Goal: Task Accomplishment & Management: Manage account settings

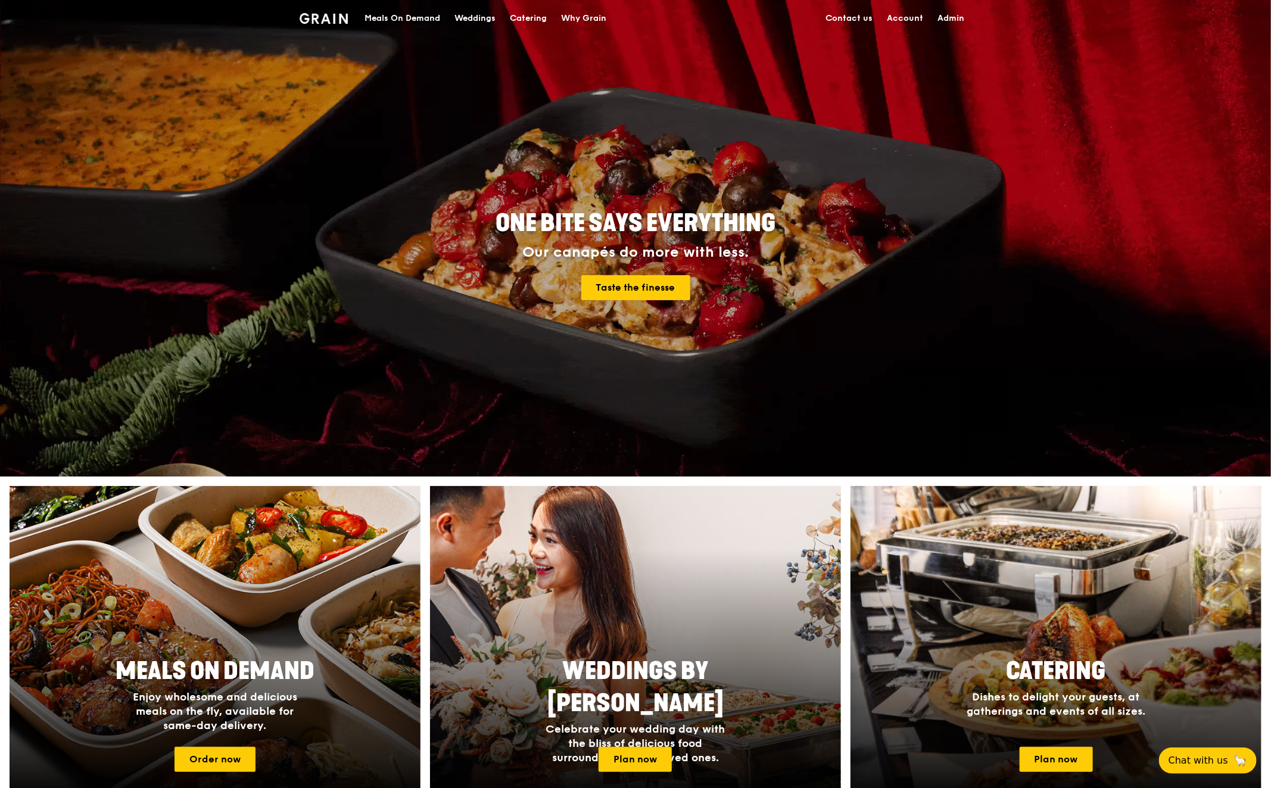
click at [403, 16] on div "Meals On Demand" at bounding box center [402, 19] width 76 height 36
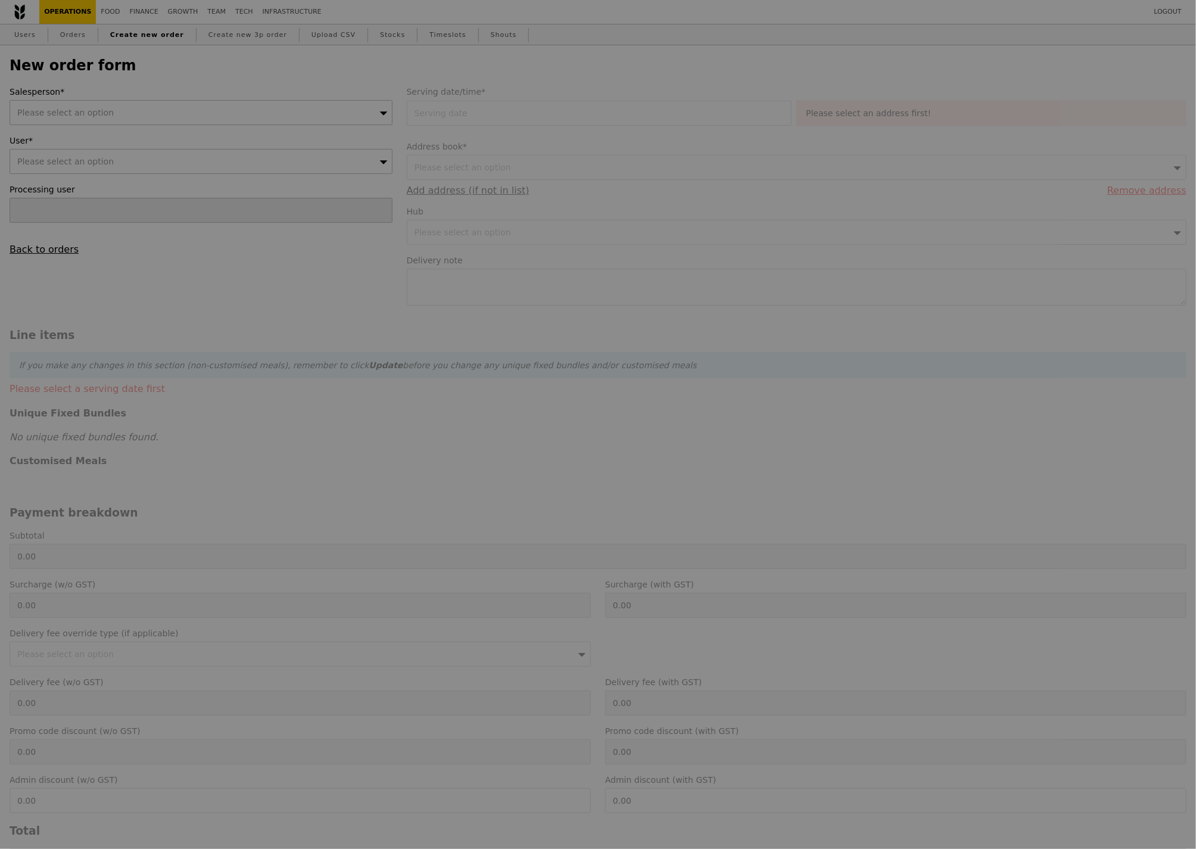
type input "Confirm"
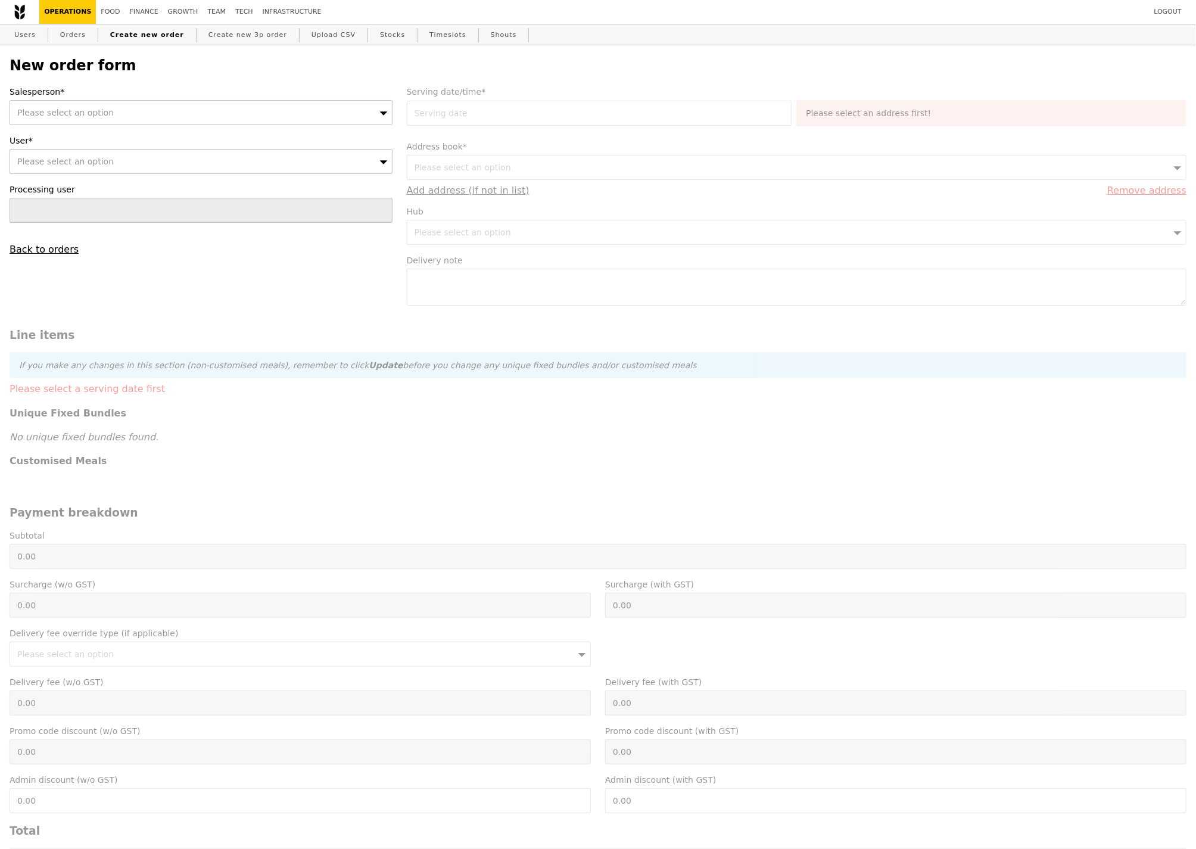
click at [108, 107] on div "Please select an option" at bounding box center [201, 112] width 383 height 25
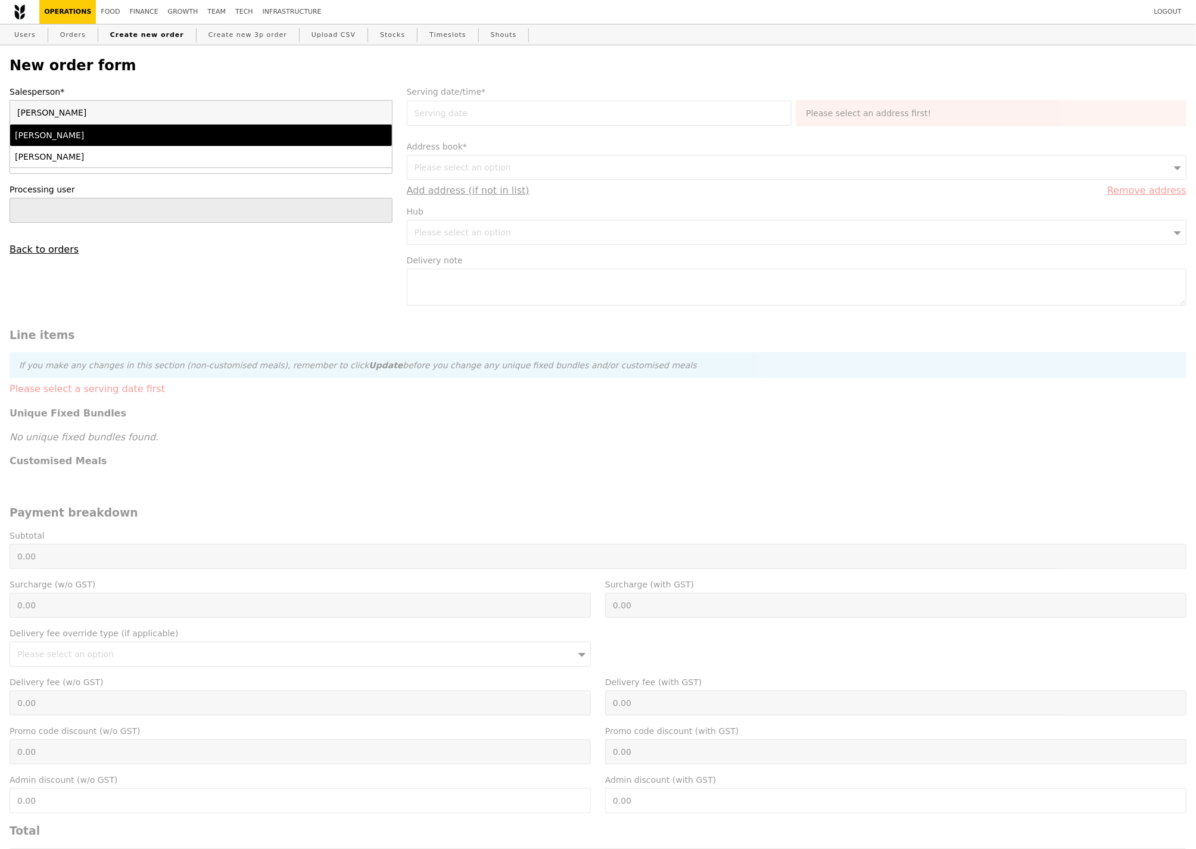
type input "[PERSON_NAME]"
click at [85, 134] on div "[PERSON_NAME]" at bounding box center [154, 135] width 279 height 12
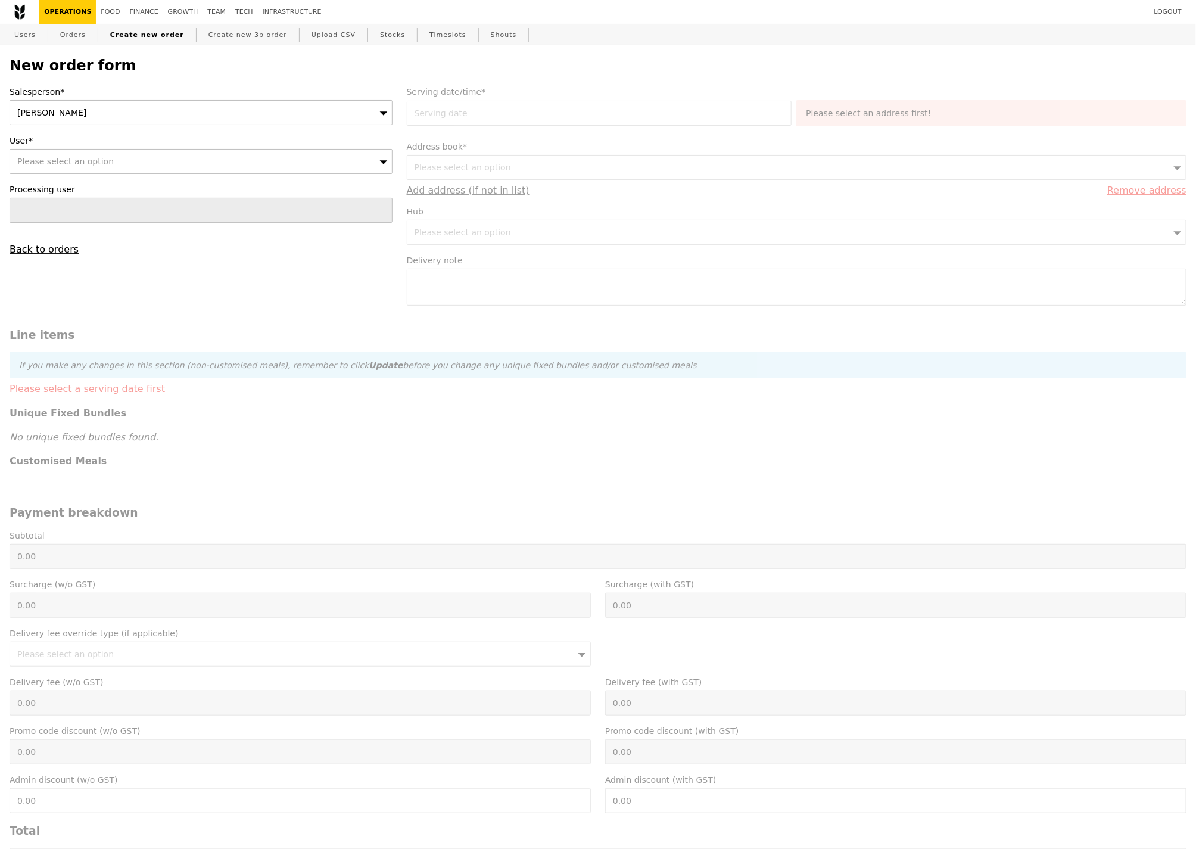
click at [77, 164] on span "Please select an option" at bounding box center [65, 162] width 96 height 10
type input "[PERSON_NAME][EMAIL_ADDRESS][PERSON_NAME][DOMAIN_NAME]"
type input "Confirm"
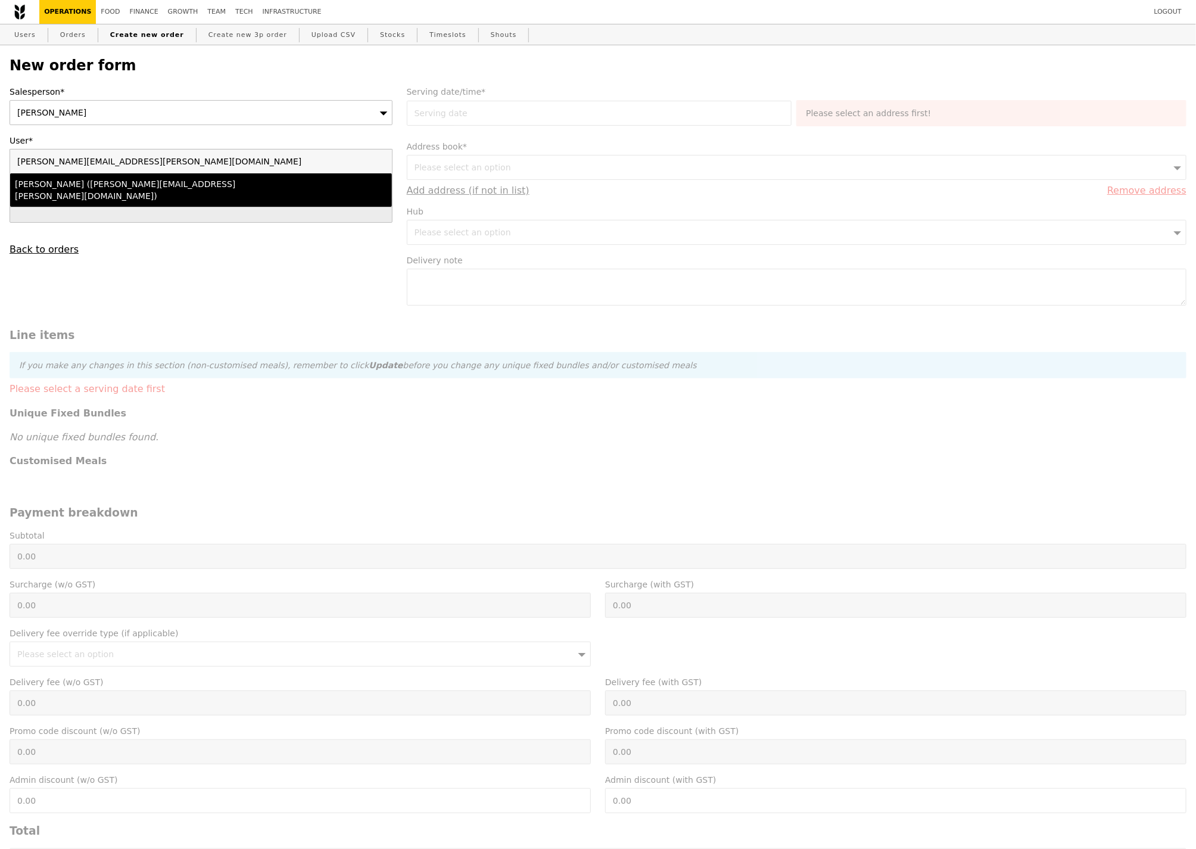
type input "[PERSON_NAME][EMAIL_ADDRESS][PERSON_NAME][DOMAIN_NAME]"
click at [74, 185] on div "Evangeline Chen (evangeline.chen@aligntech.com)" at bounding box center [154, 190] width 279 height 24
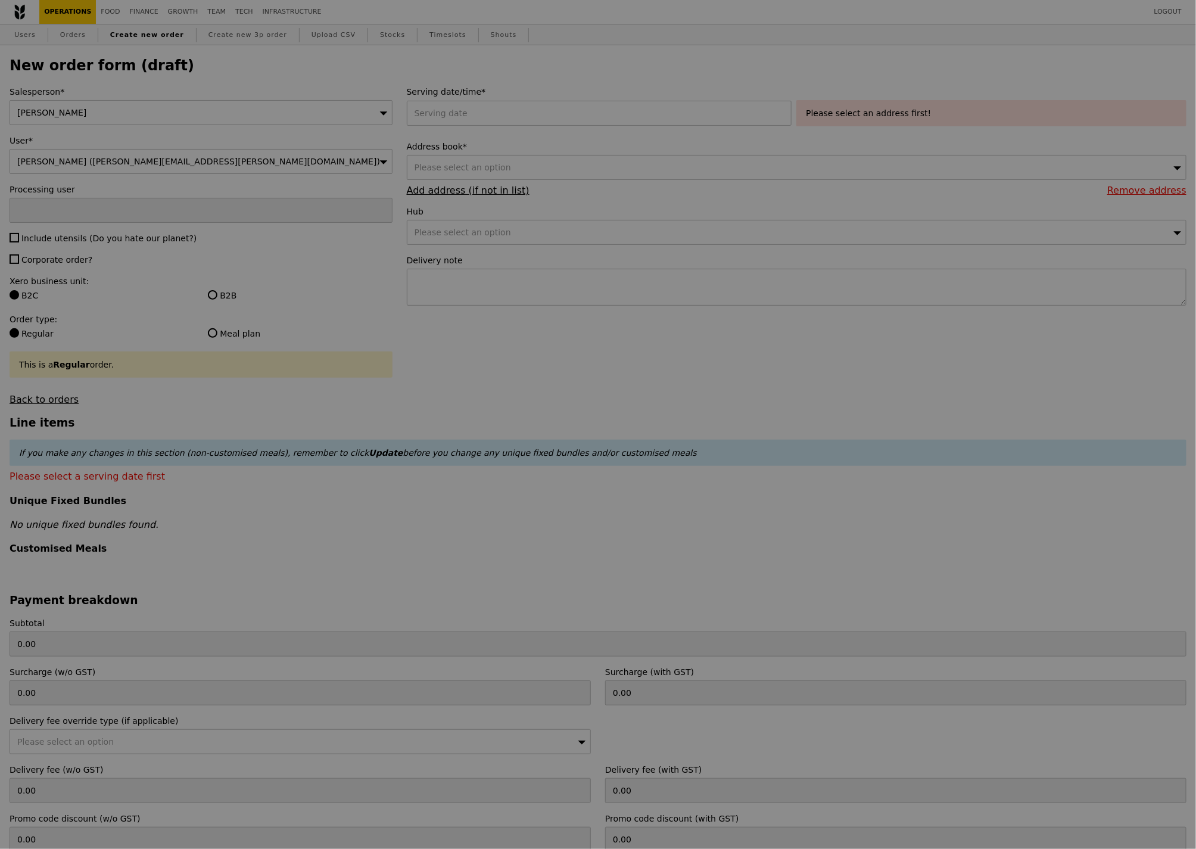
type input "Confirm"
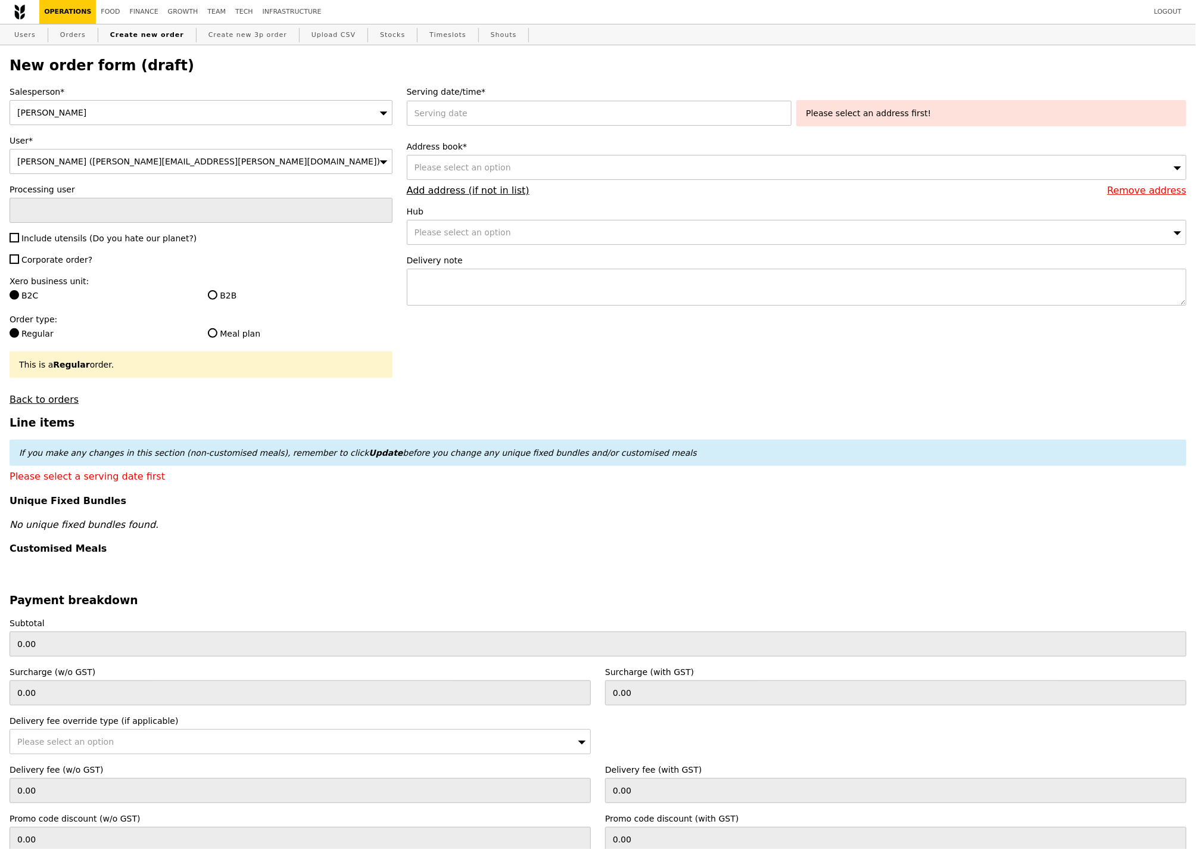
click at [35, 242] on span "Include utensils (Do you hate our planet?)" at bounding box center [108, 238] width 175 height 10
click at [19, 242] on input "Include utensils (Do you hate our planet?)" at bounding box center [15, 238] width 10 height 10
checkbox input "true"
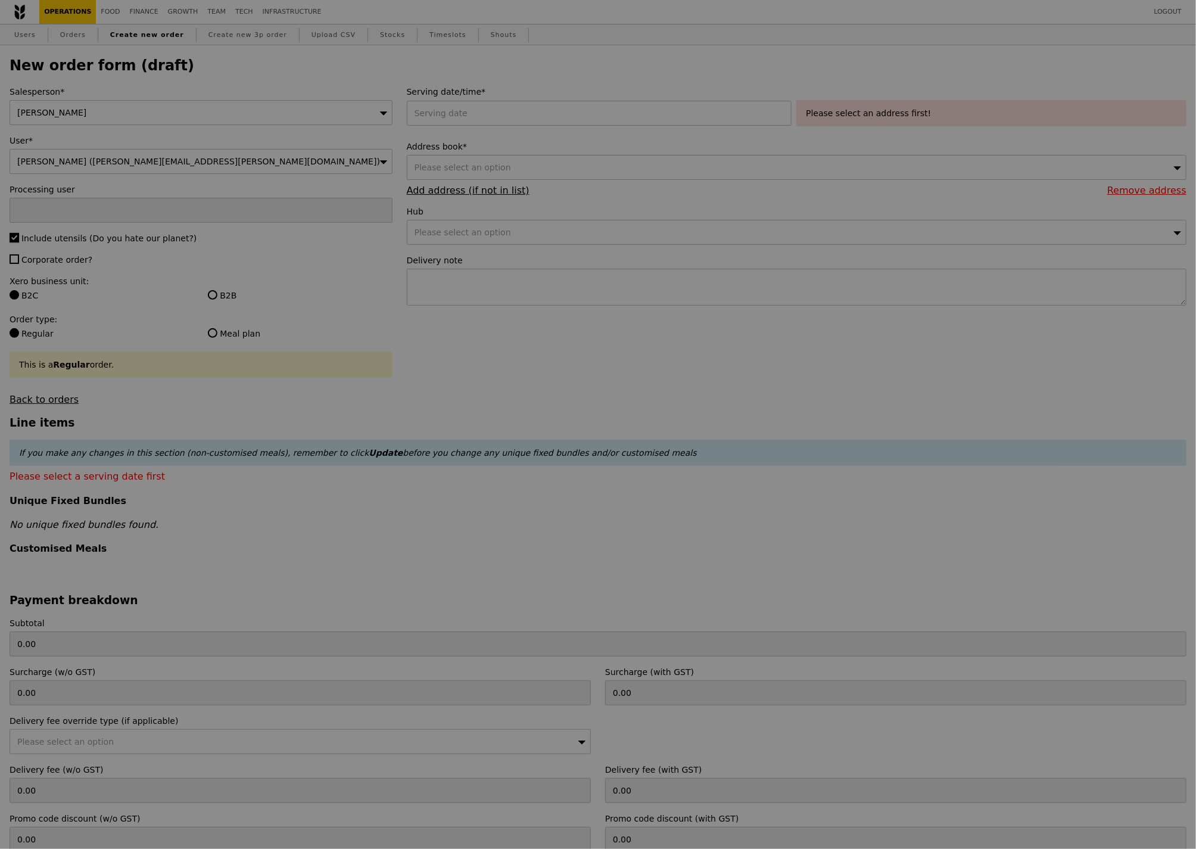
type input "Confirm"
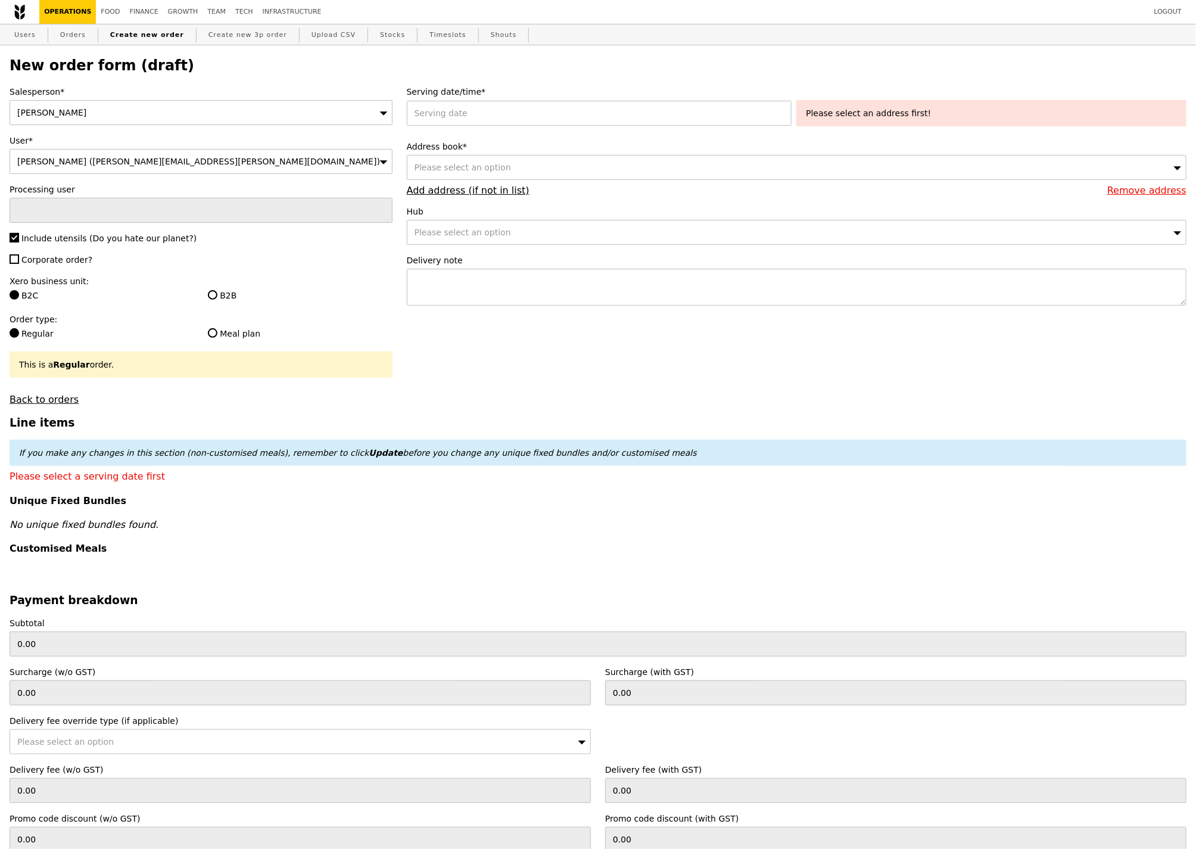
click at [35, 264] on span "Corporate order?" at bounding box center [56, 260] width 71 height 10
click at [19, 264] on input "Corporate order?" at bounding box center [15, 259] width 10 height 10
checkbox input "true"
click at [216, 295] on input "B2B" at bounding box center [213, 295] width 10 height 10
radio input "true"
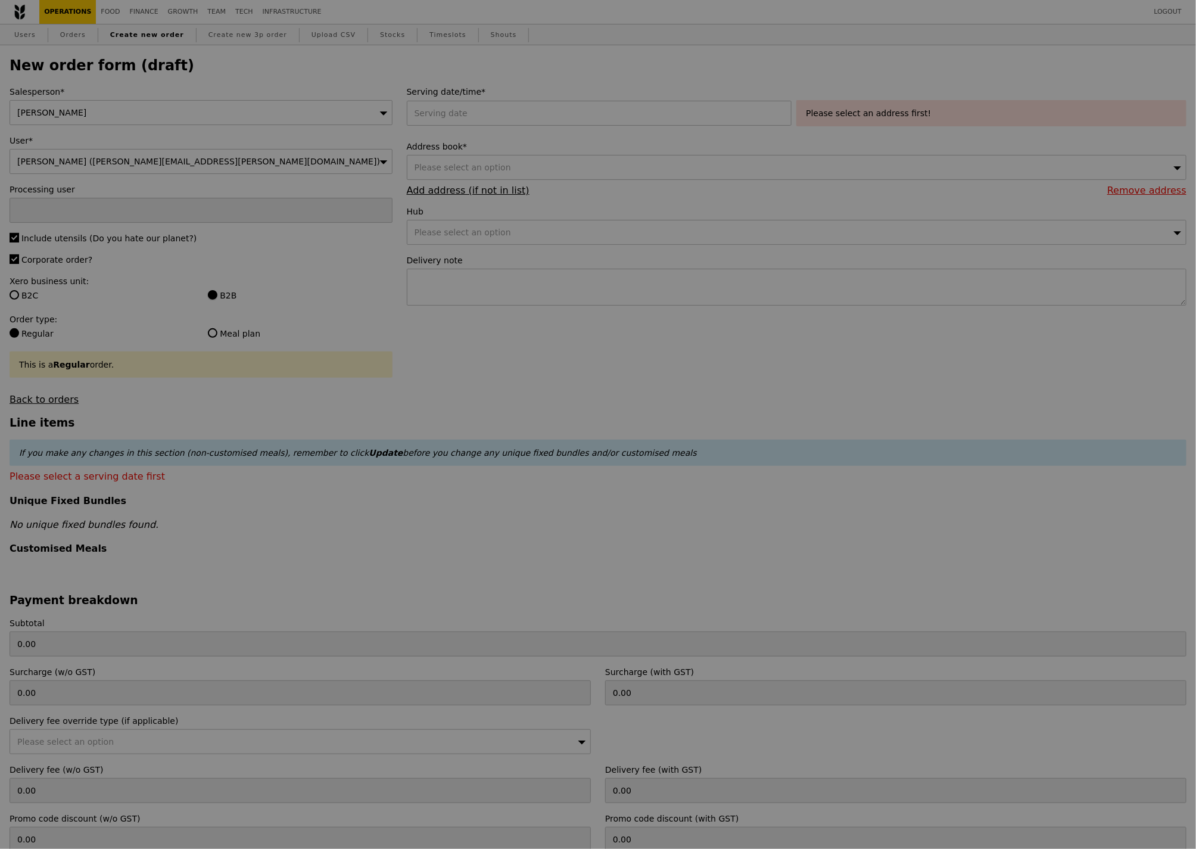
type input "Confirm"
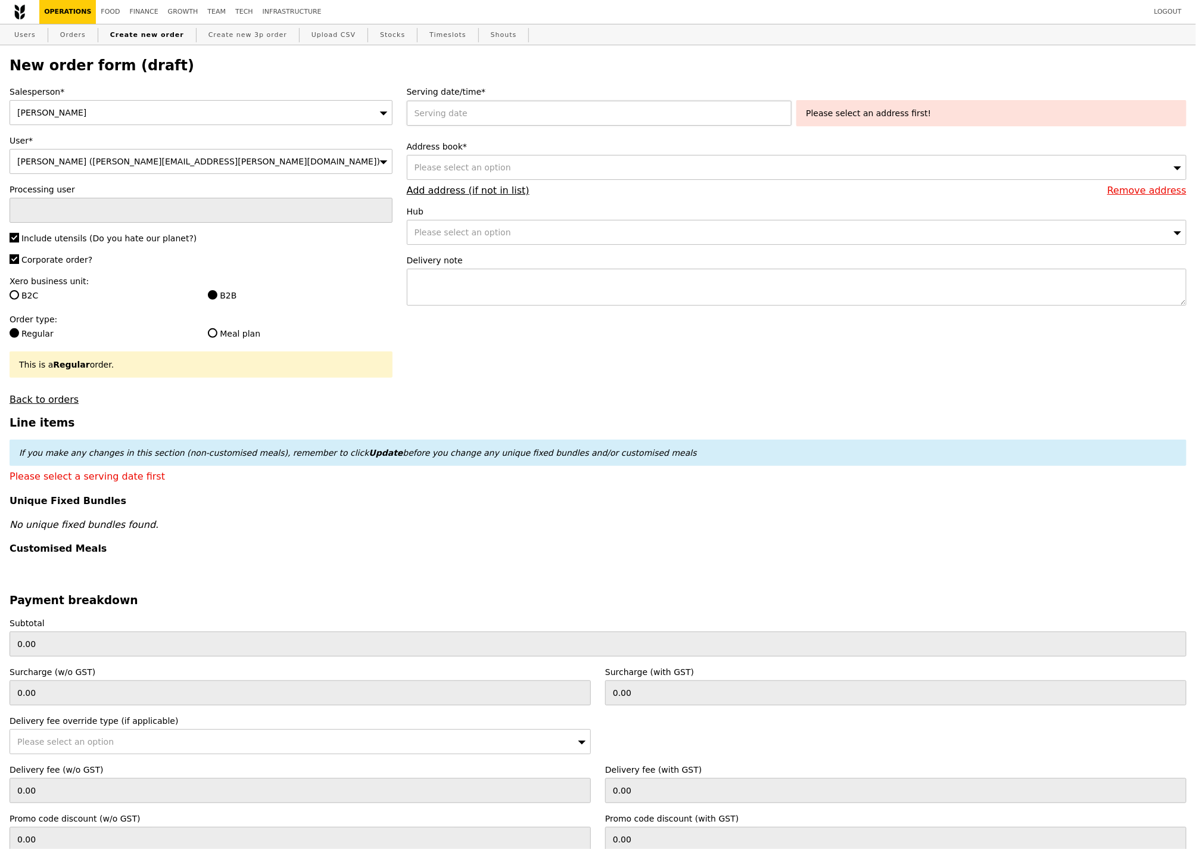
click at [489, 113] on div at bounding box center [602, 113] width 390 height 25
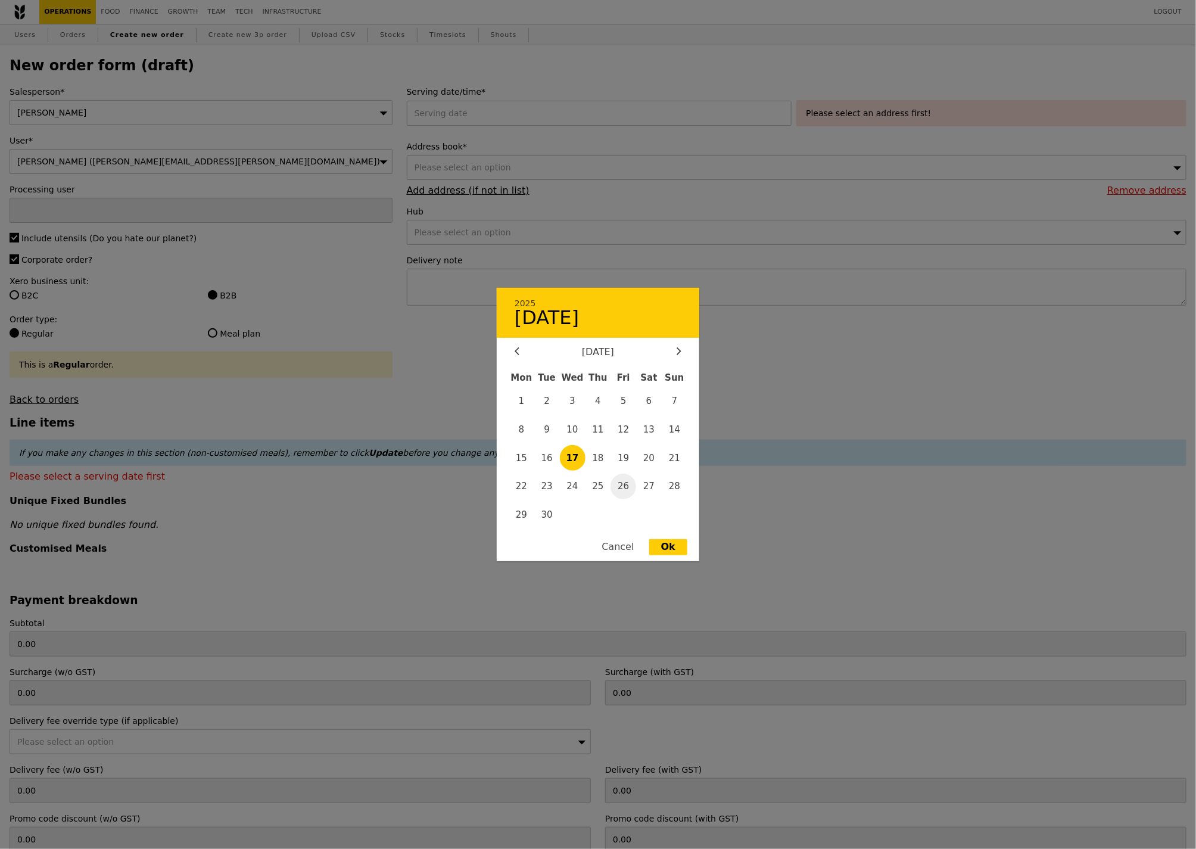
click at [625, 489] on span "26" at bounding box center [623, 486] width 26 height 26
type input "[DATE]"
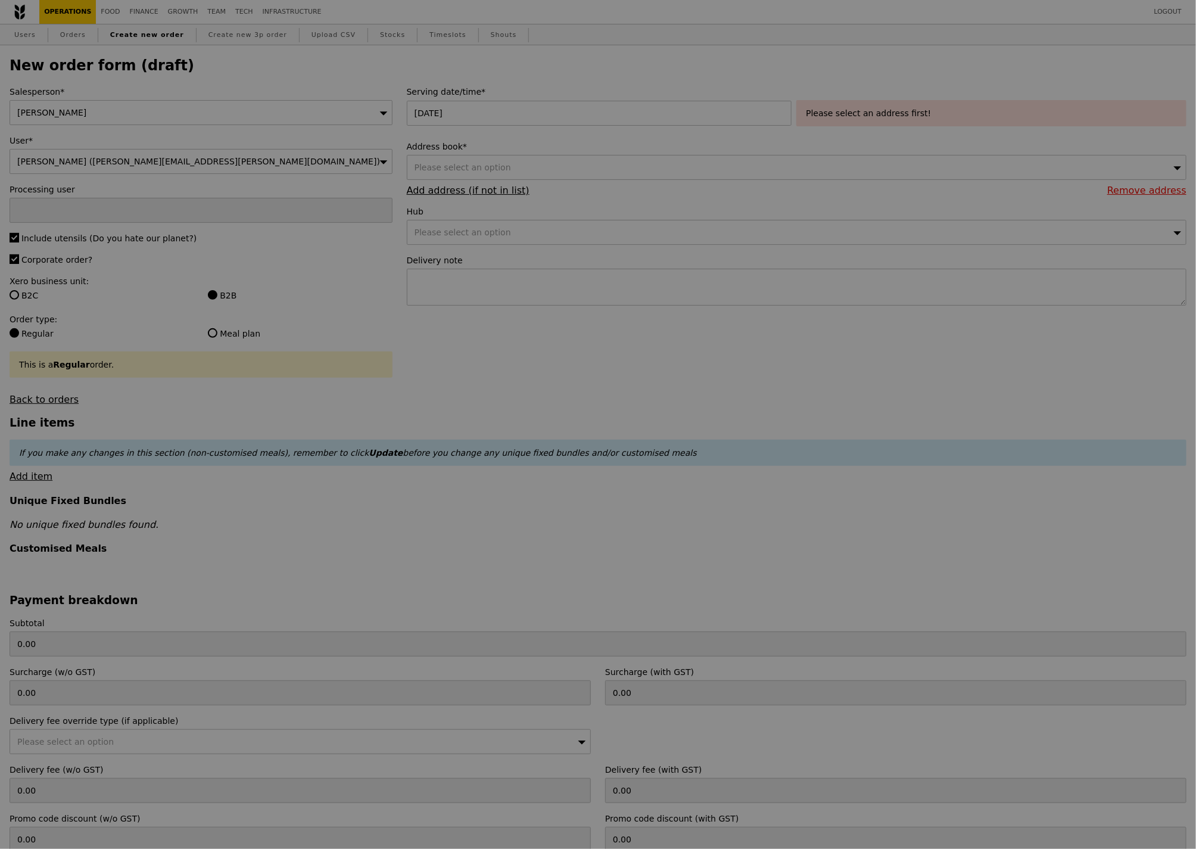
type input "Confirm"
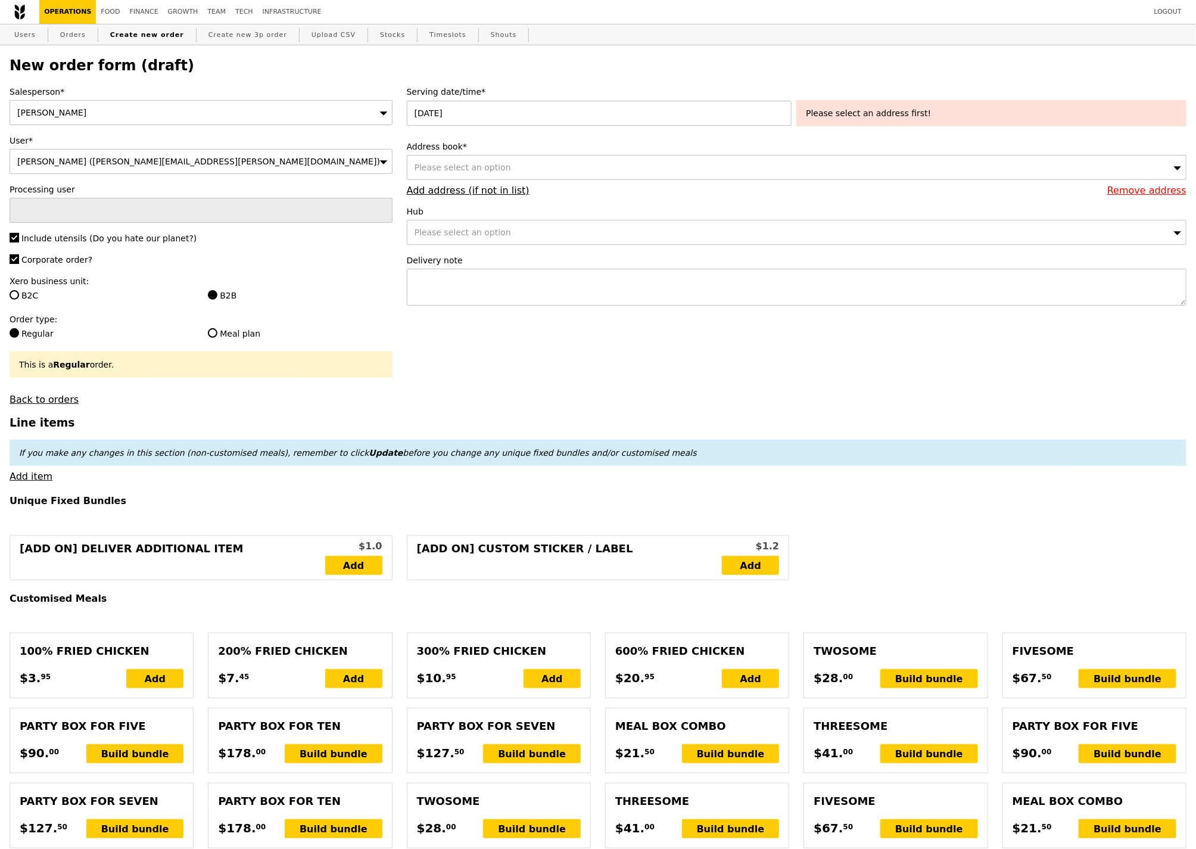
click at [871, 108] on div "Please select an address first!" at bounding box center [991, 113] width 371 height 12
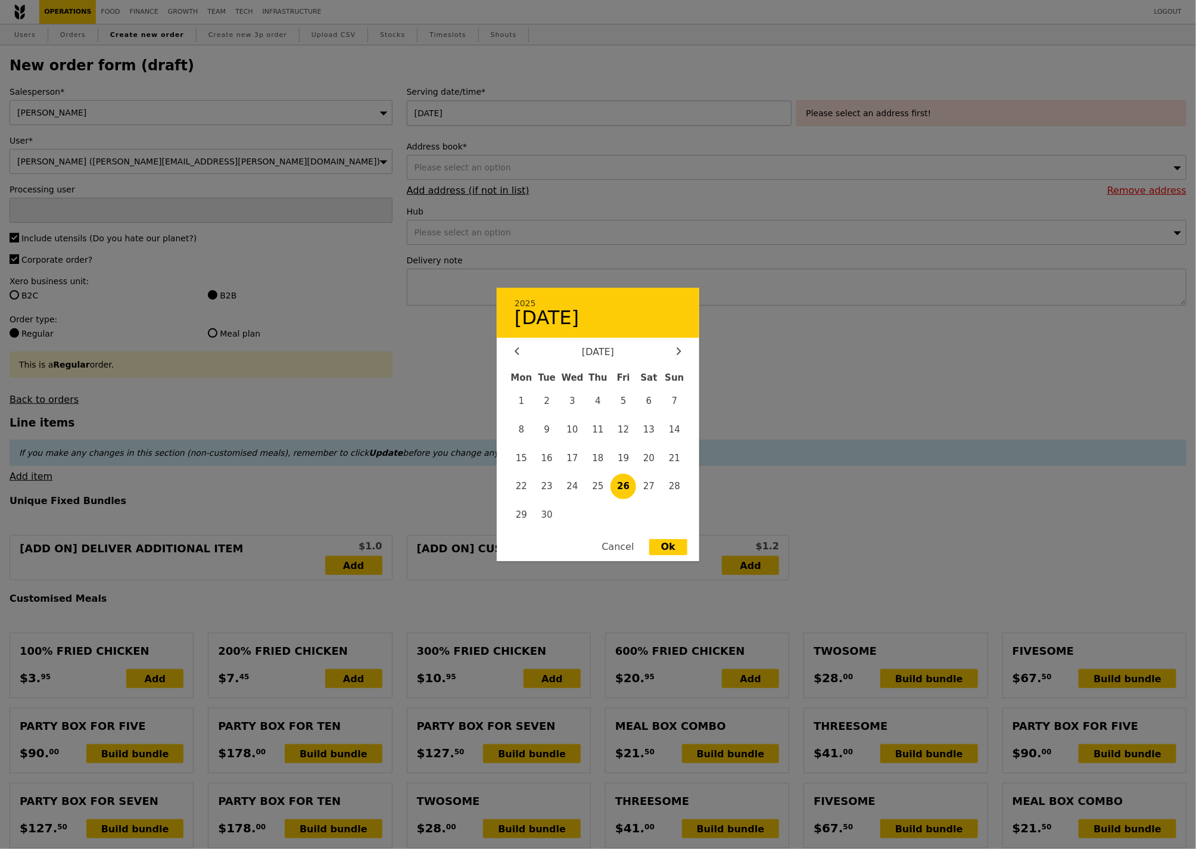
click at [500, 113] on div "26 Sep 2025 2025 26 September September 2025 Mon Tue Wed Thu Fri Sat Sun 1 2 3 …" at bounding box center [602, 113] width 390 height 25
click at [749, 333] on div at bounding box center [598, 424] width 1196 height 849
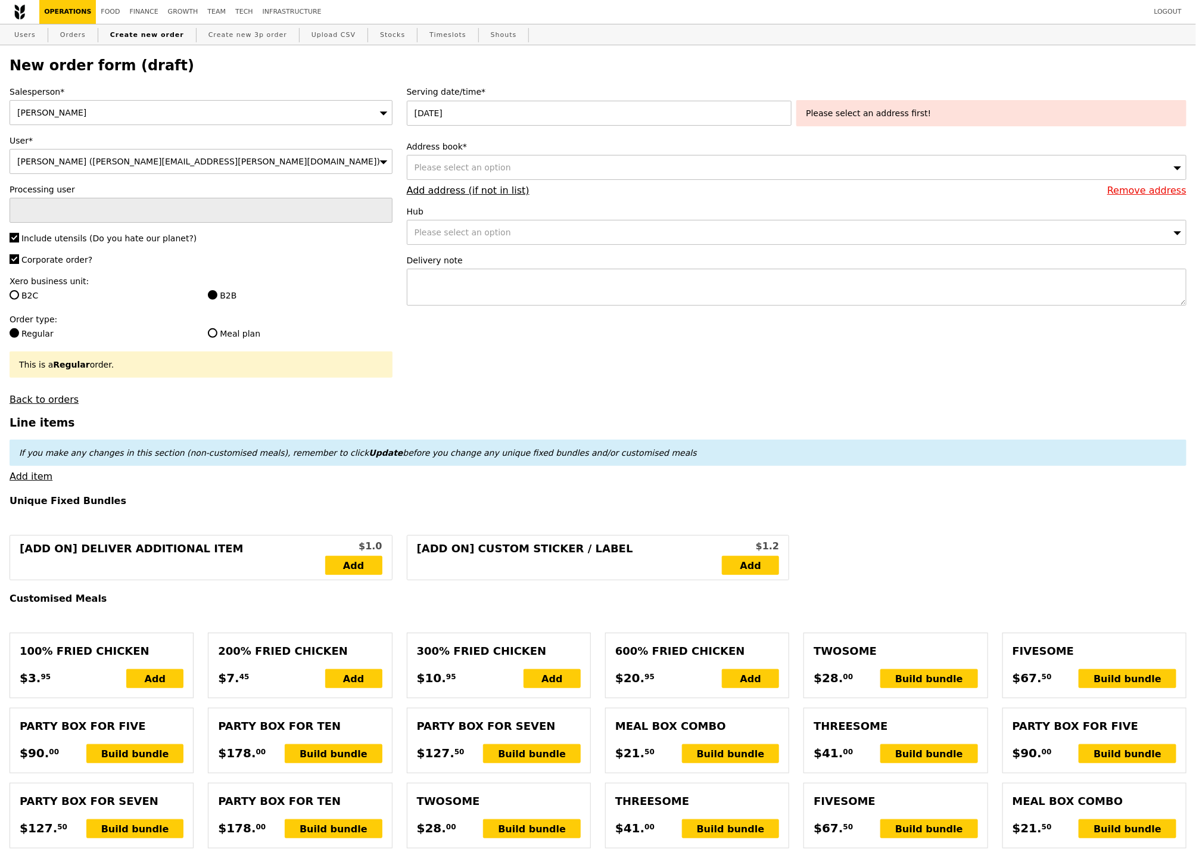
click at [491, 165] on span "Please select an option" at bounding box center [462, 168] width 96 height 10
type input "3"
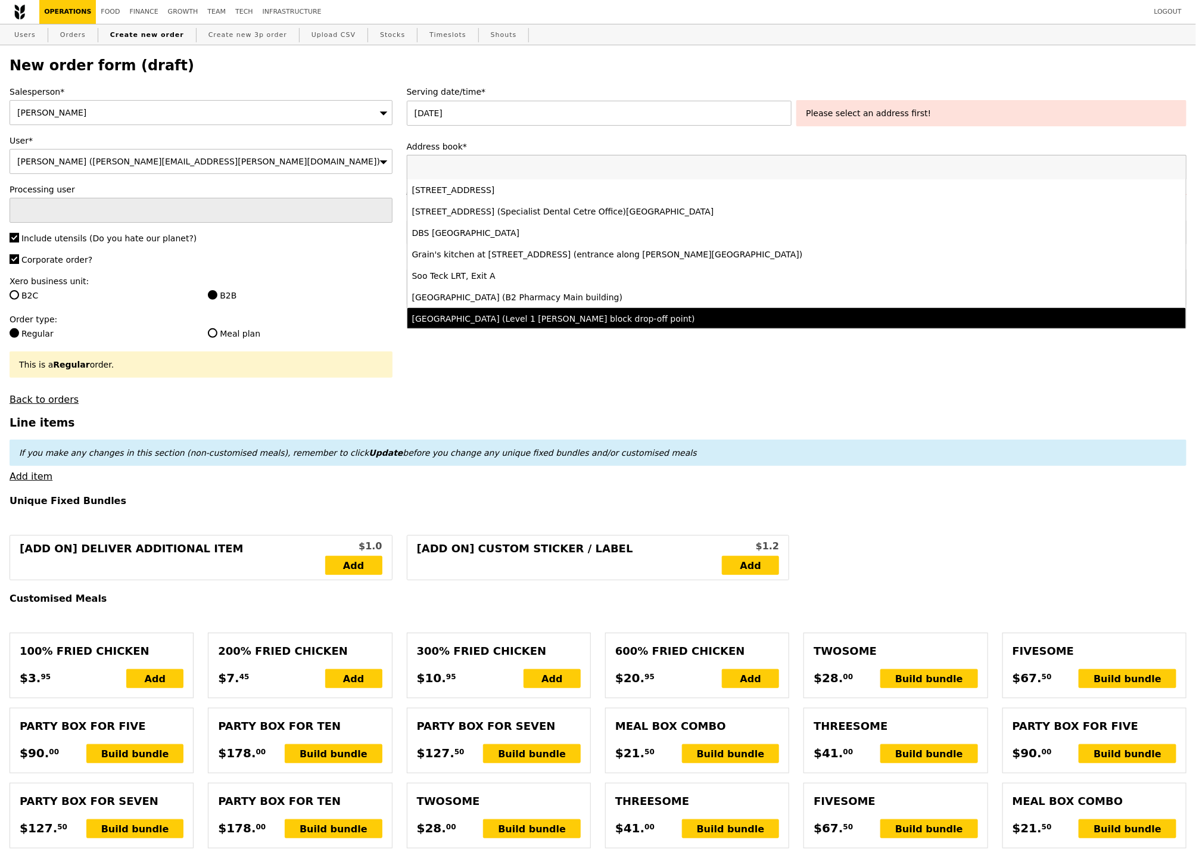
paste input "360 Orchard Road #04-01 International Building"
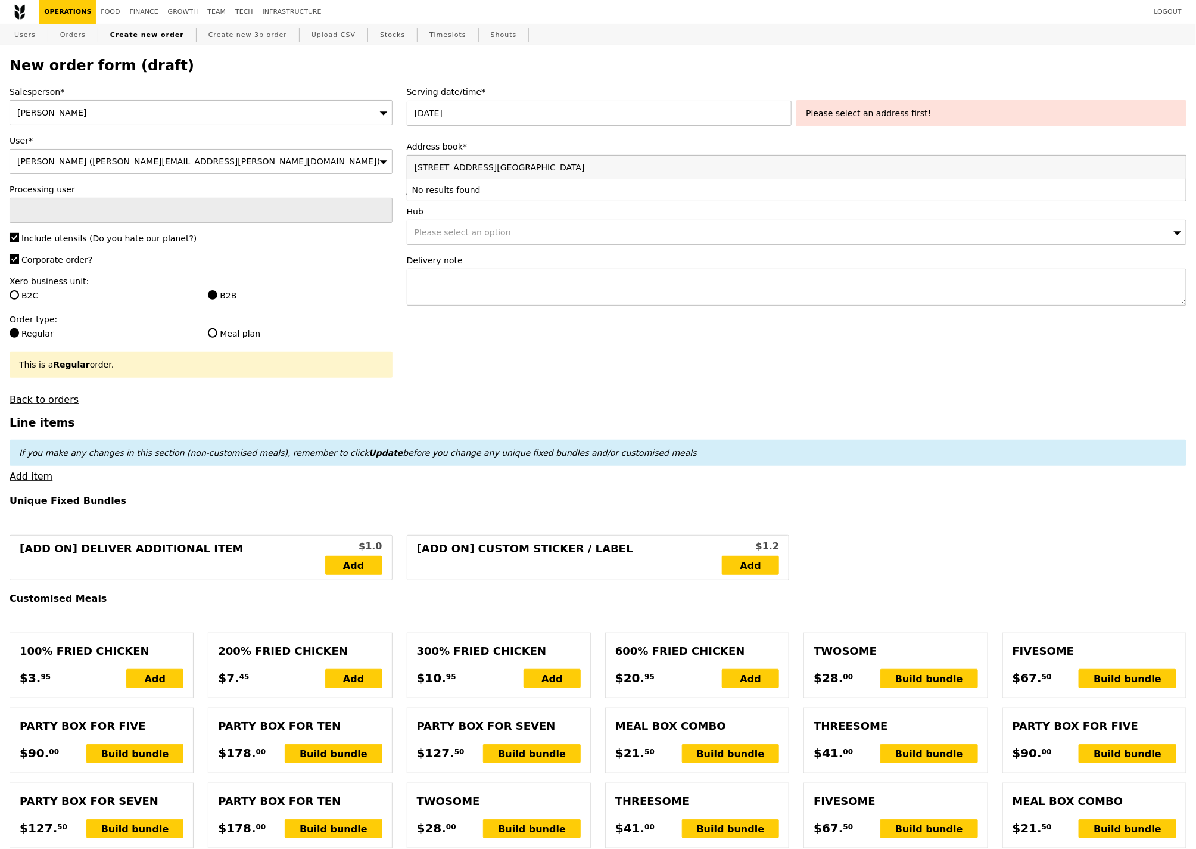
type input "360 Orchard Road #04-01 International Building"
click at [594, 129] on div "Serving date/time* 26 Sep 2025 Please select an address first!" at bounding box center [796, 108] width 779 height 45
click at [489, 192] on link "Add address (if not in list)" at bounding box center [468, 190] width 123 height 11
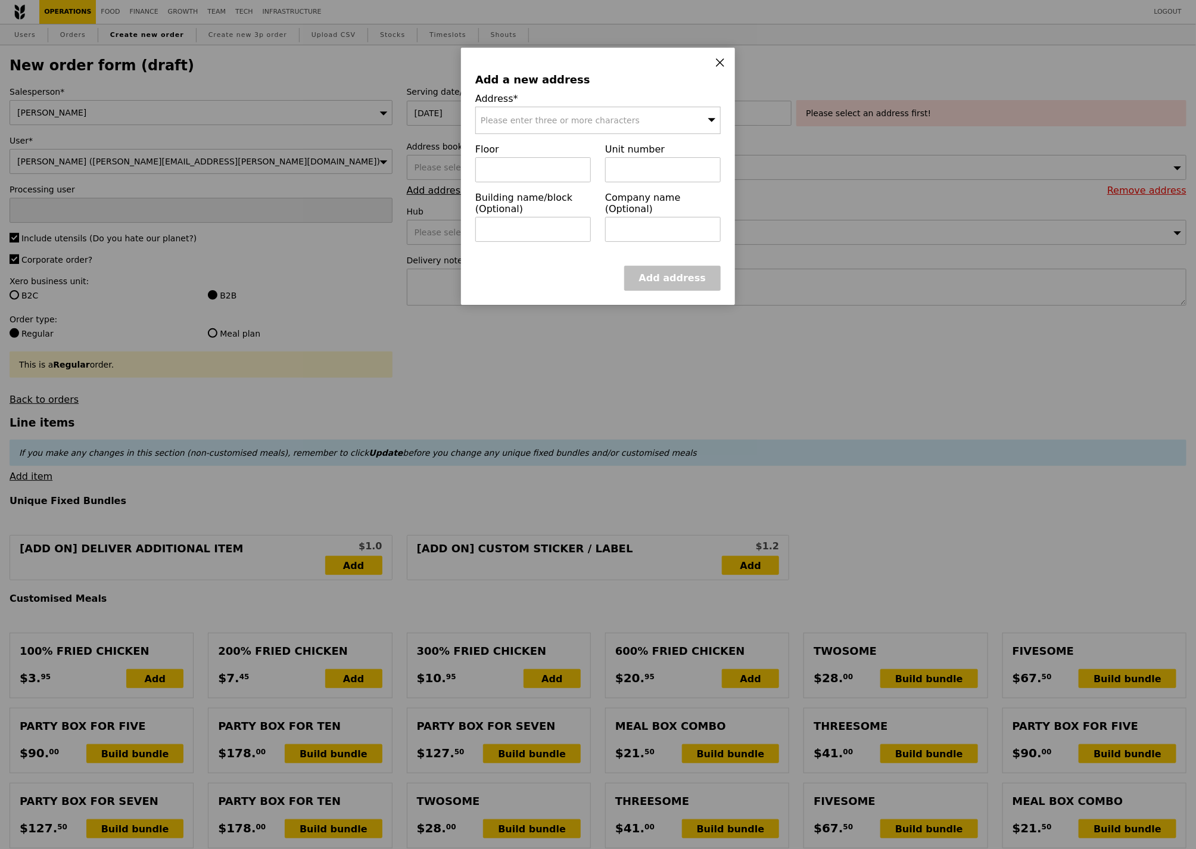
click at [569, 126] on div "Please enter three or more characters" at bounding box center [597, 120] width 245 height 27
type input "238869"
click at [523, 149] on div "360 Orchard Road" at bounding box center [569, 144] width 176 height 12
click at [523, 171] on input "text" at bounding box center [533, 169] width 116 height 25
type input "04"
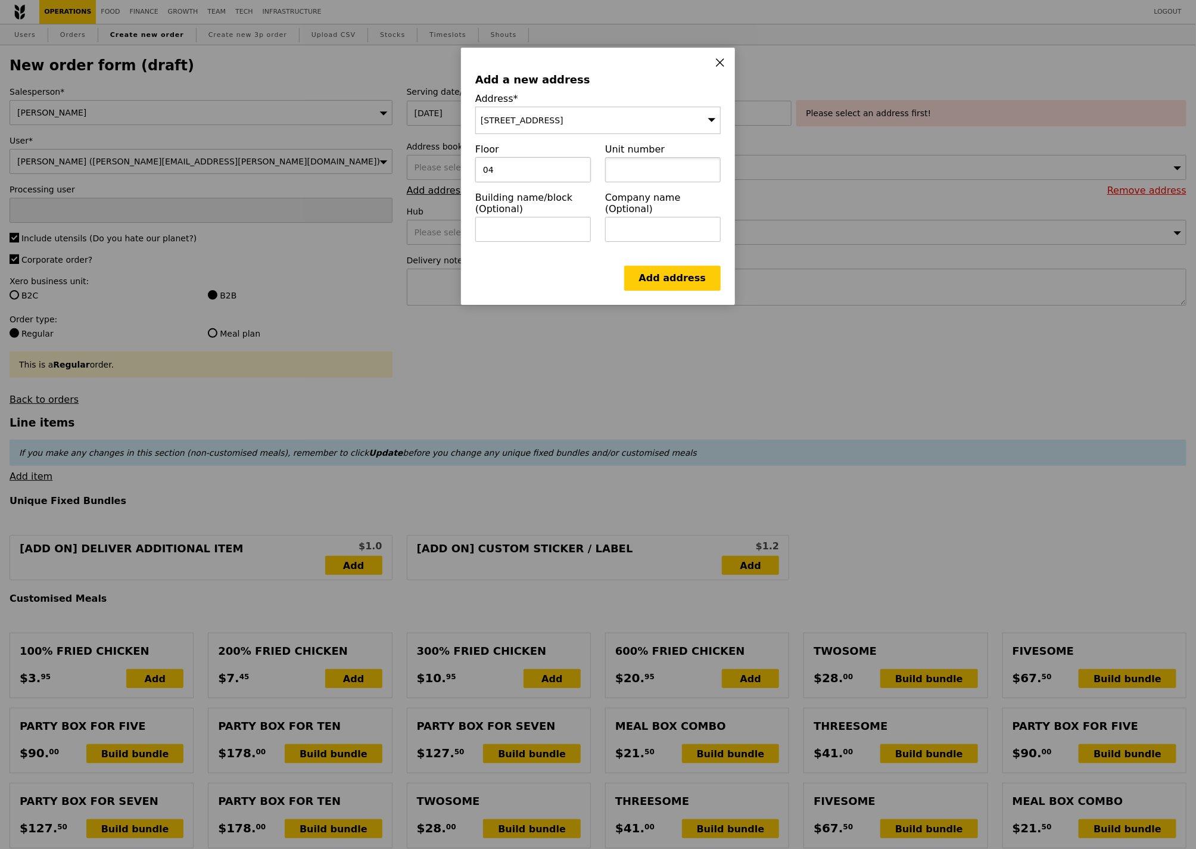
type input "0"
type input "01"
click at [524, 230] on input "text" at bounding box center [533, 229] width 116 height 25
paste input "International Building"
type input "International Building"
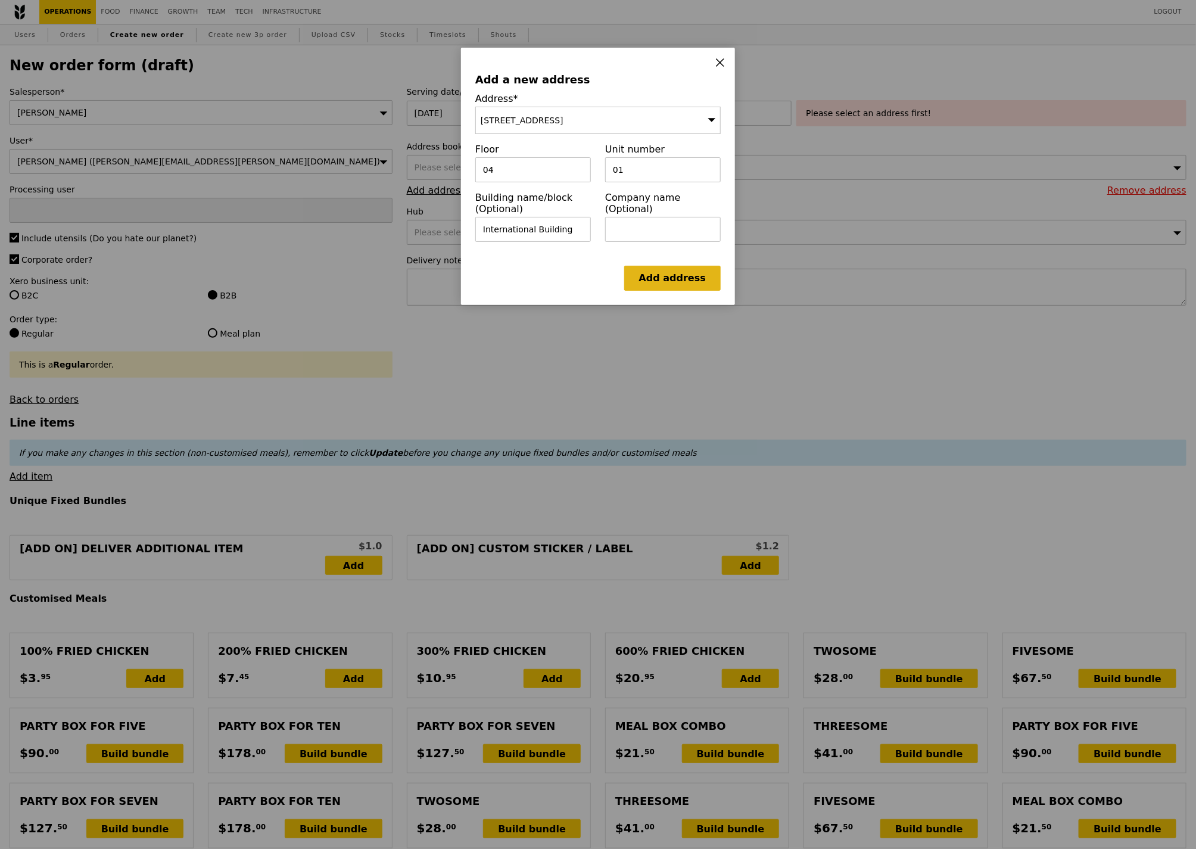
click at [668, 277] on link "Add address" at bounding box center [672, 278] width 96 height 25
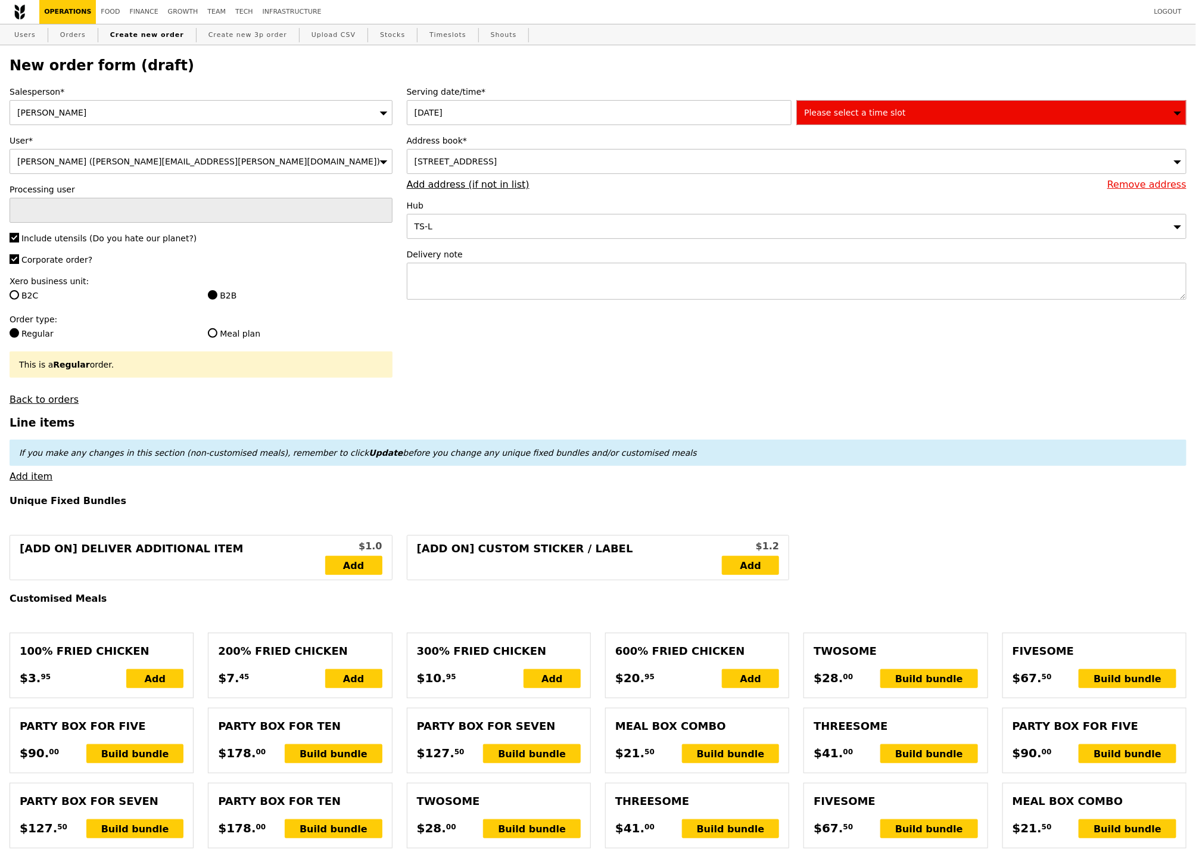
click at [899, 120] on div "Please select a time slot" at bounding box center [991, 112] width 390 height 25
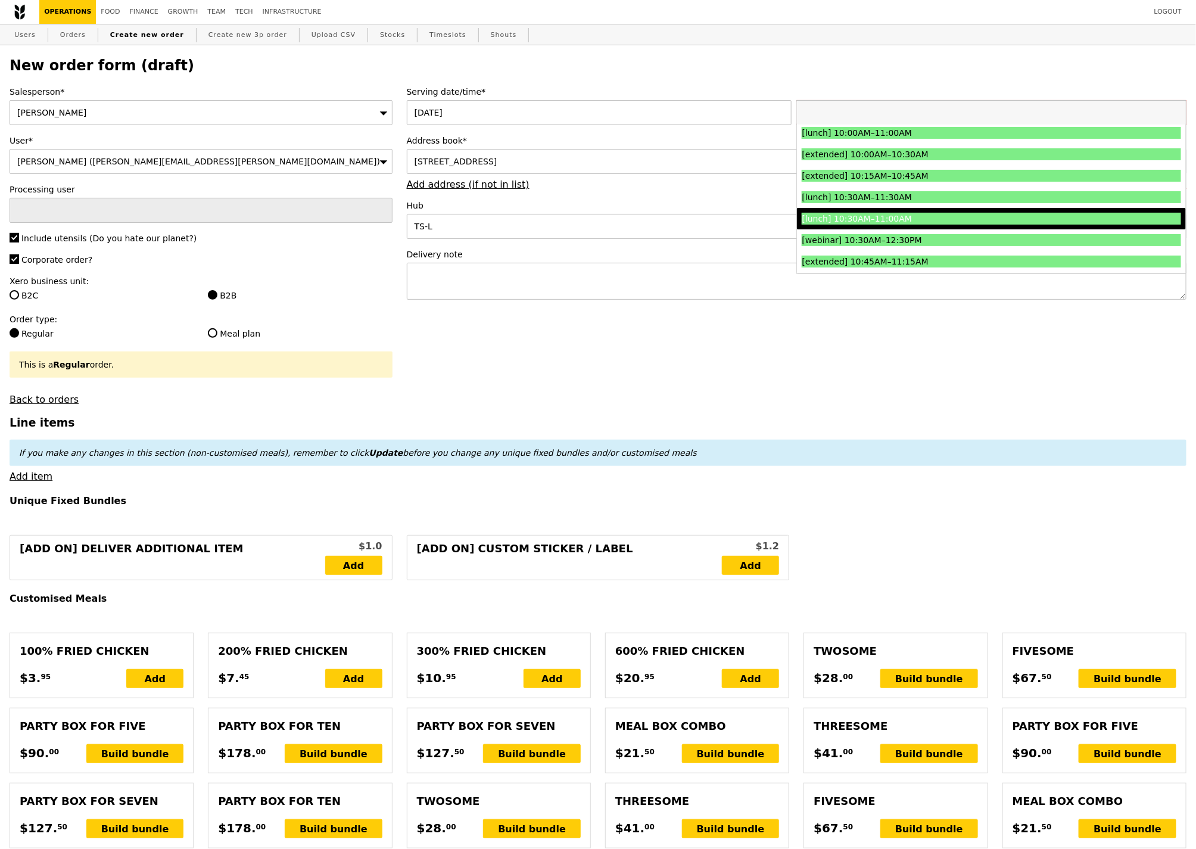
scroll to position [225, 0]
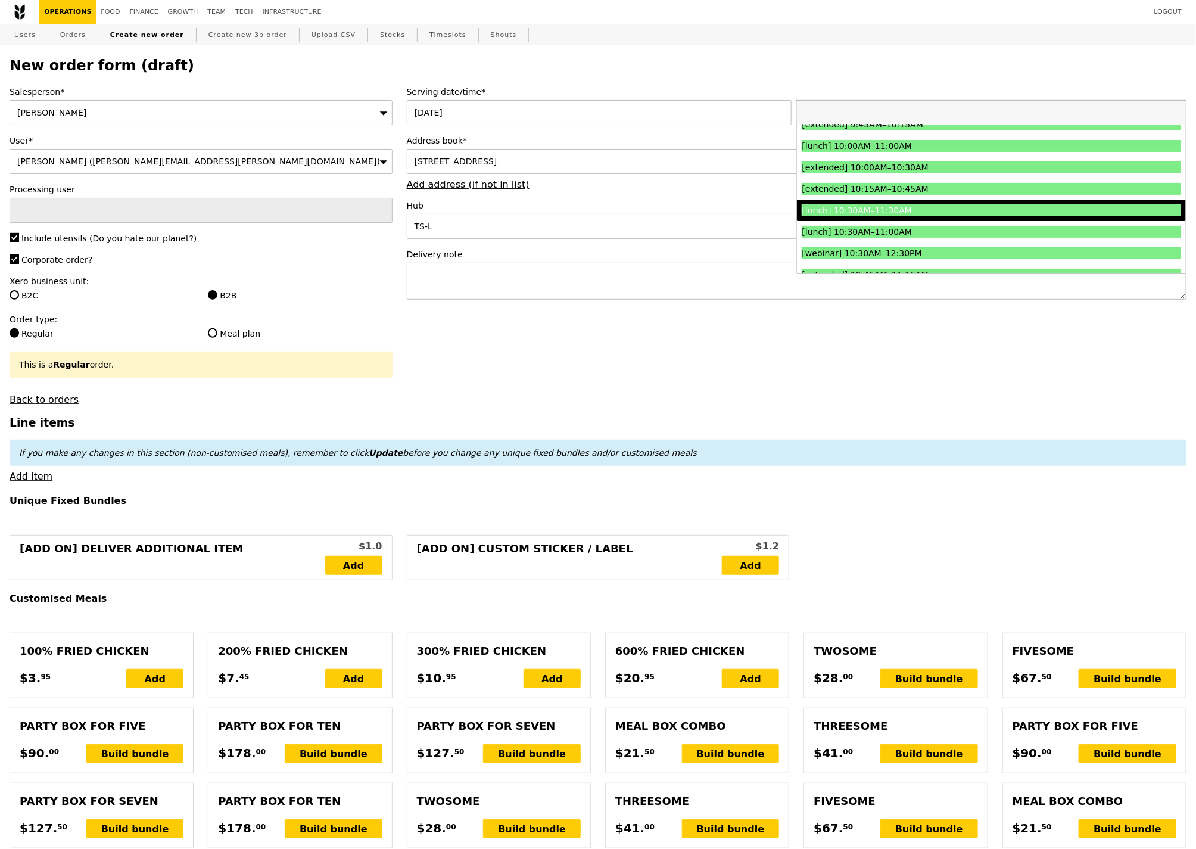
click at [908, 214] on div "[lunch] 10:30AM–11:30AM" at bounding box center [943, 210] width 284 height 12
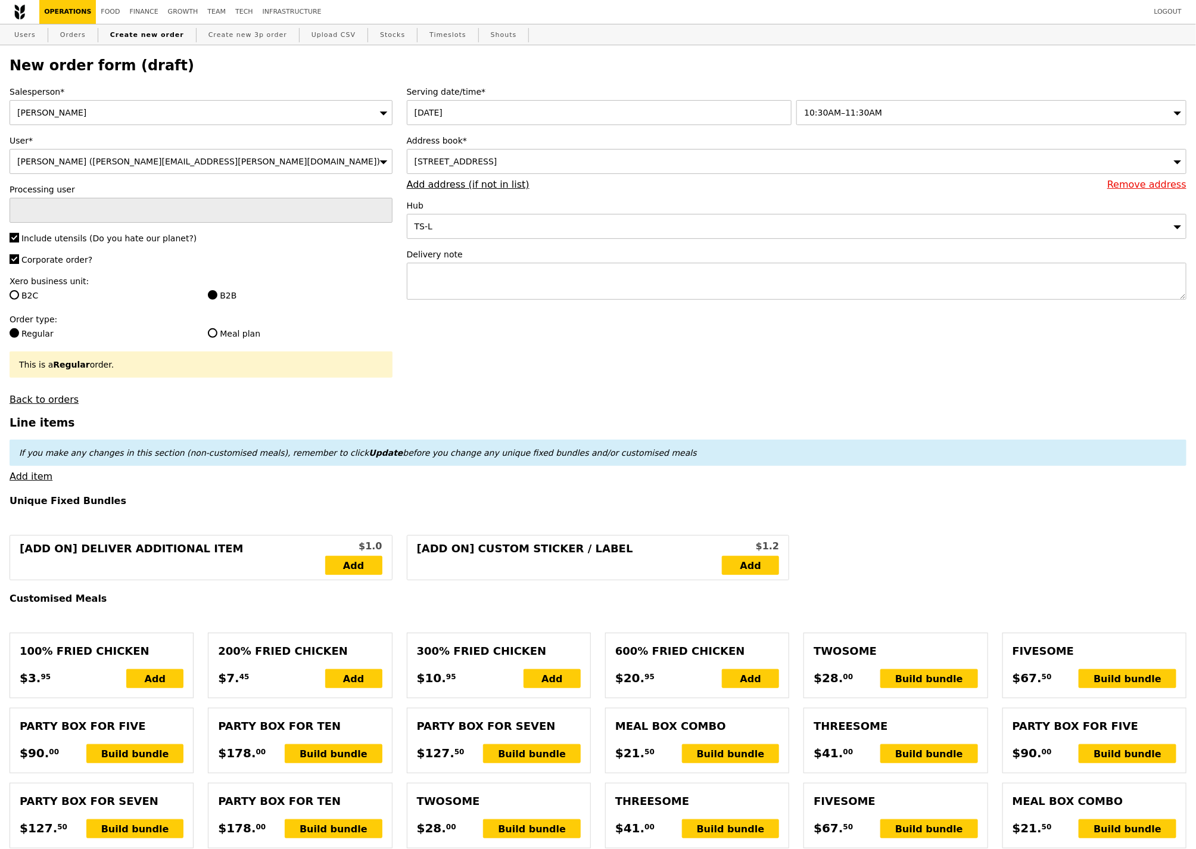
type input "Confirm"
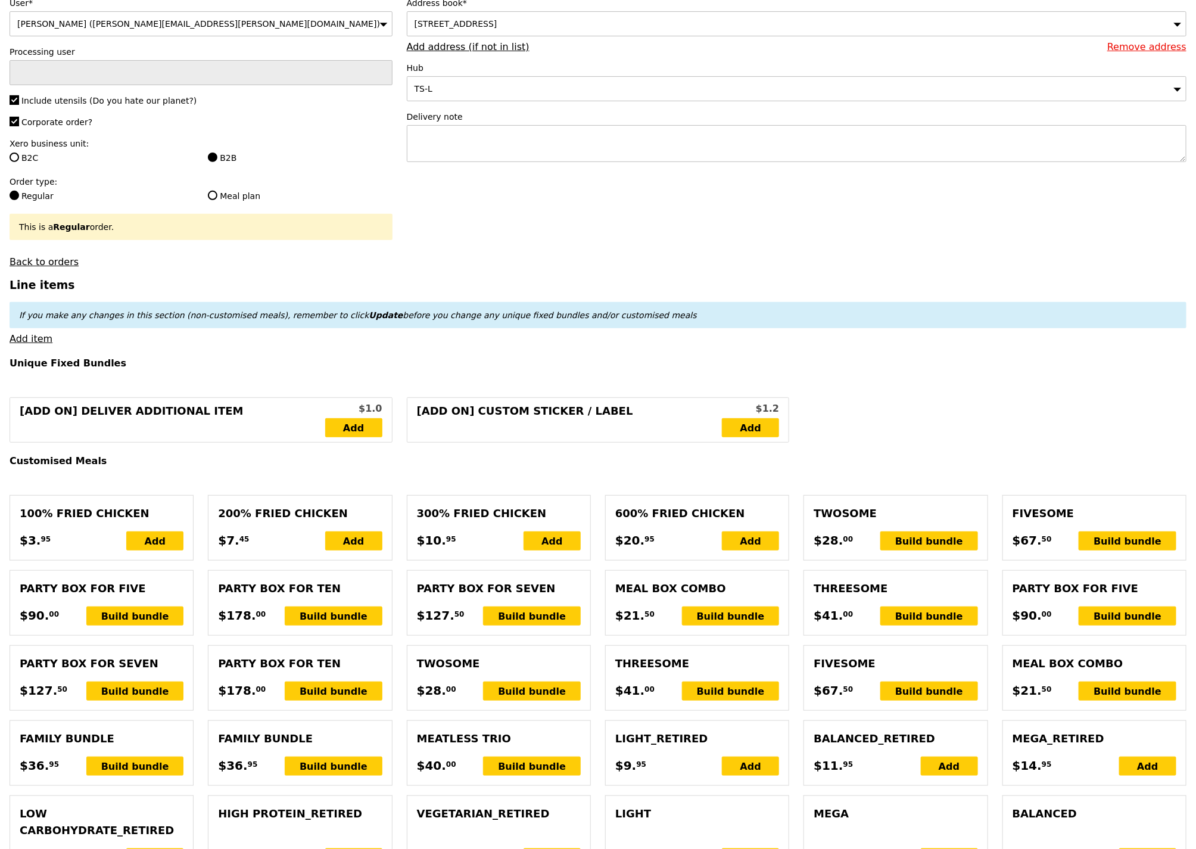
scroll to position [0, 0]
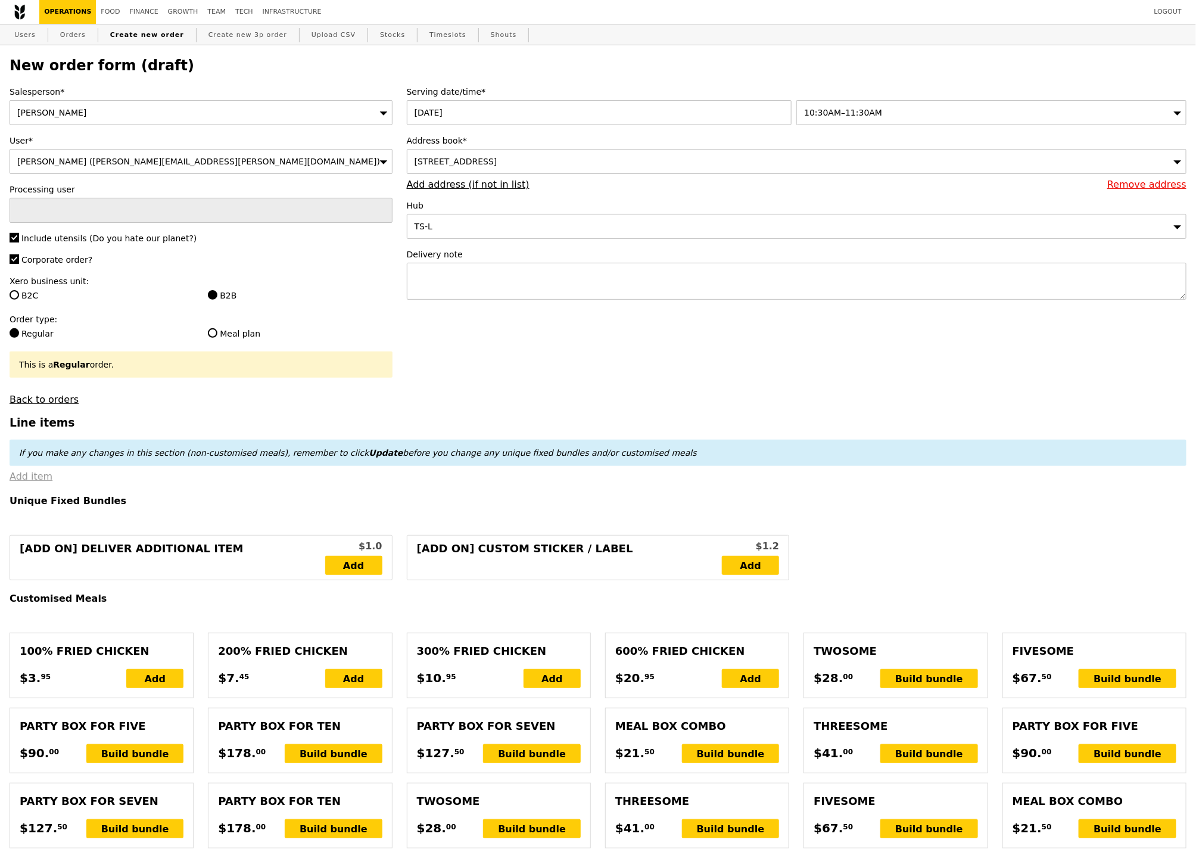
click at [40, 473] on link "Add item" at bounding box center [31, 475] width 43 height 11
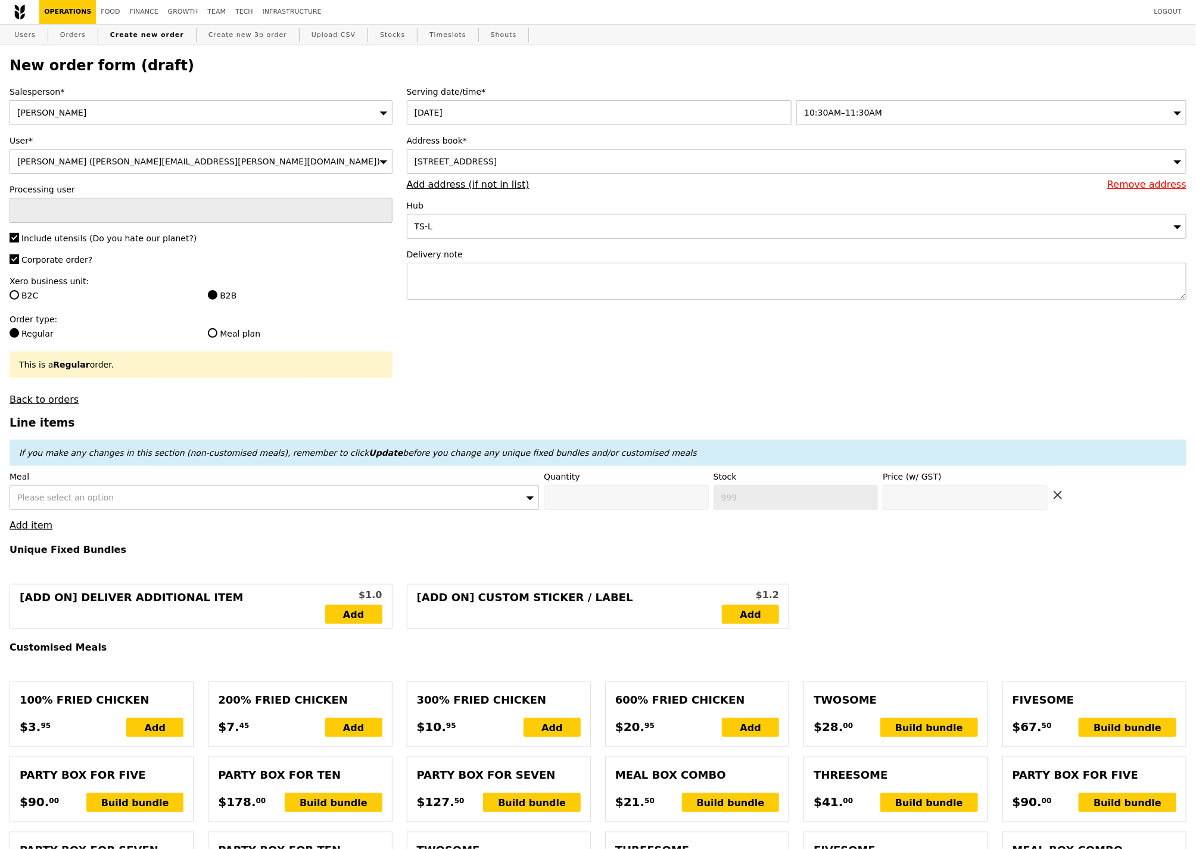
click at [61, 507] on div "Please select an option" at bounding box center [274, 497] width 529 height 25
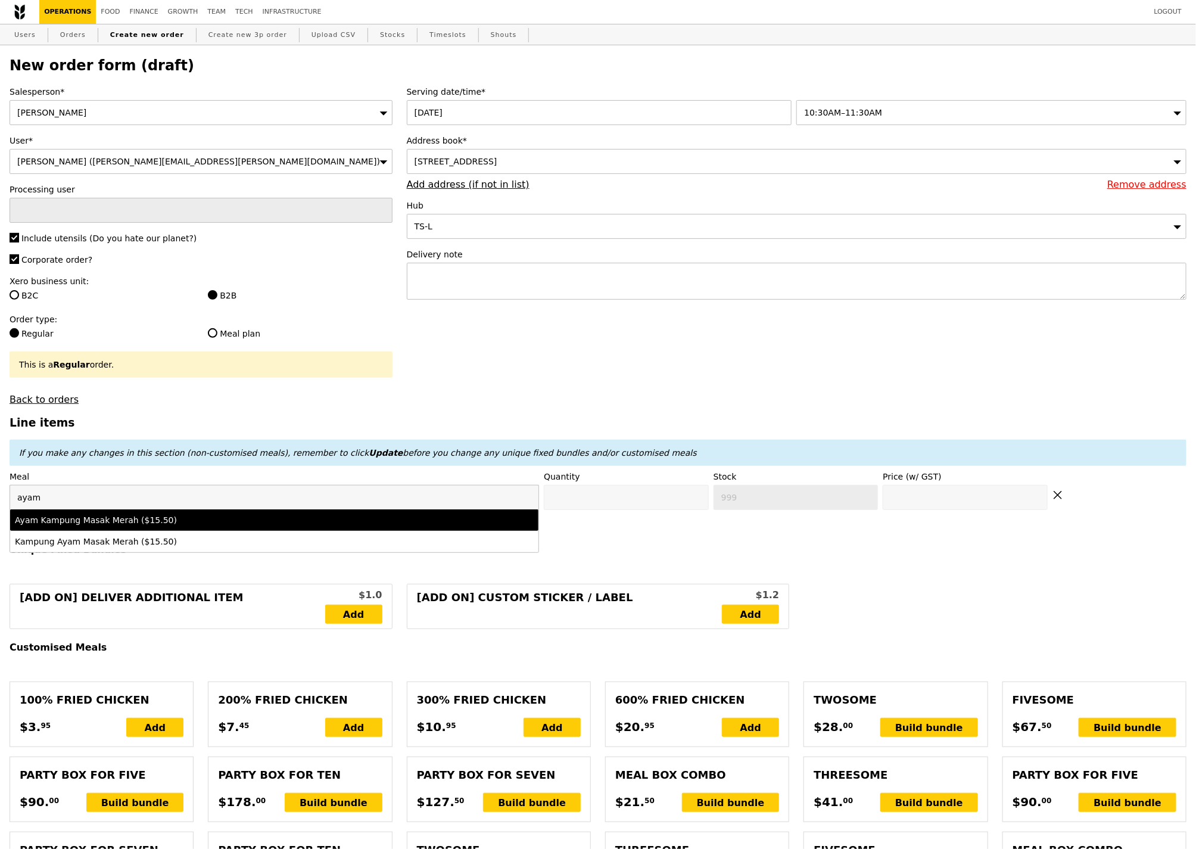
type input "ayam"
click at [80, 520] on div "Ayam Kampung Masak Merah ($15.50)" at bounding box center [209, 520] width 389 height 12
type input "Confirm anyway"
type input "0"
type input "498"
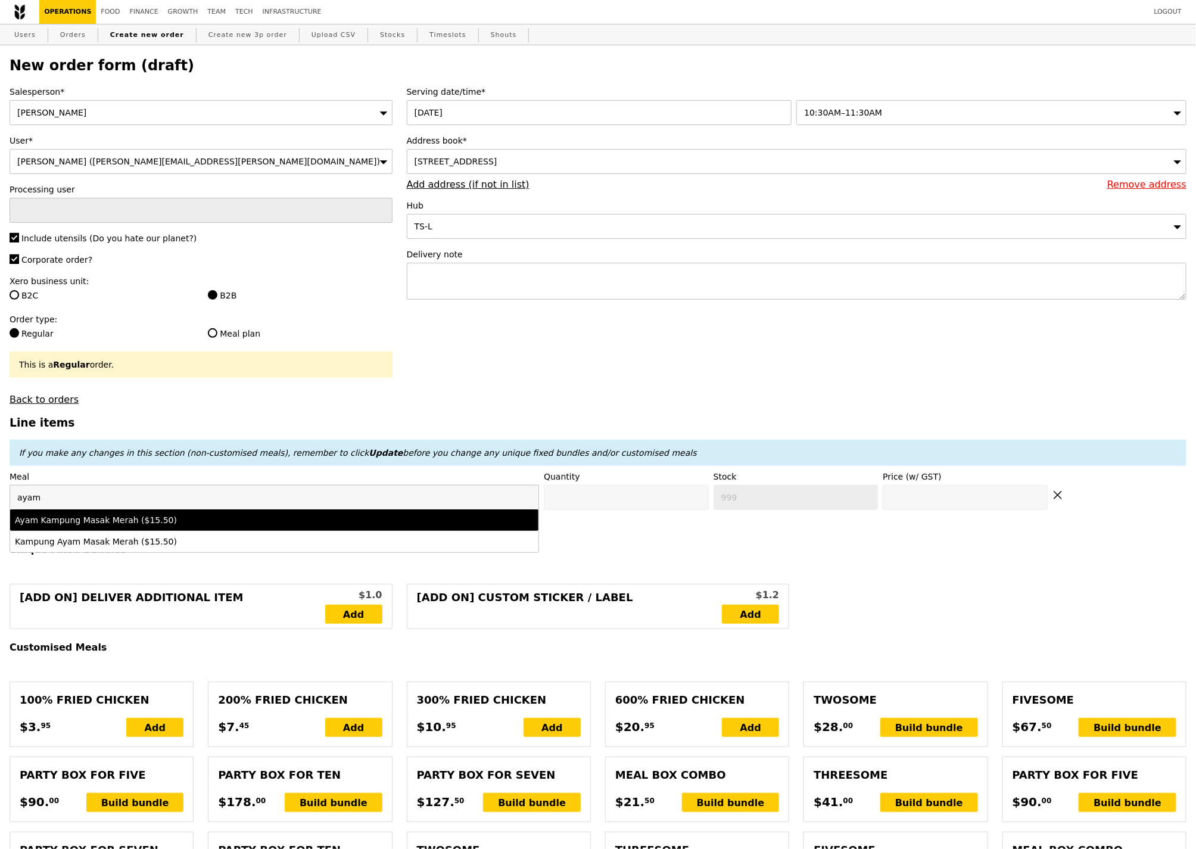
type input "15.5"
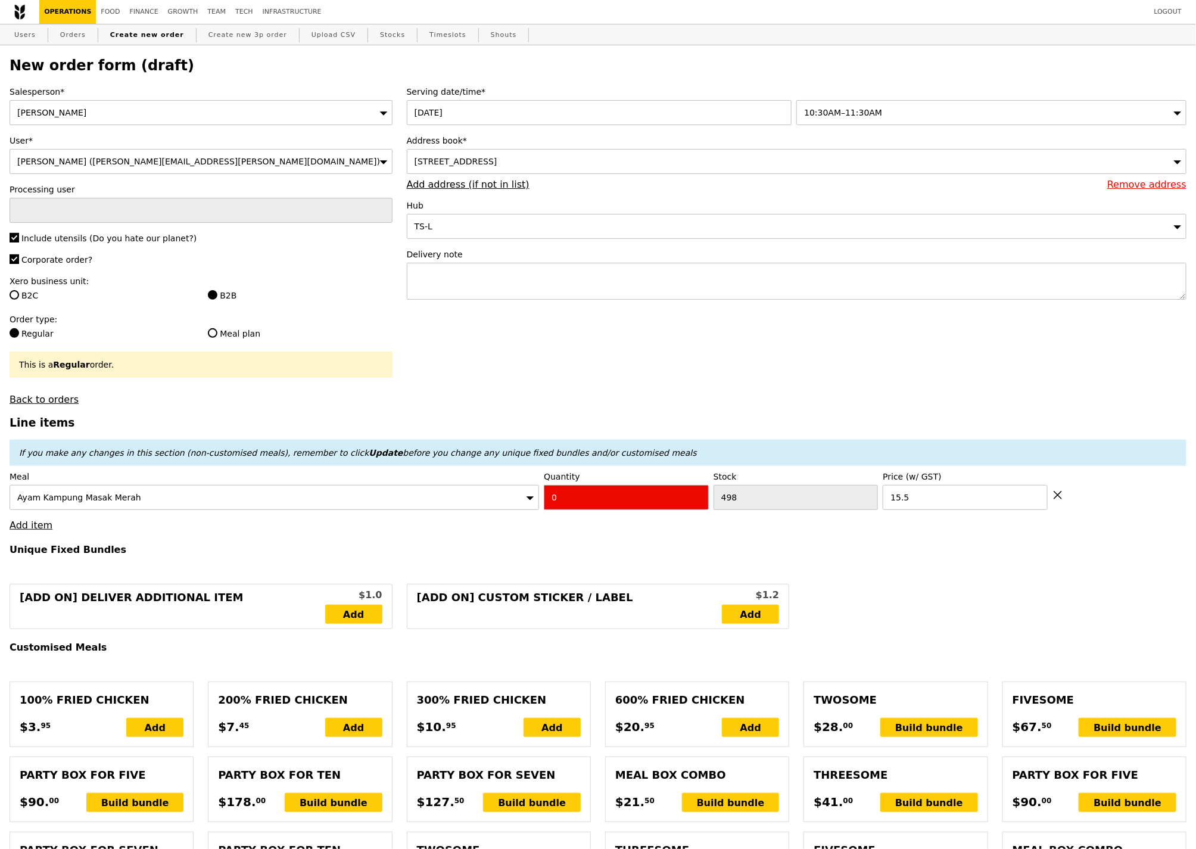
click at [631, 500] on input "0" at bounding box center [626, 497] width 165 height 25
type input "Confirm"
type input "11"
click at [30, 520] on link "Add item" at bounding box center [31, 524] width 43 height 11
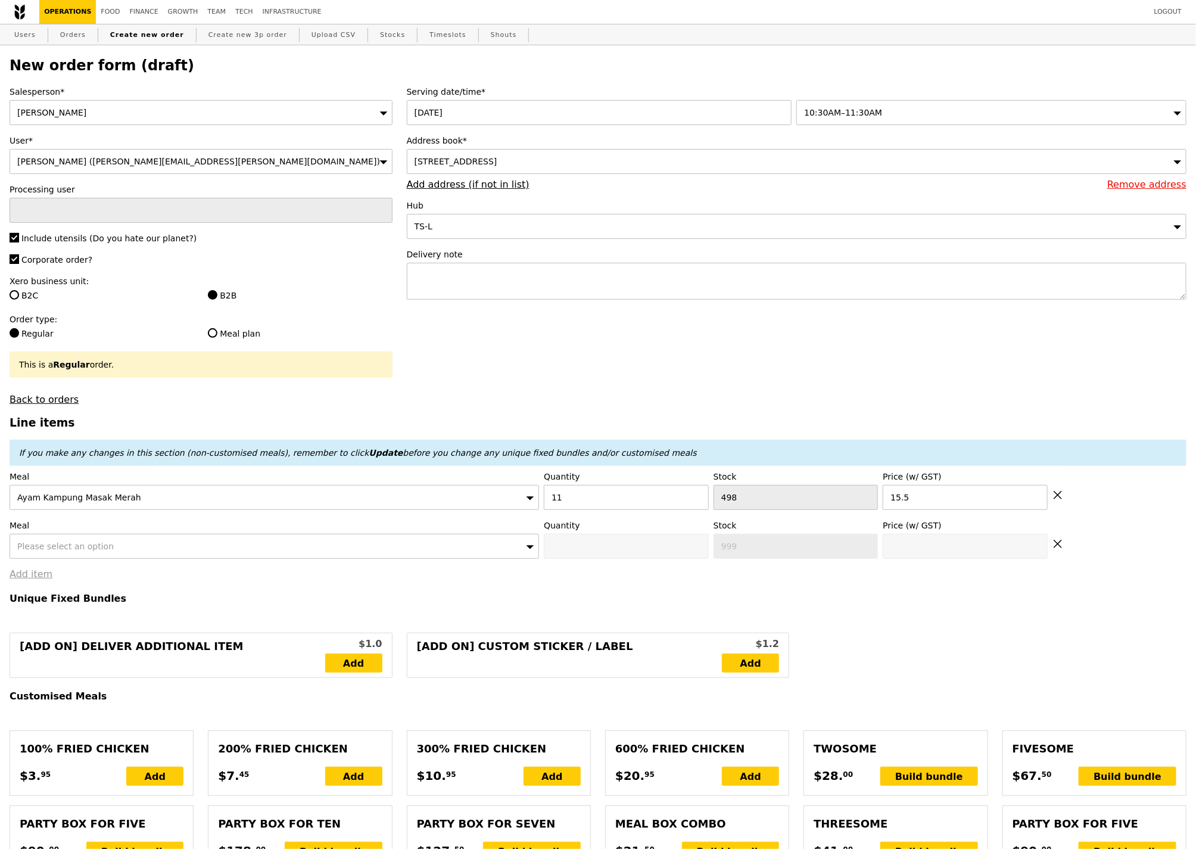
type input "Loading..."
type input "170.50"
type input "1.79"
type input "1.95"
type input "3.62"
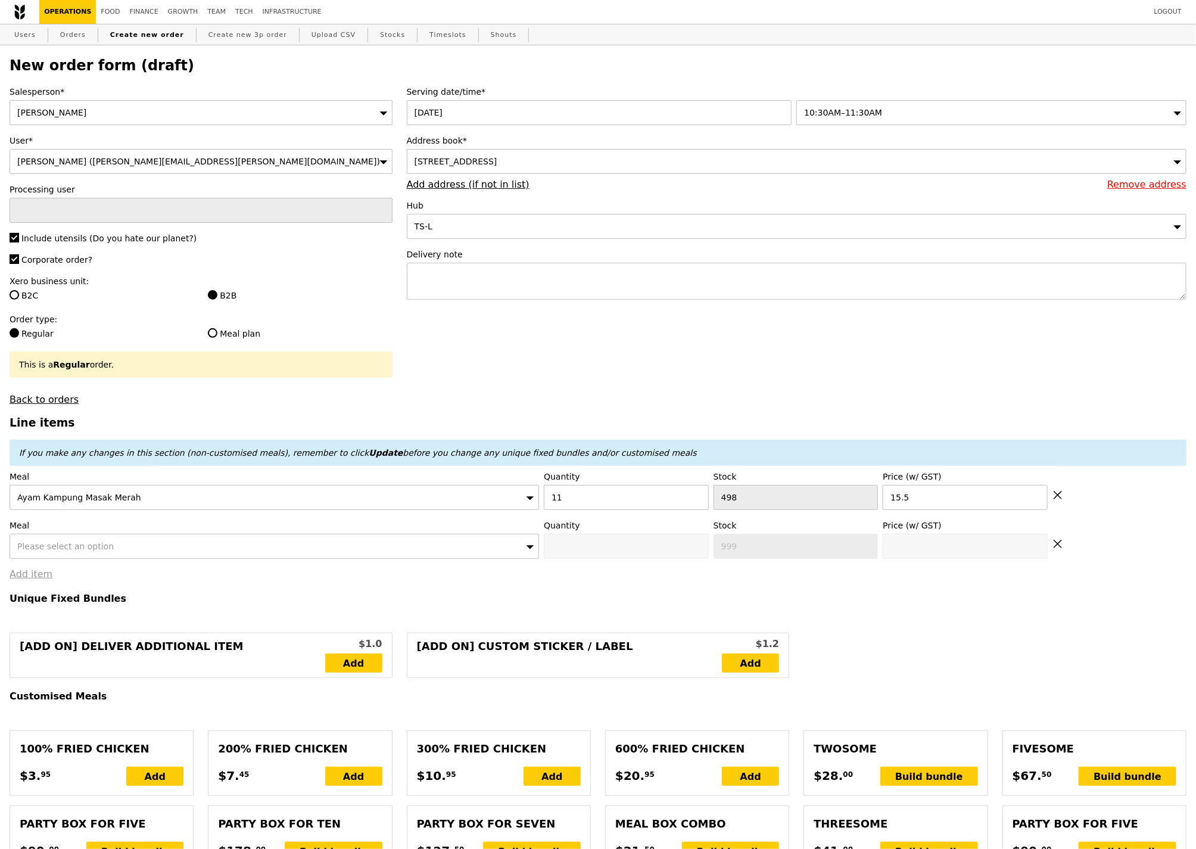
type input "3.95"
type input "176.40"
type input "Confirm"
click at [53, 539] on div "Please select an option" at bounding box center [274, 546] width 529 height 25
type input "honey duo"
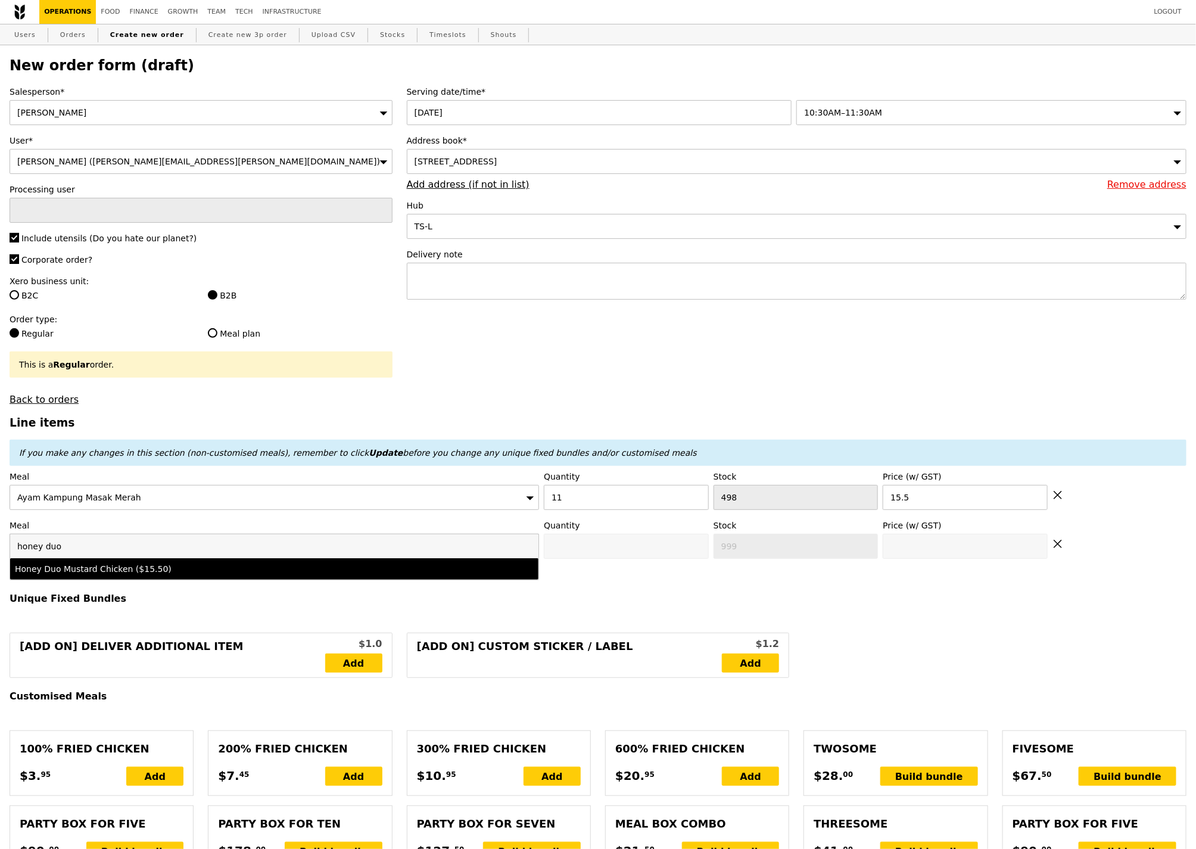
click at [85, 579] on li "Honey Duo Mustard Chicken ($15.50)" at bounding box center [274, 568] width 528 height 21
type input "Confirm anyway"
type input "0"
type input "491"
type input "15.5"
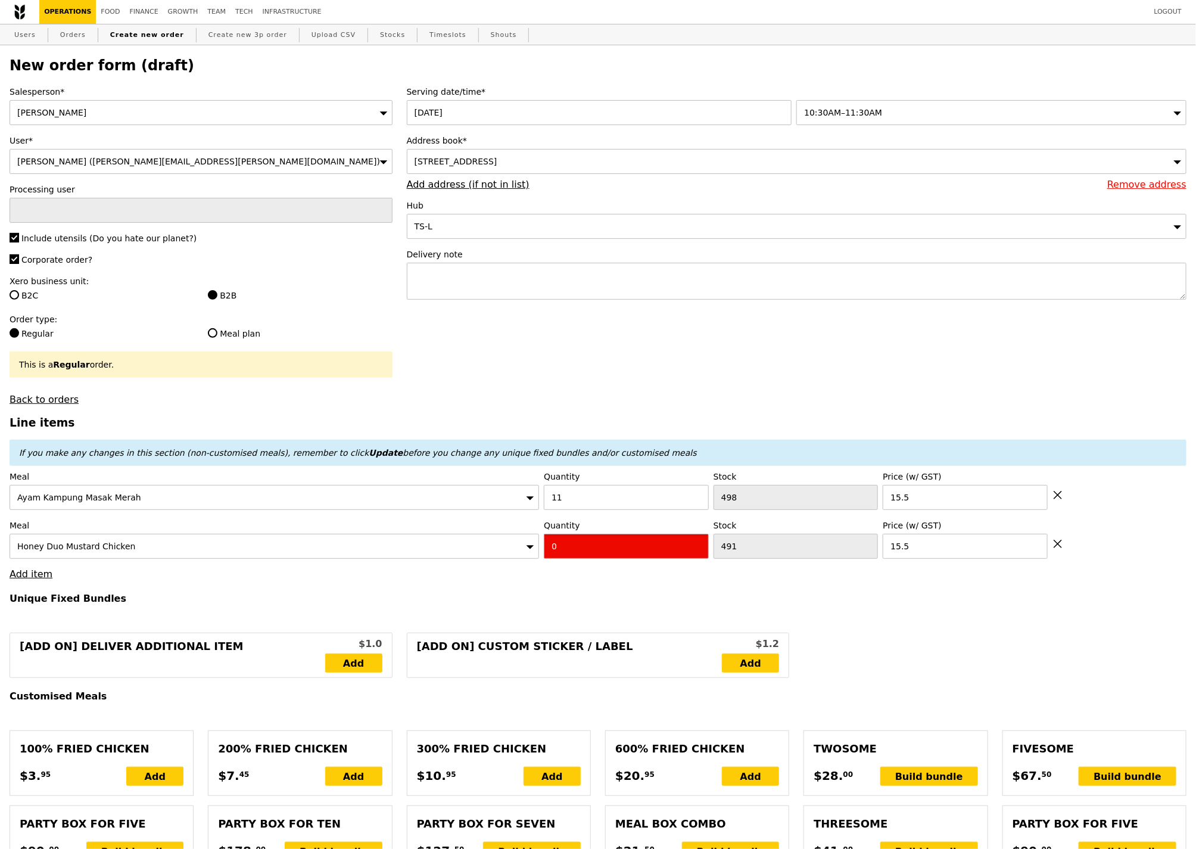
click at [575, 548] on input "0" at bounding box center [626, 546] width 165 height 25
type input "Confirm"
type input "10"
click at [39, 579] on link "Add item" at bounding box center [31, 573] width 43 height 11
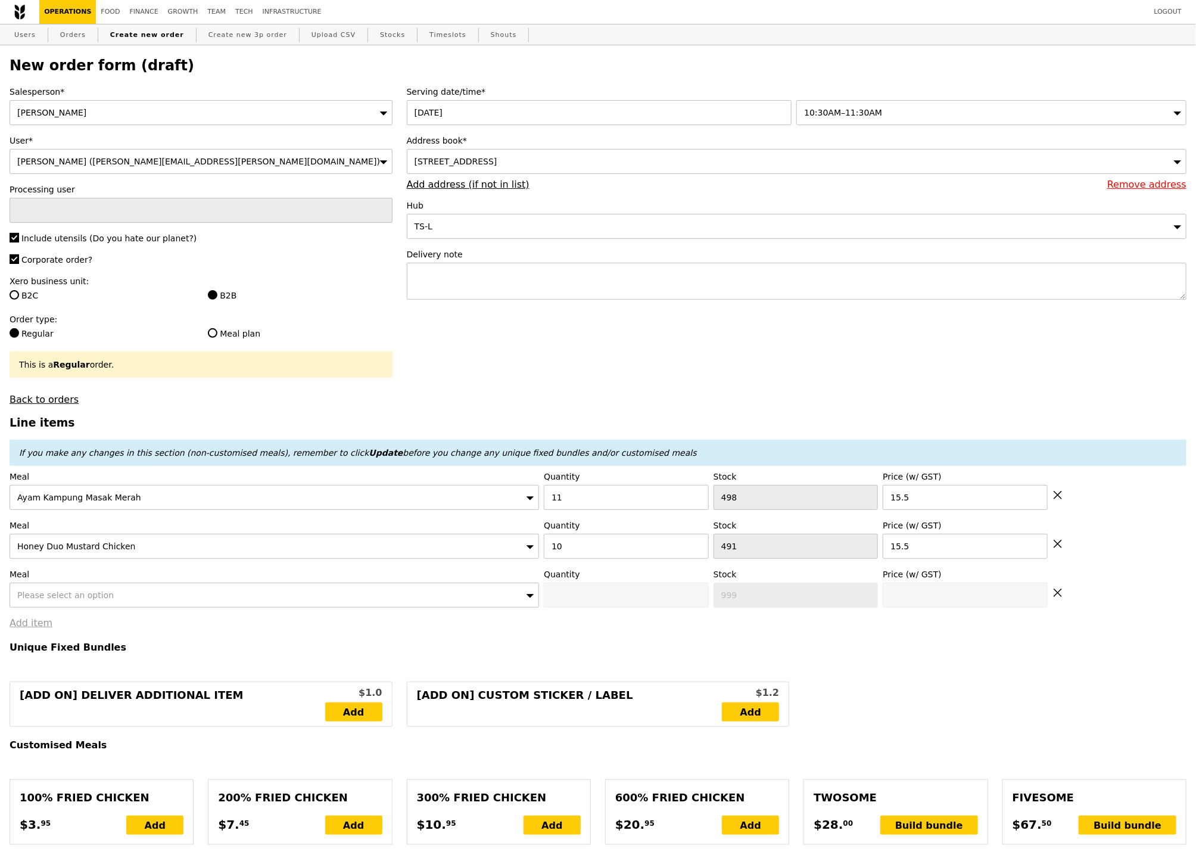
type input "Loading..."
type input "325.50"
type input "331.40"
click at [49, 592] on span "Please select an option" at bounding box center [65, 595] width 96 height 10
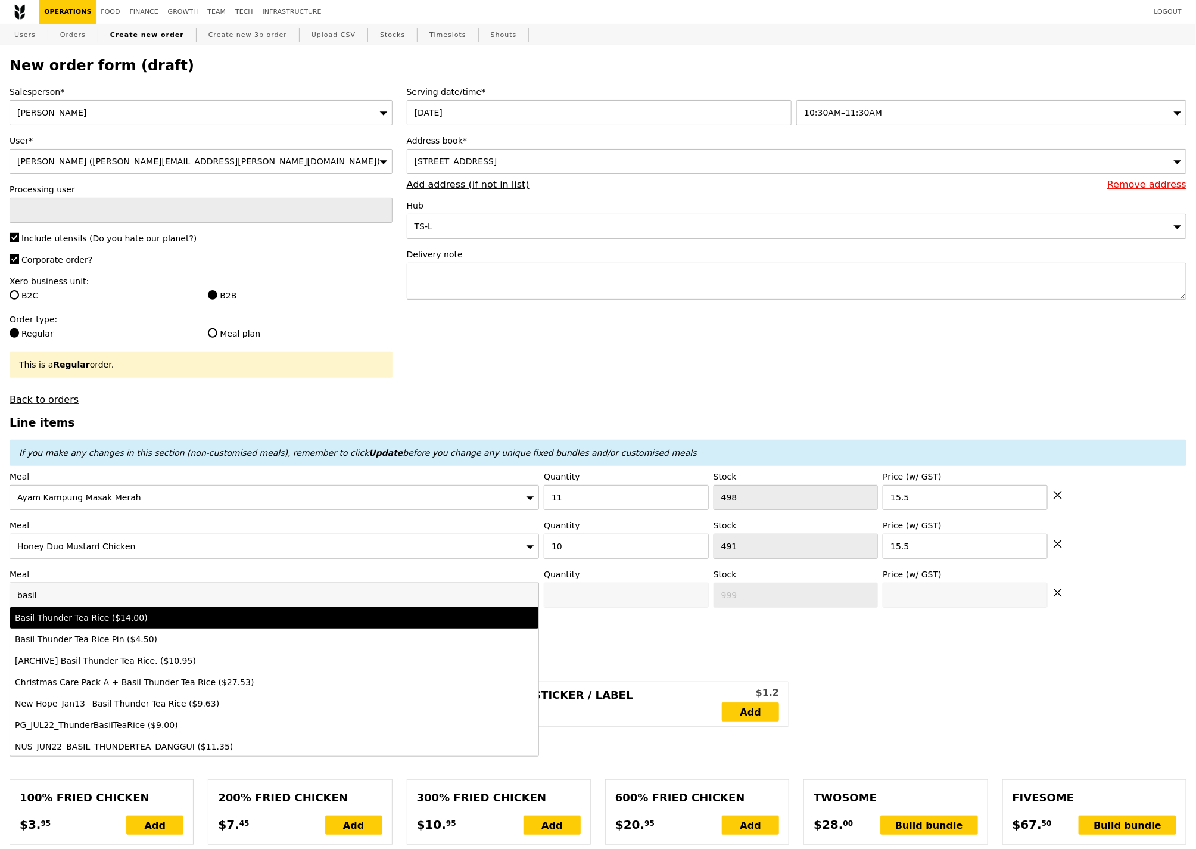
type input "basil"
click at [64, 619] on div "Basil Thunder Tea Rice ($14.00)" at bounding box center [209, 618] width 389 height 12
type input "0"
type input "498"
type input "14.0"
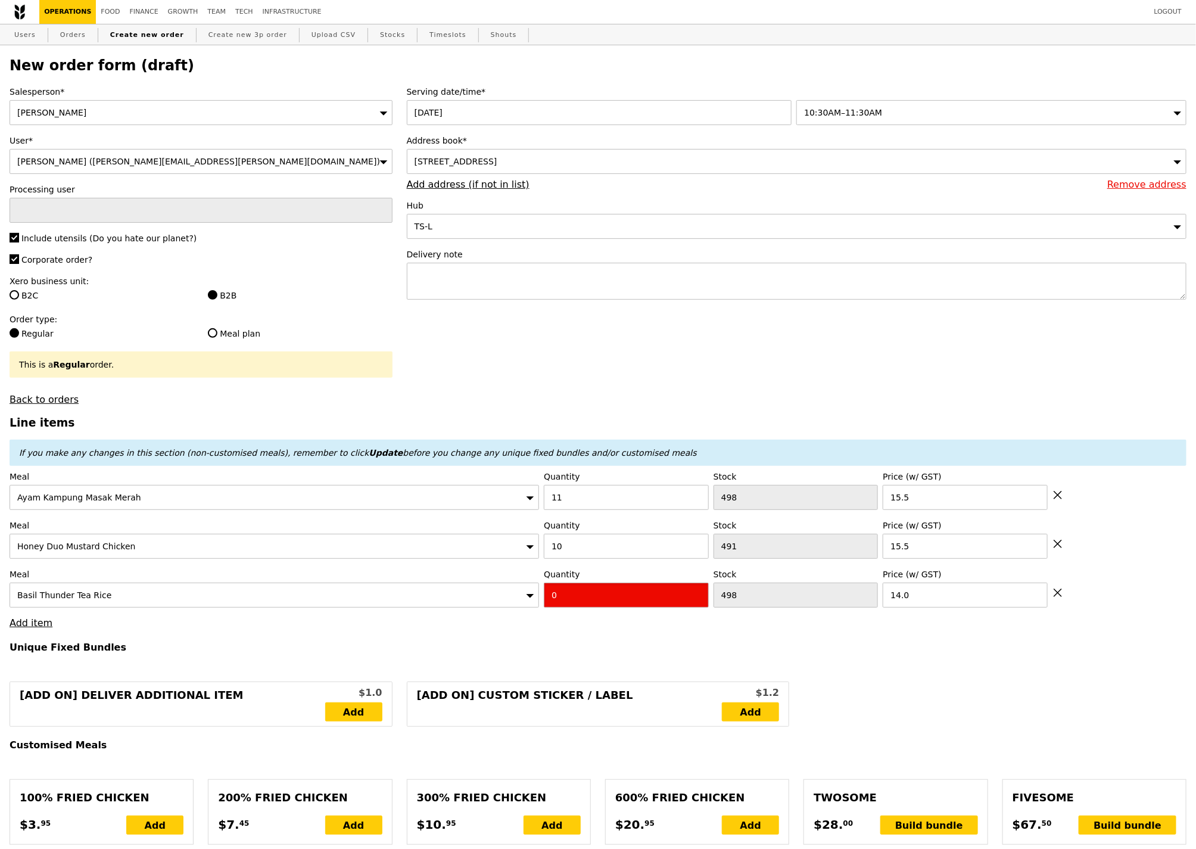
click at [568, 596] on input "0" at bounding box center [626, 594] width 165 height 25
type input "1"
click at [520, 286] on textarea at bounding box center [796, 281] width 779 height 37
type textarea "Delivery"
type input "339.50"
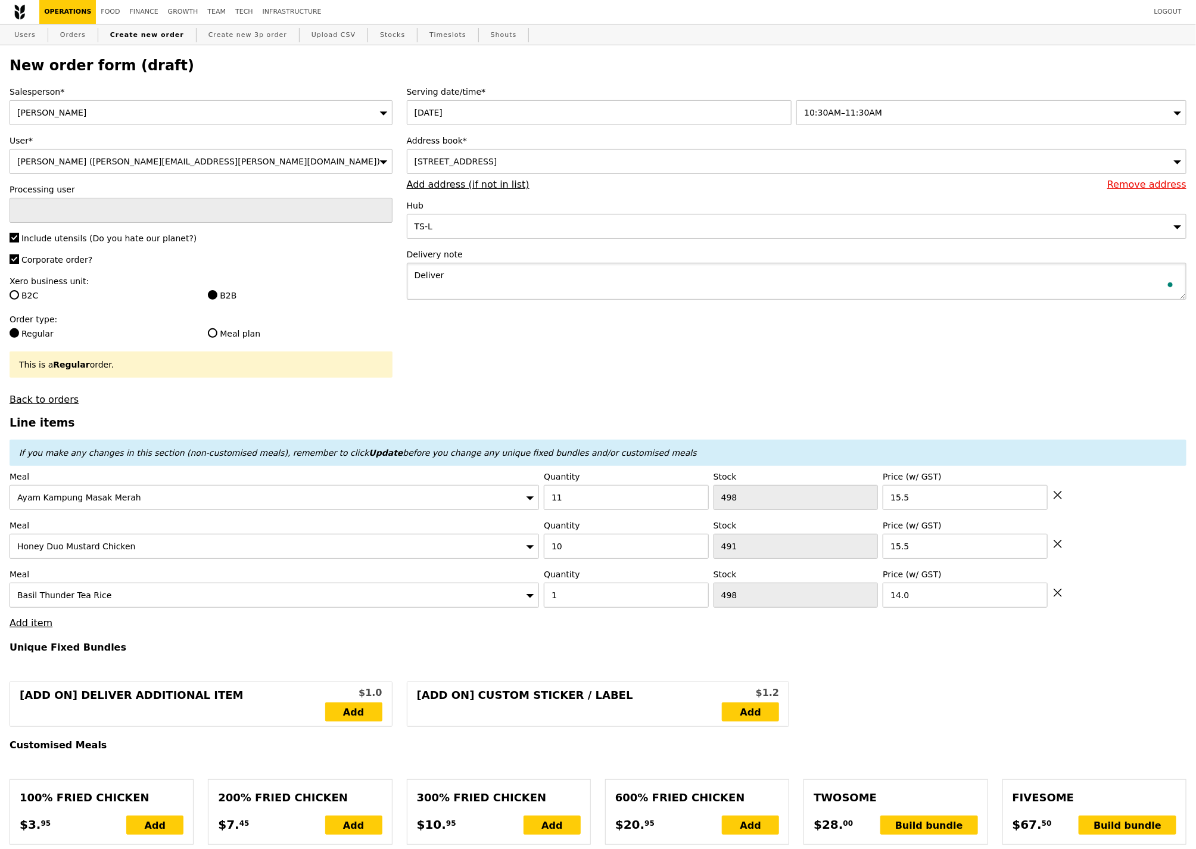
type input "345.40"
type textarea "Delivery close to 11:30AM if possible please thank you!"
type input "Confirm"
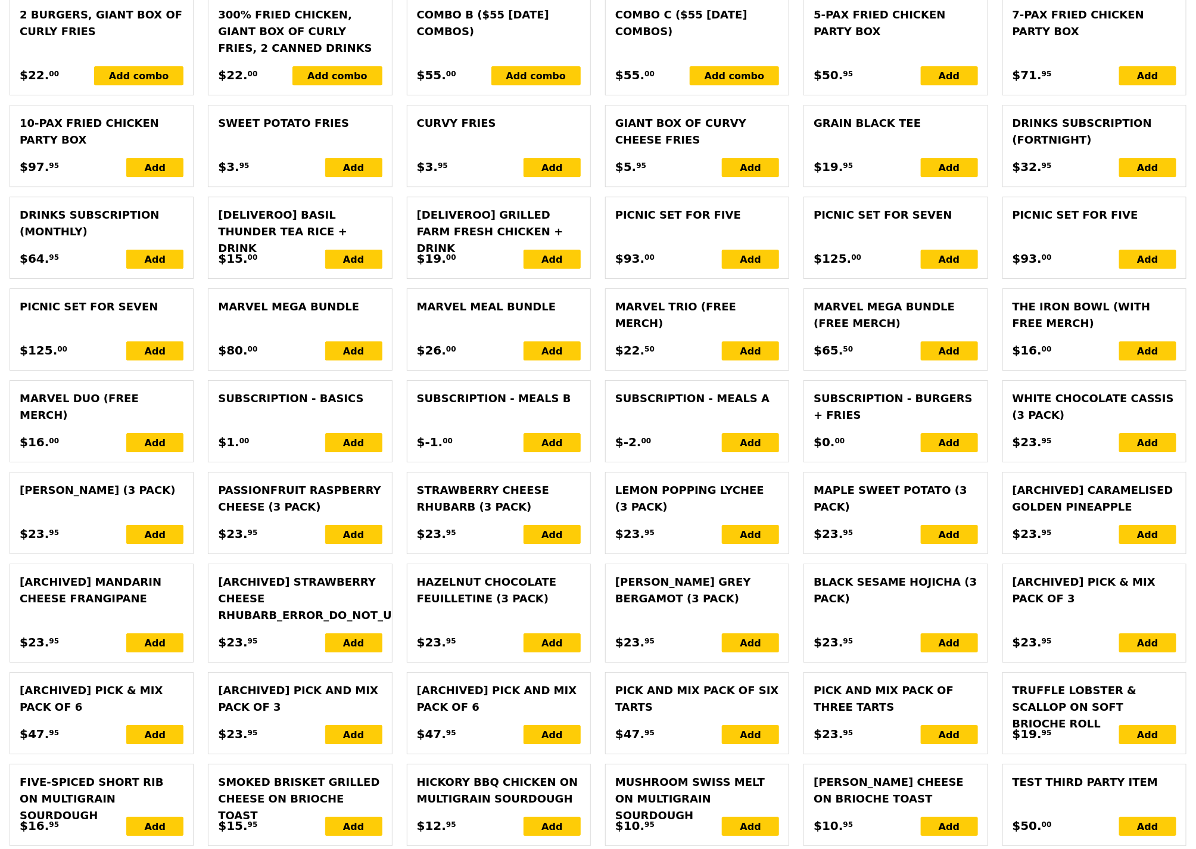
scroll to position [2400, 0]
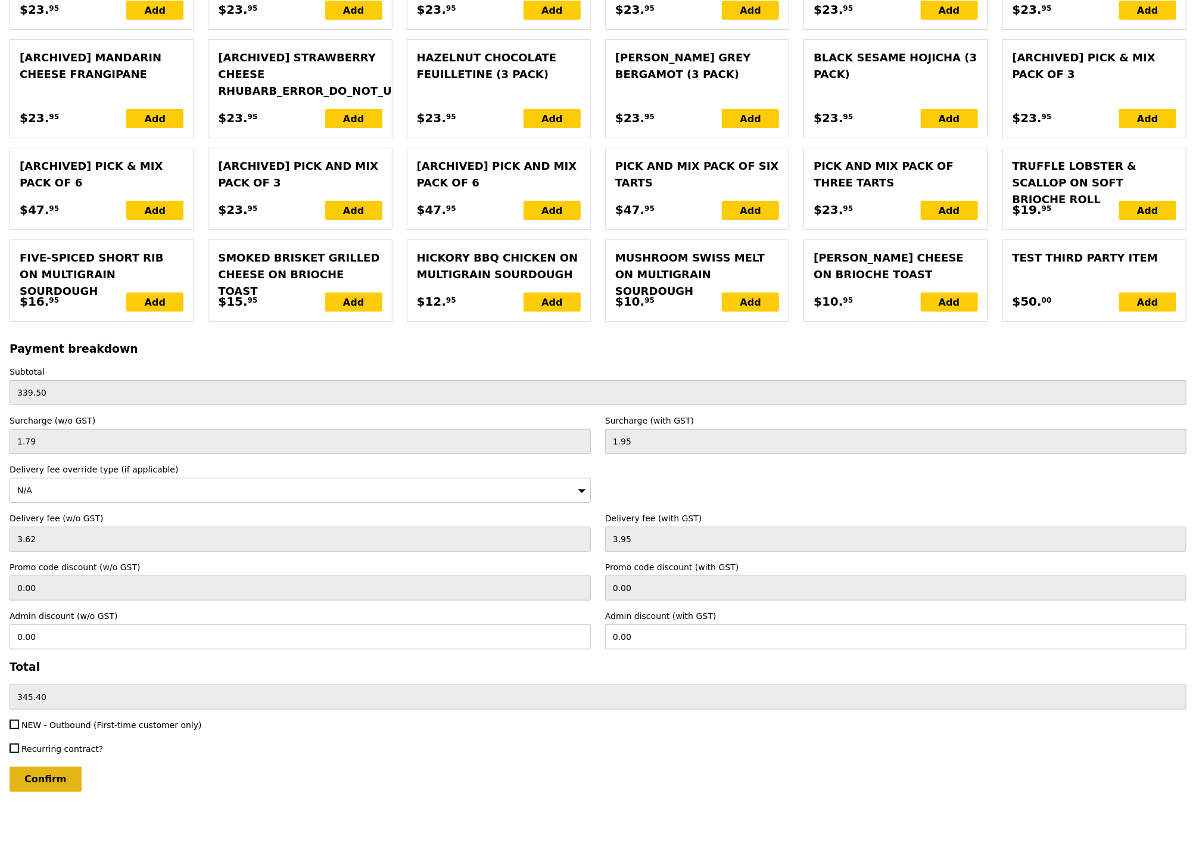
type textarea "Delivery close to 11:30AM if possible please thank you!"
click at [66, 775] on input "Confirm" at bounding box center [46, 778] width 72 height 25
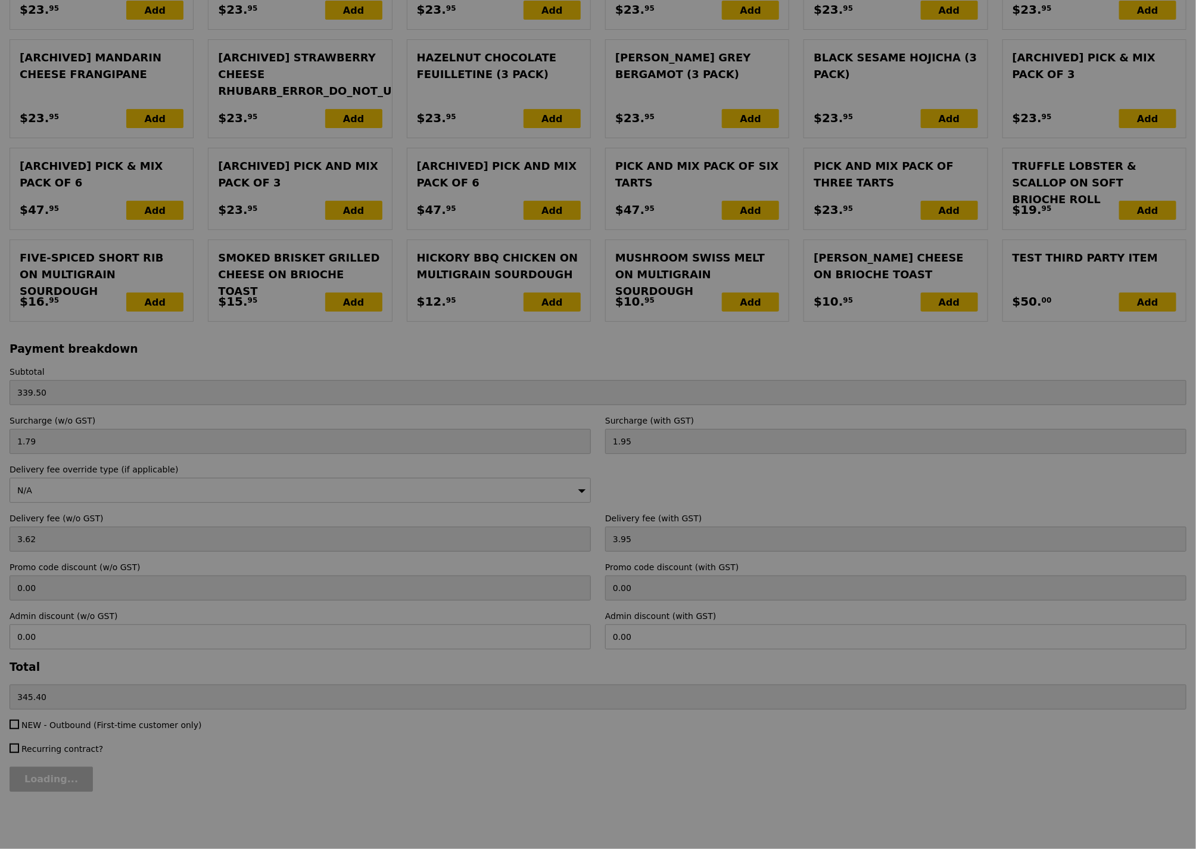
type input "Loading..."
type input "0.00"
type input "343.45"
type input "Loading..."
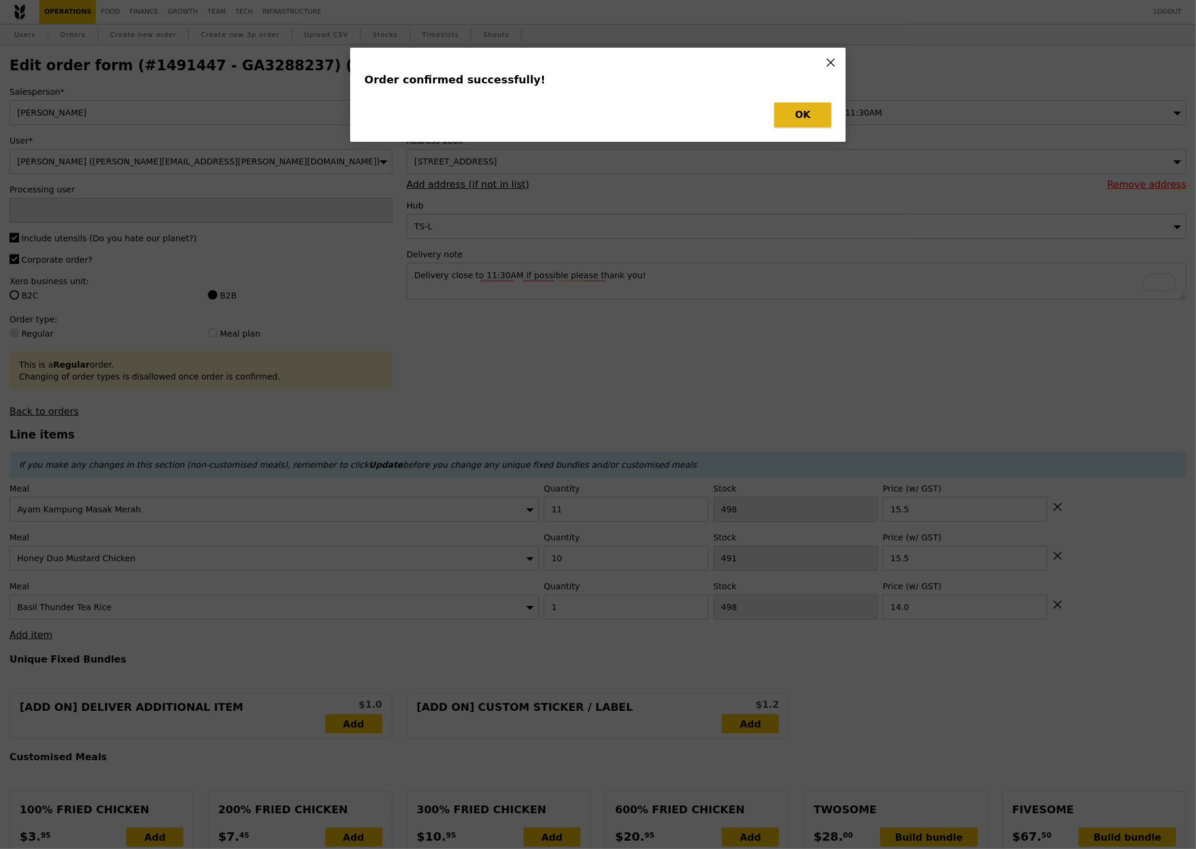
click at [812, 110] on button "OK" at bounding box center [802, 114] width 57 height 25
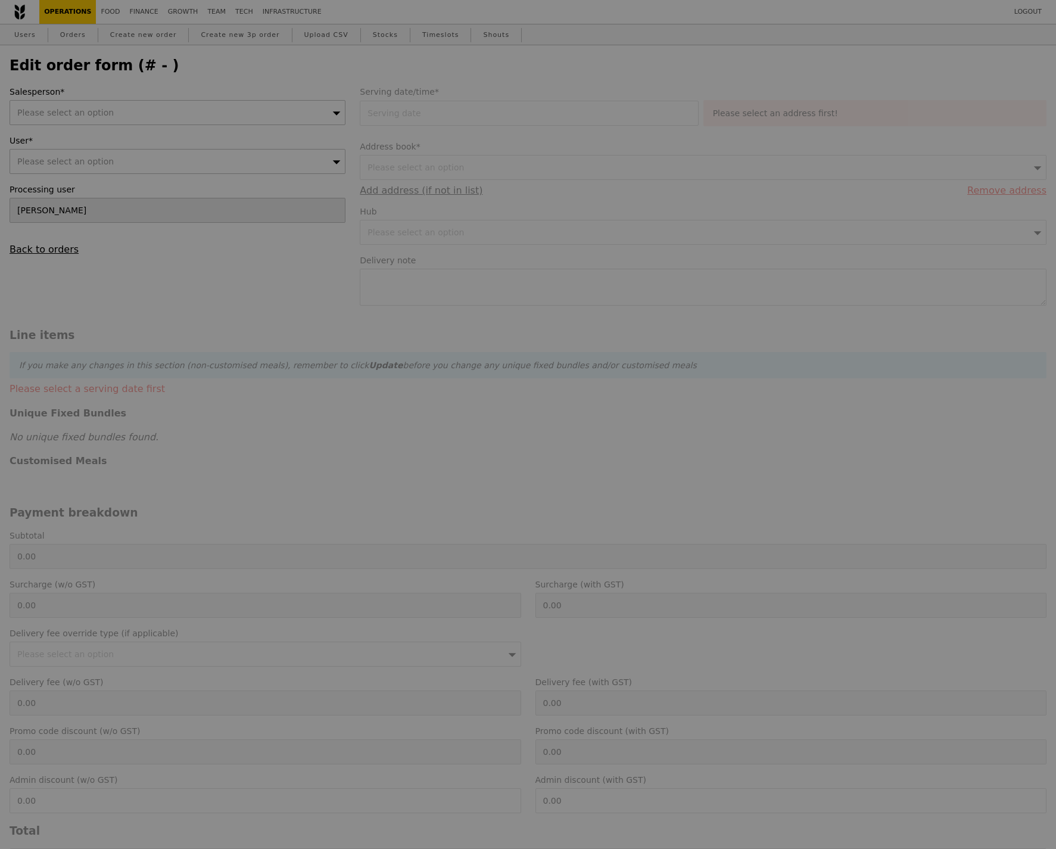
select select "100"
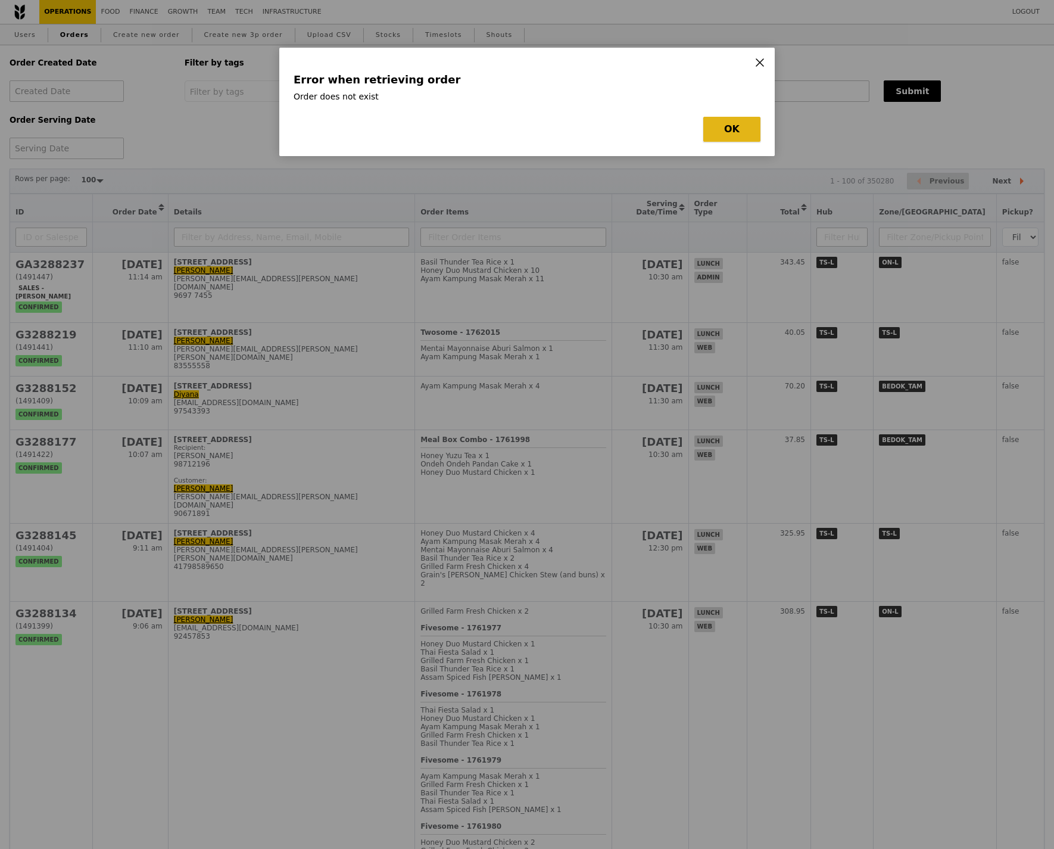
click at [721, 132] on button "OK" at bounding box center [731, 129] width 57 height 25
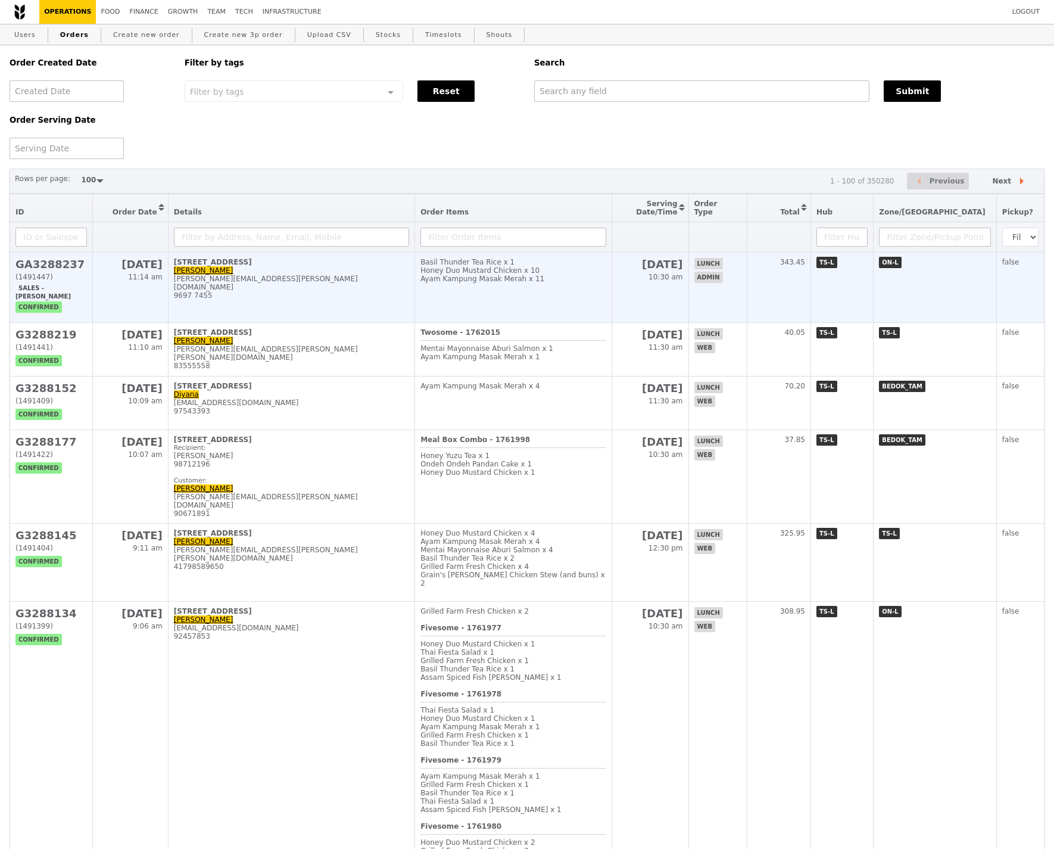
click at [64, 270] on h2 "GA3288237" at bounding box center [50, 264] width 71 height 13
click at [83, 268] on h2 "GA3288237" at bounding box center [50, 264] width 71 height 13
click at [63, 270] on h2 "GA3288237" at bounding box center [50, 264] width 71 height 13
click at [176, 266] on div "360 Orchard Road, #04-01" at bounding box center [291, 262] width 235 height 8
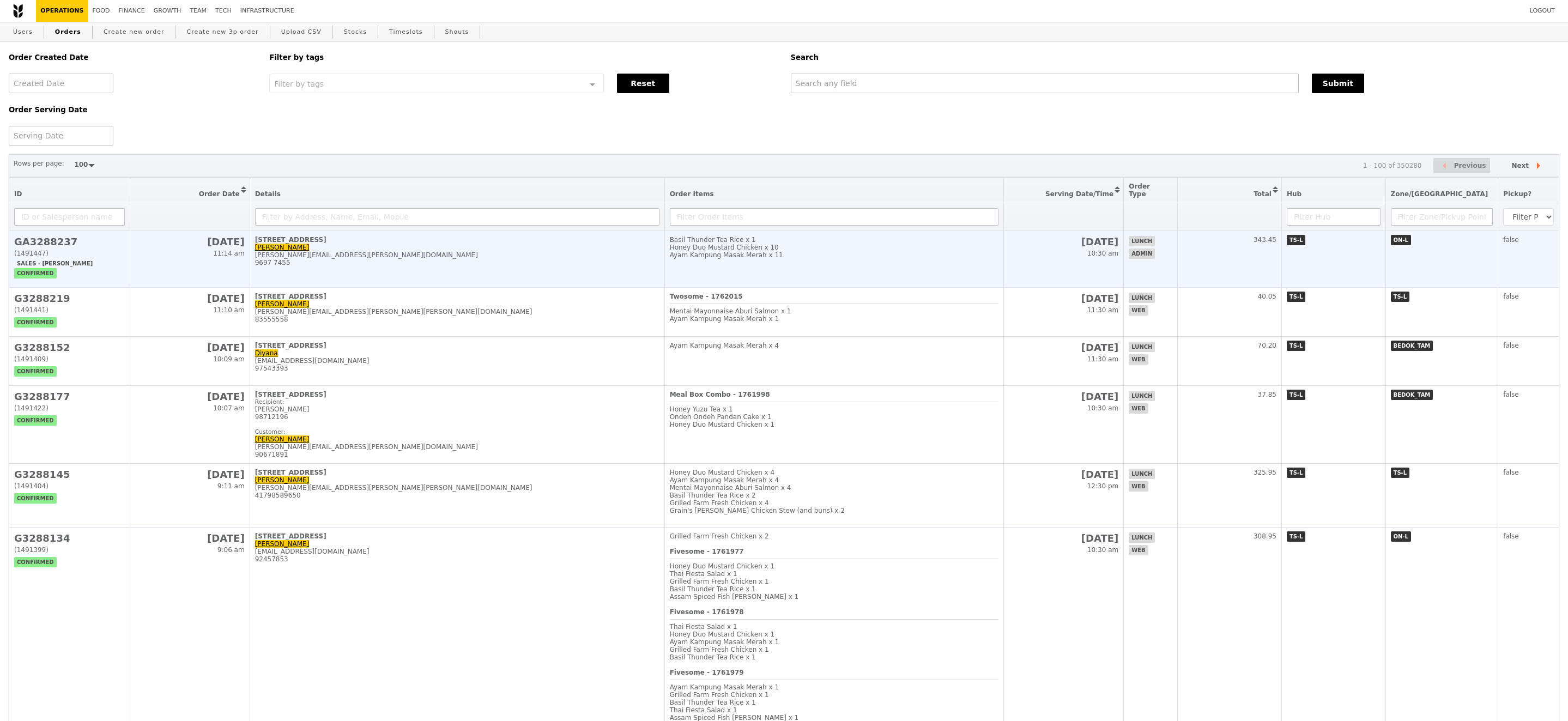
click at [55, 236] on h2 "GA3288237" at bounding box center [69, 242] width 111 height 12
click at [46, 258] on span "Sales - Samantha" at bounding box center [54, 263] width 81 height 10
click at [37, 236] on h2 "GA3288237" at bounding box center [69, 242] width 111 height 12
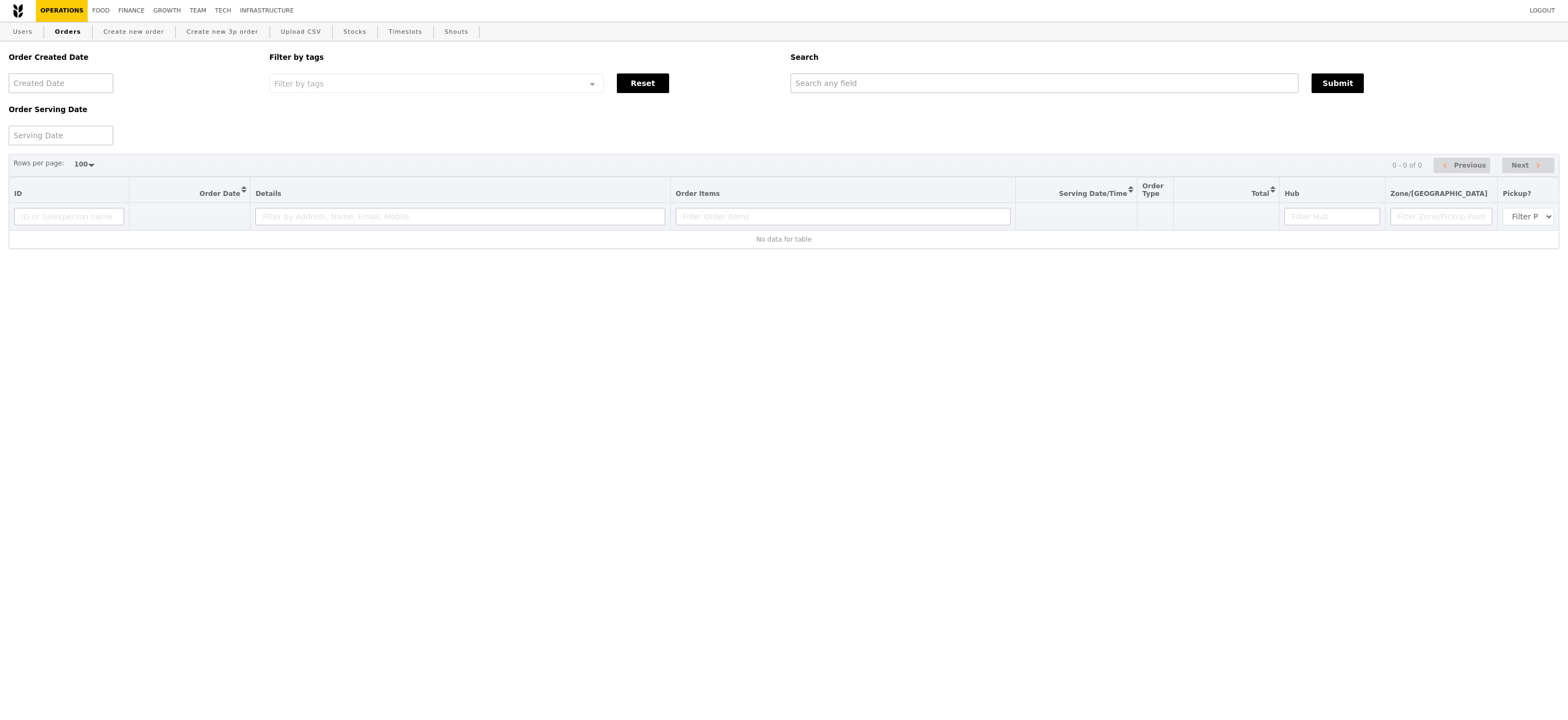
select select "100"
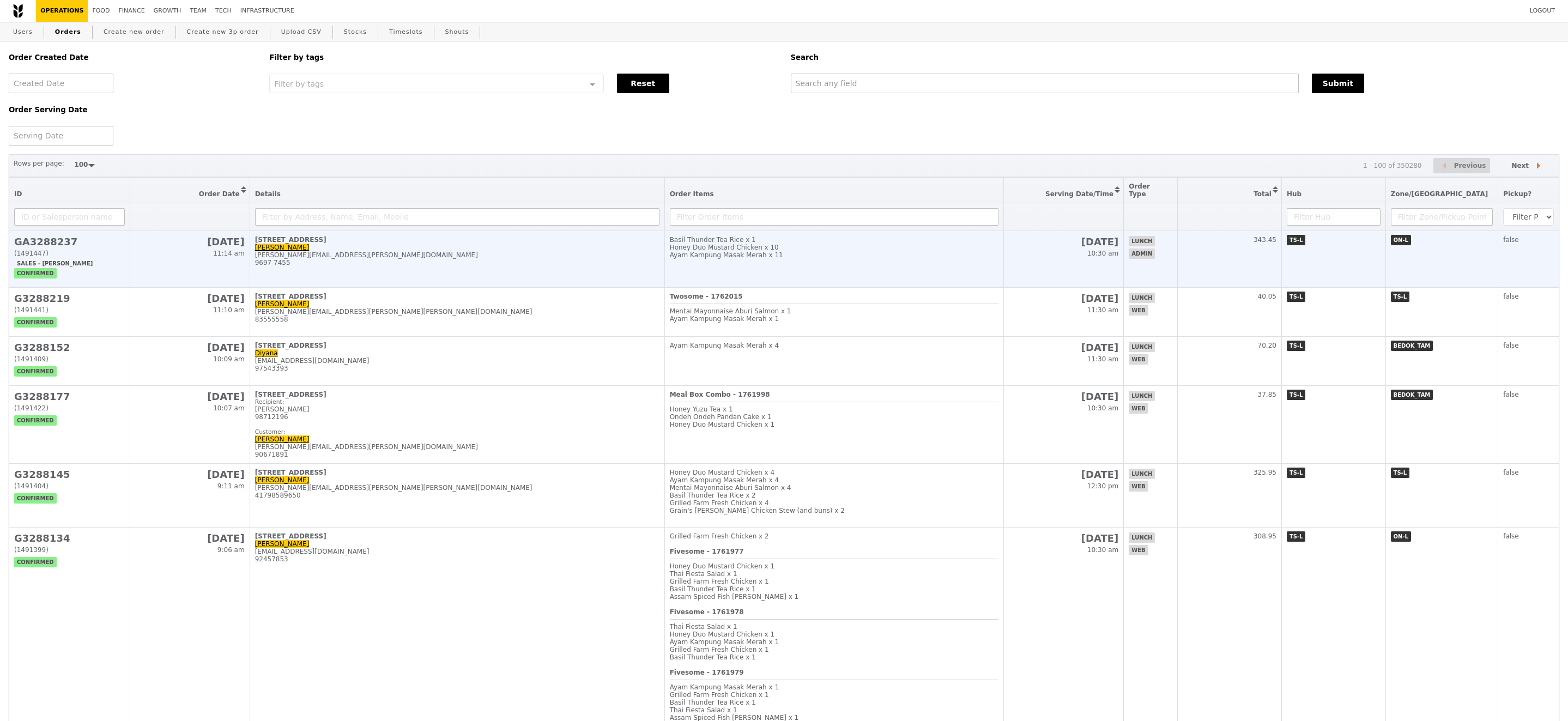
click at [61, 239] on h2 "GA3288237" at bounding box center [69, 242] width 111 height 12
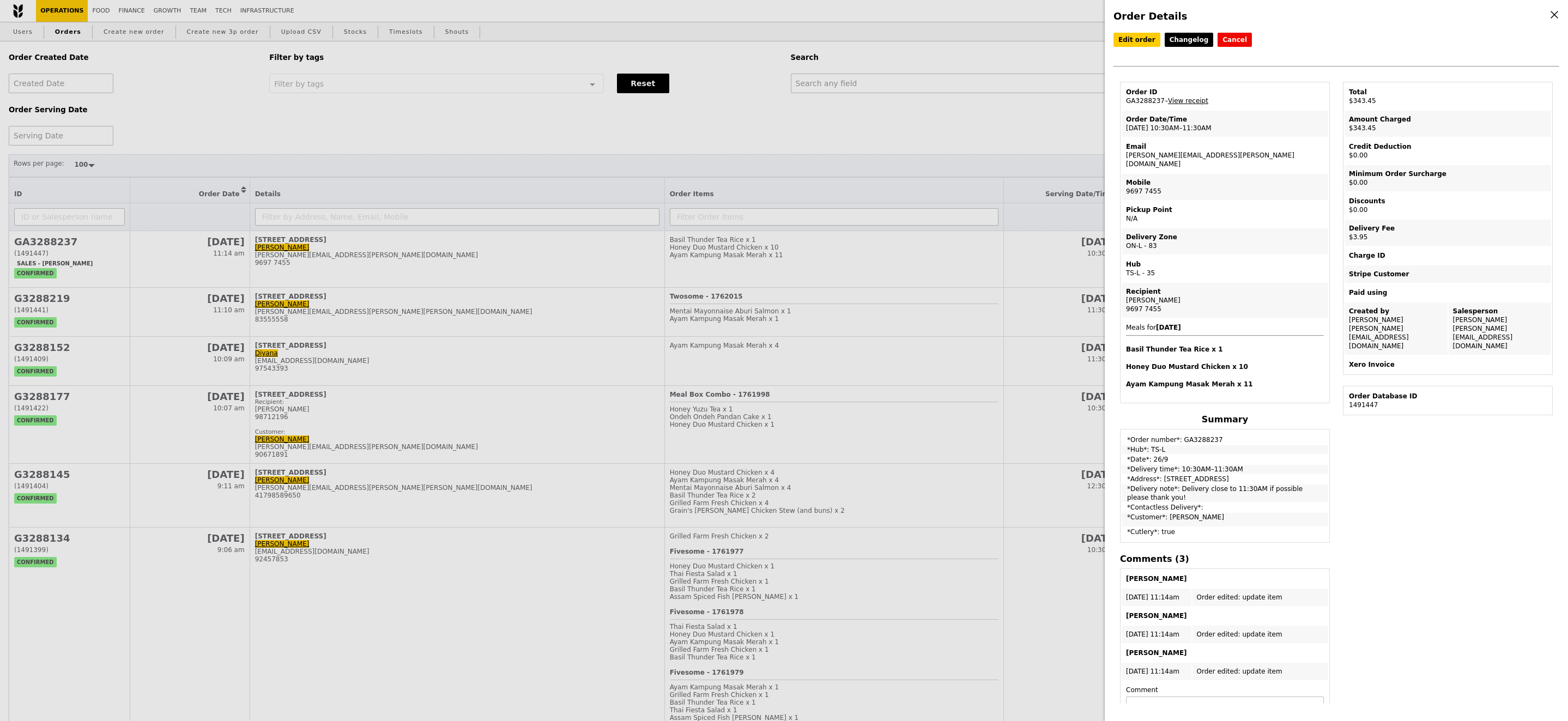
drag, startPoint x: 1163, startPoint y: 101, endPoint x: 1124, endPoint y: 100, distance: 39.0
click at [1124, 100] on td "Order ID GA3288237 – View receipt" at bounding box center [1225, 96] width 207 height 27
copy td "GA3288237"
click at [844, 119] on div "Order Details Edit order Changelog Cancel Order ID GA3288237 – View receipt Ord…" at bounding box center [784, 360] width 1568 height 721
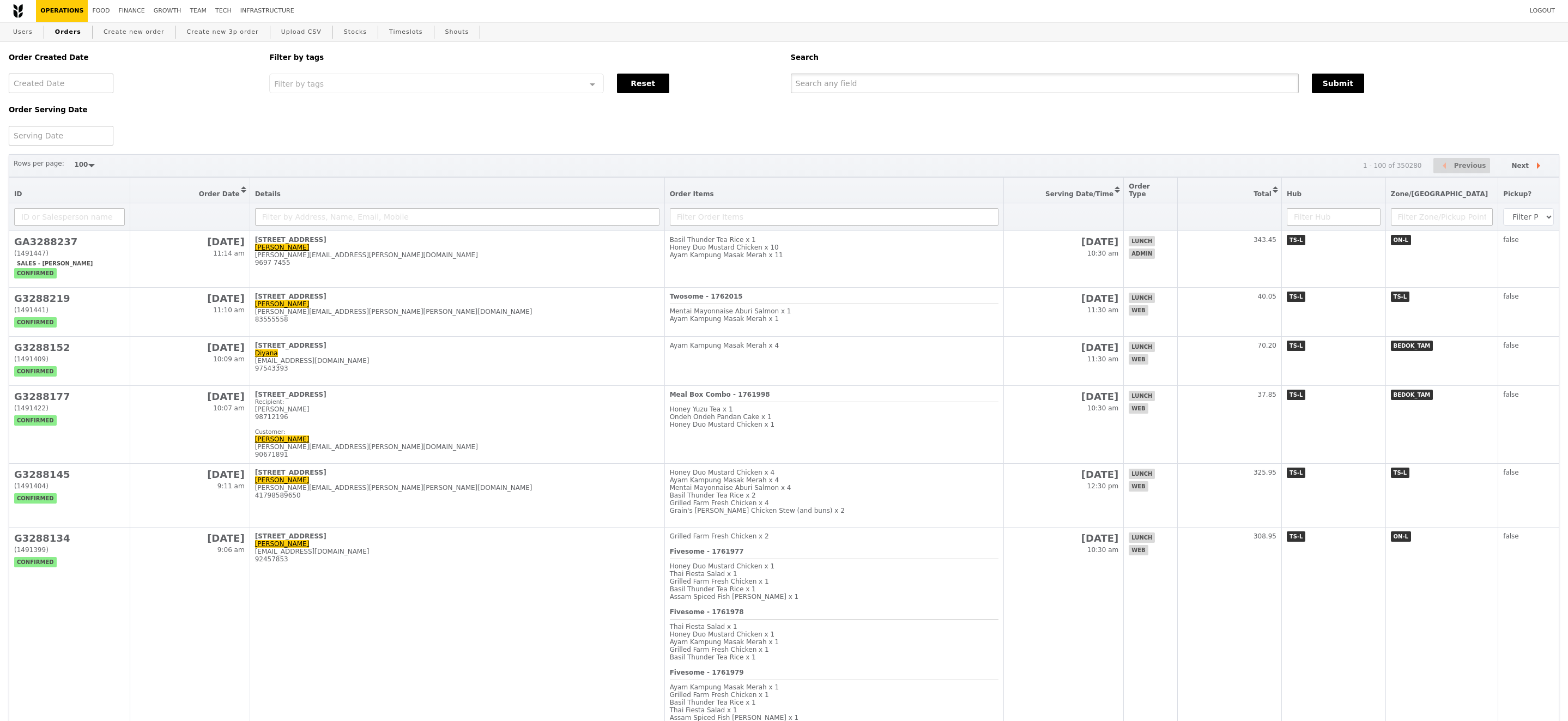
click at [846, 82] on input "text" at bounding box center [1044, 82] width 508 height 19
paste input "GA3288237"
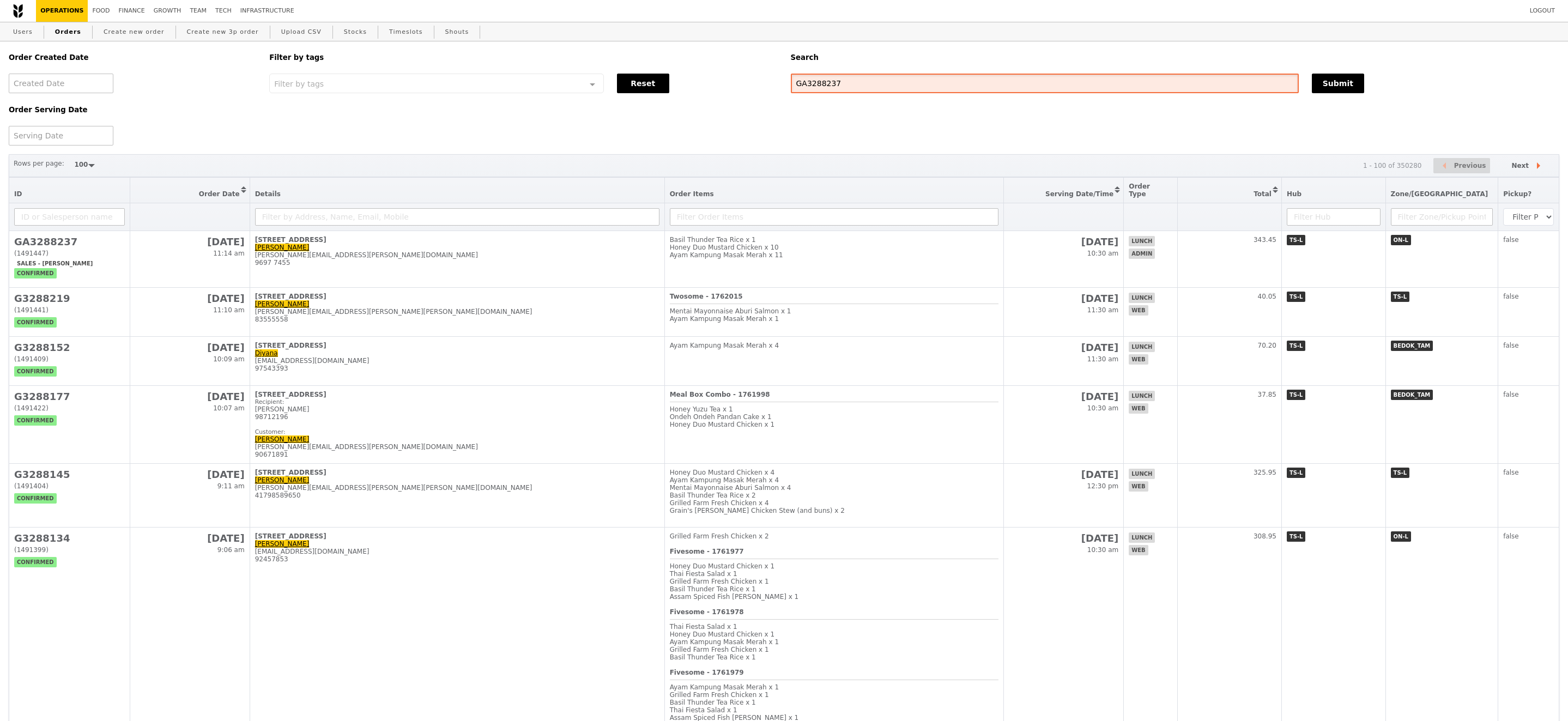
type input "GA3288237"
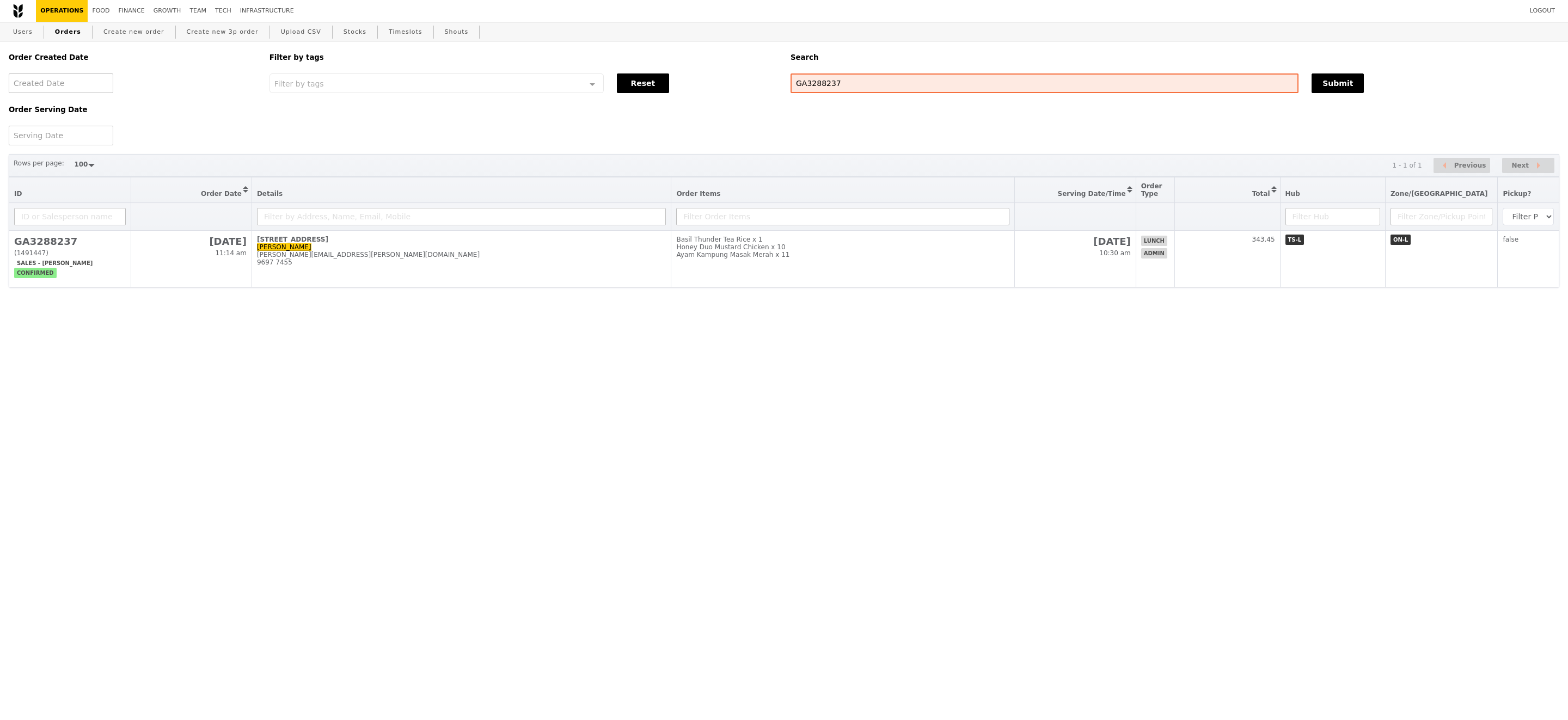
select select "100"
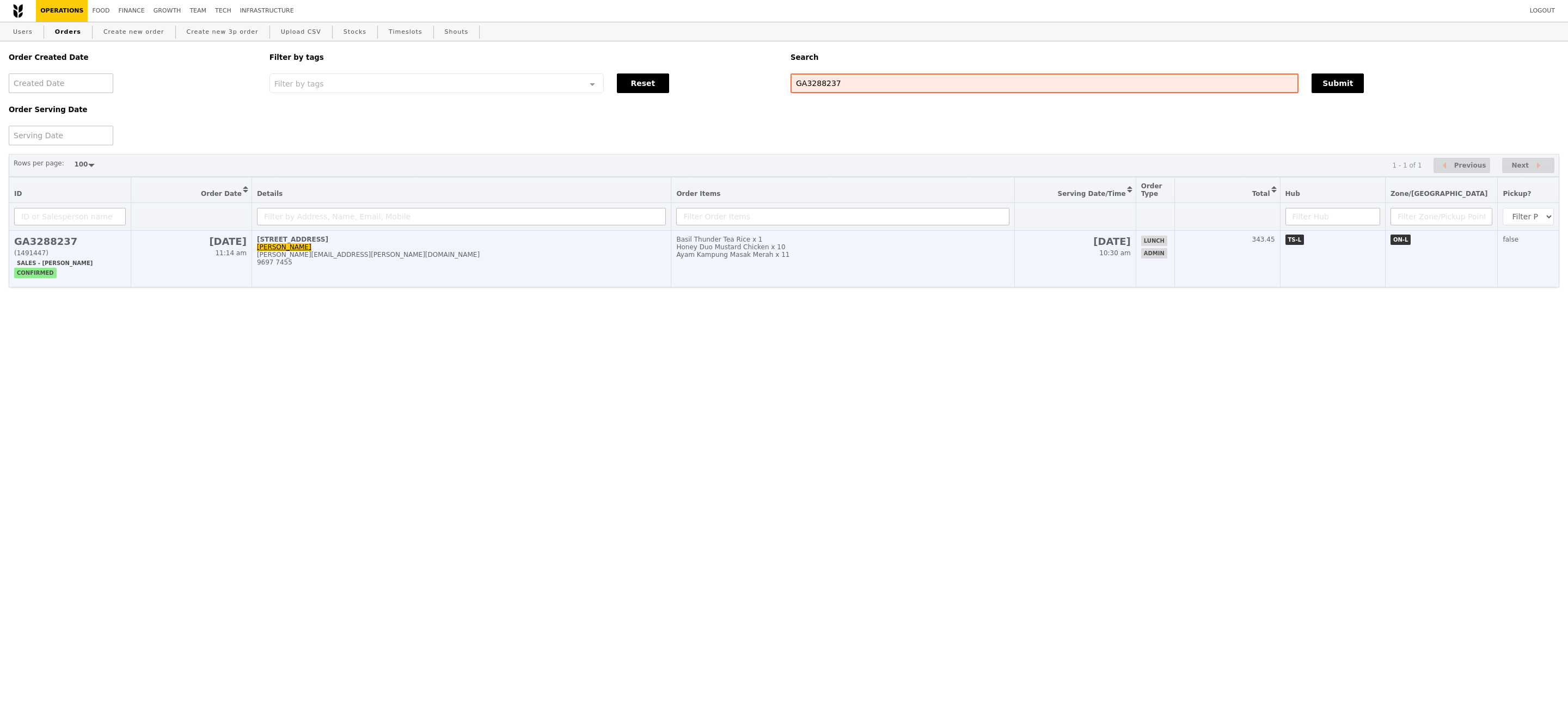
click at [42, 247] on h2 "GA3288237" at bounding box center [69, 241] width 112 height 12
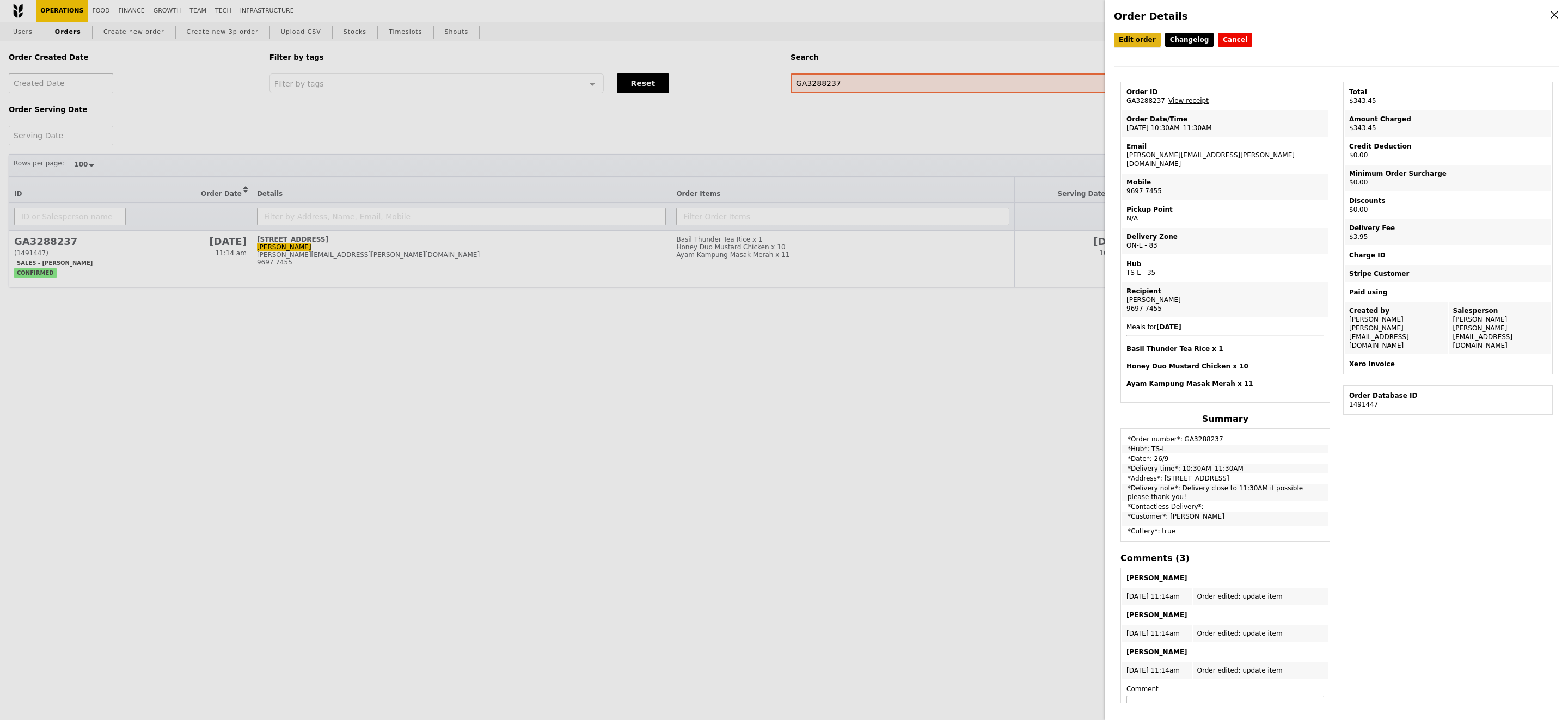
click at [1131, 42] on link "Edit order" at bounding box center [1136, 39] width 47 height 14
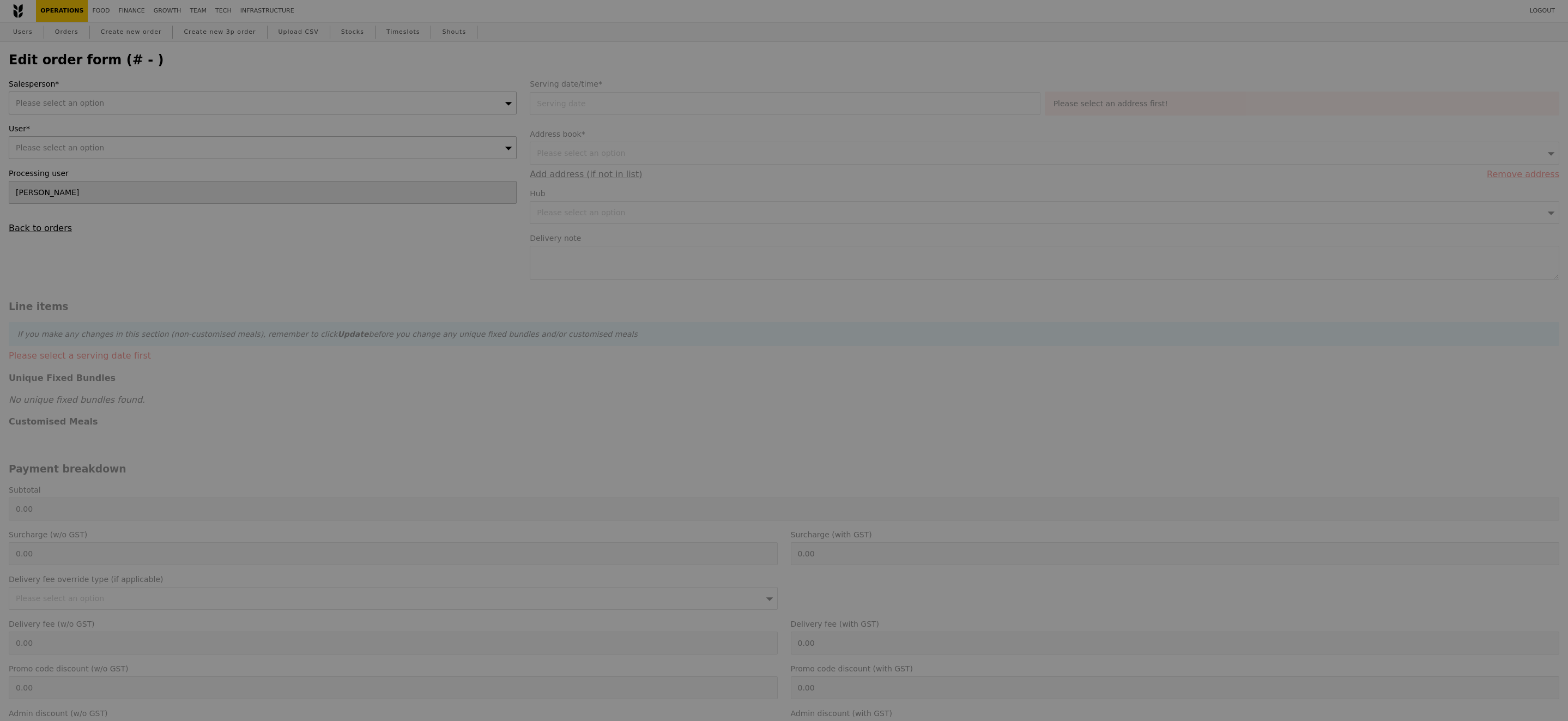
type input "[DATE]"
type textarea "Delivery close to 11:30AM if possible please thank you!"
type input "Loading..."
type input "339.50"
type input "3.62"
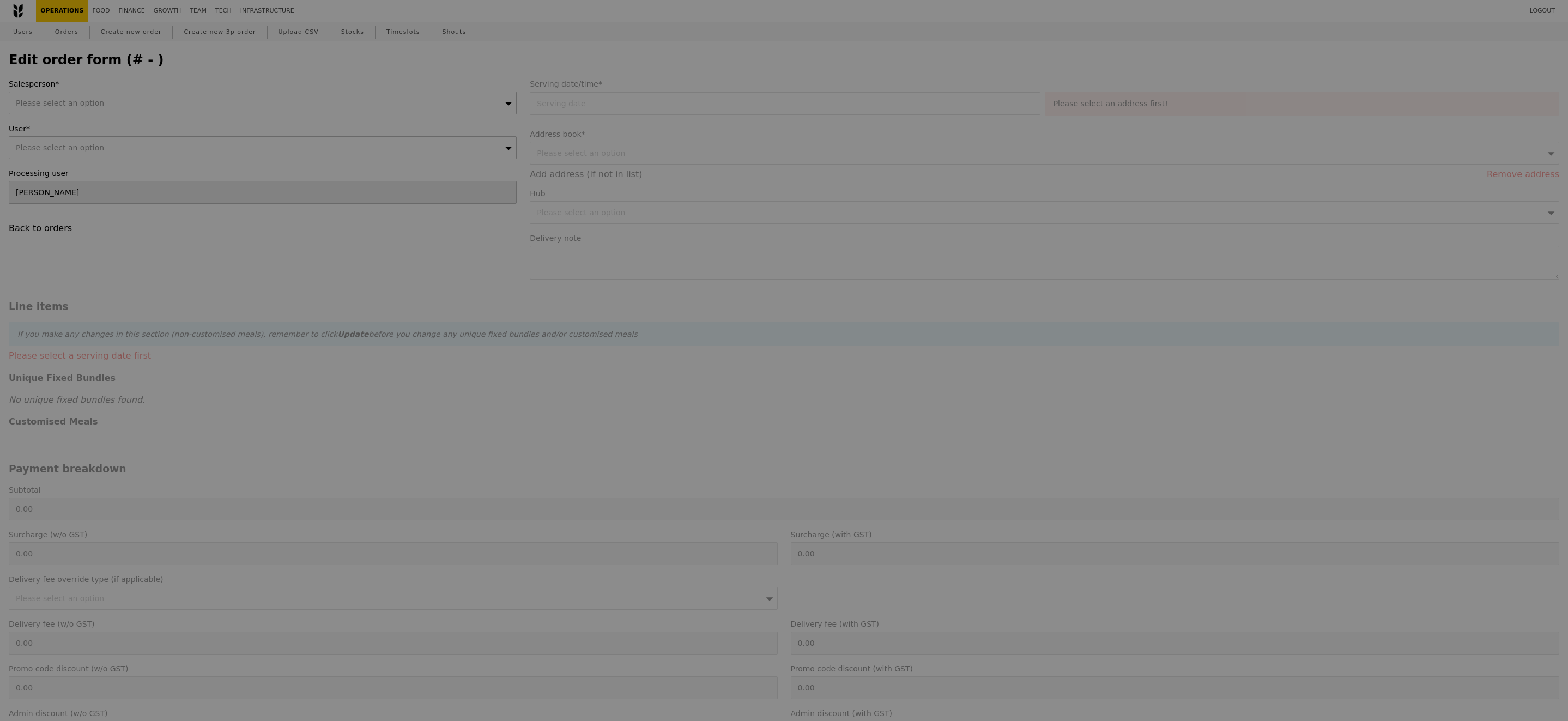
type input "3.95"
type input "343.45"
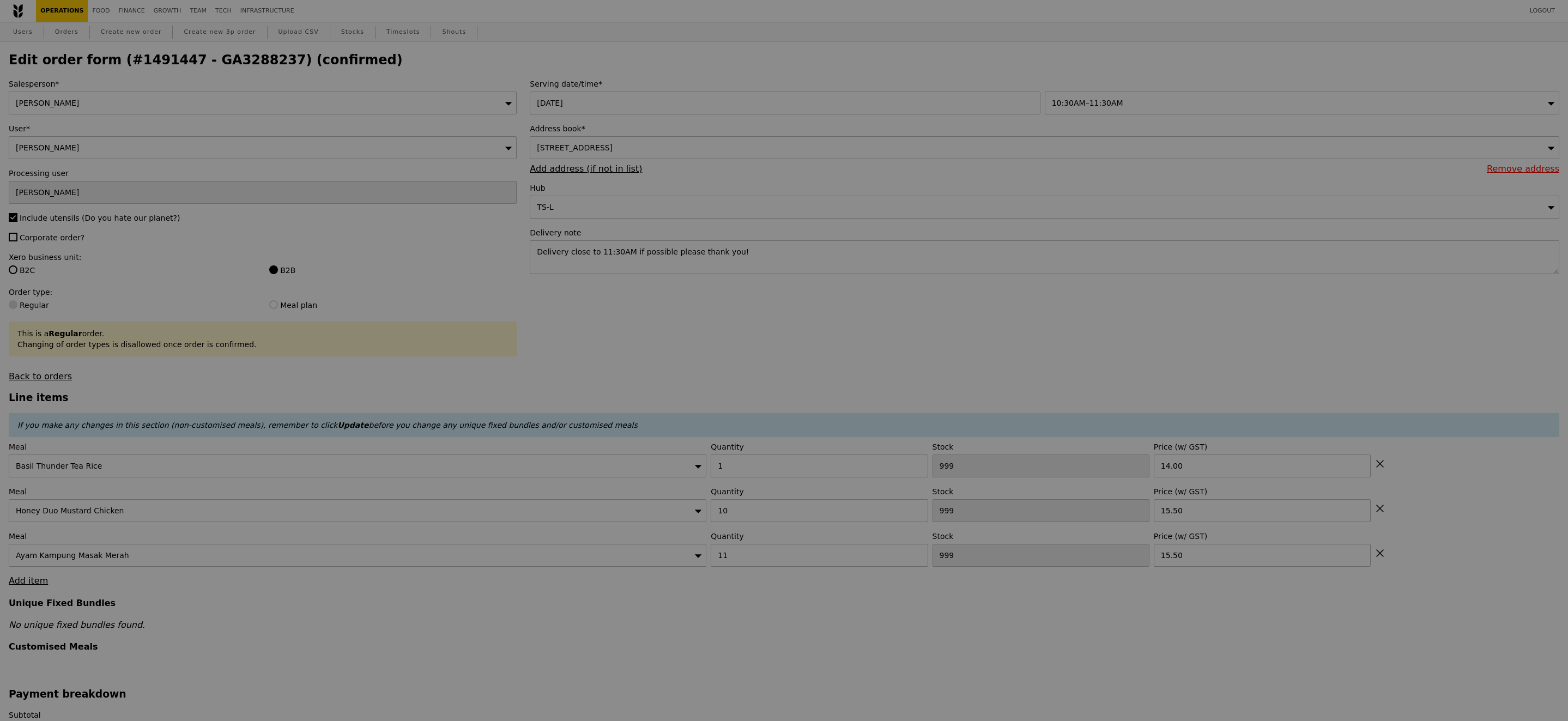
type input "497"
type input "481"
type input "487"
type input "Update"
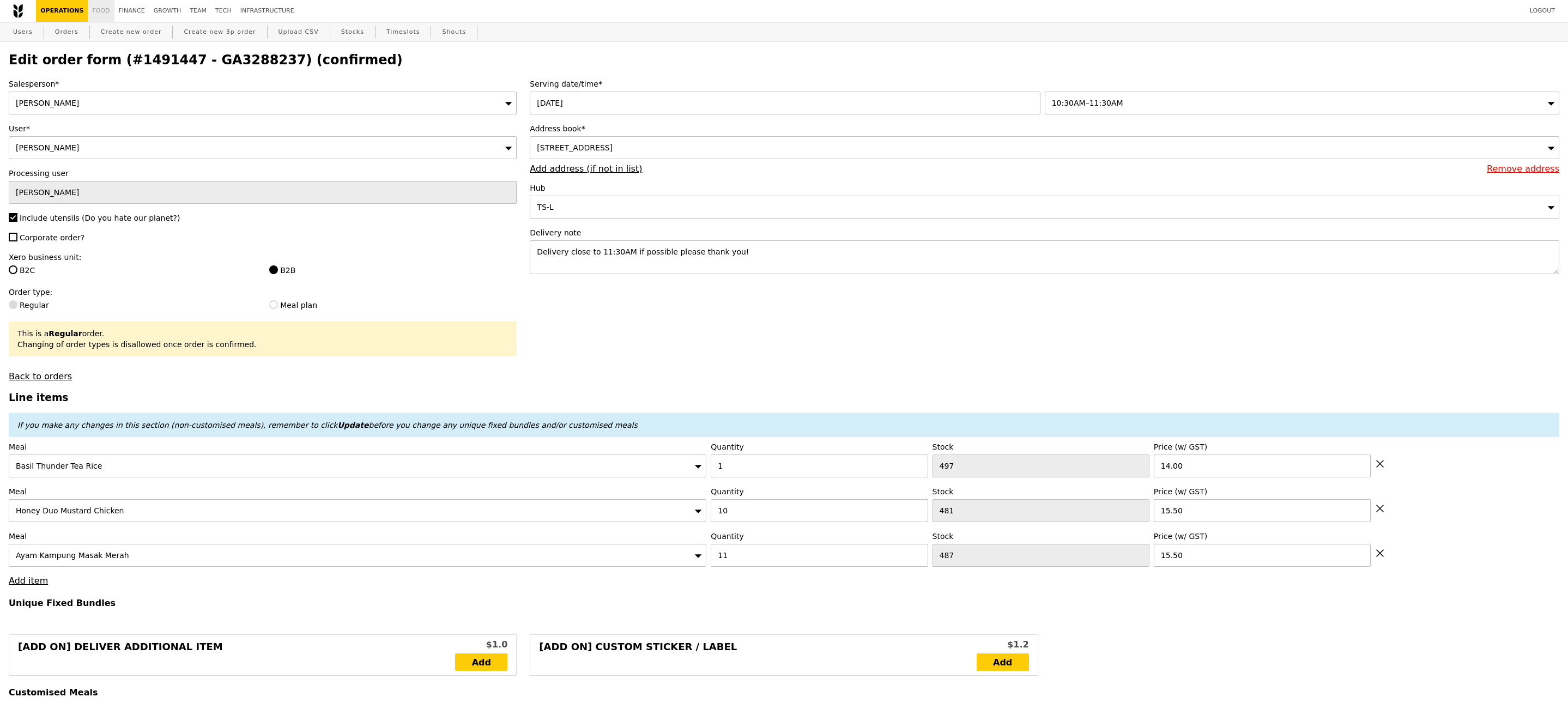
select select "100"
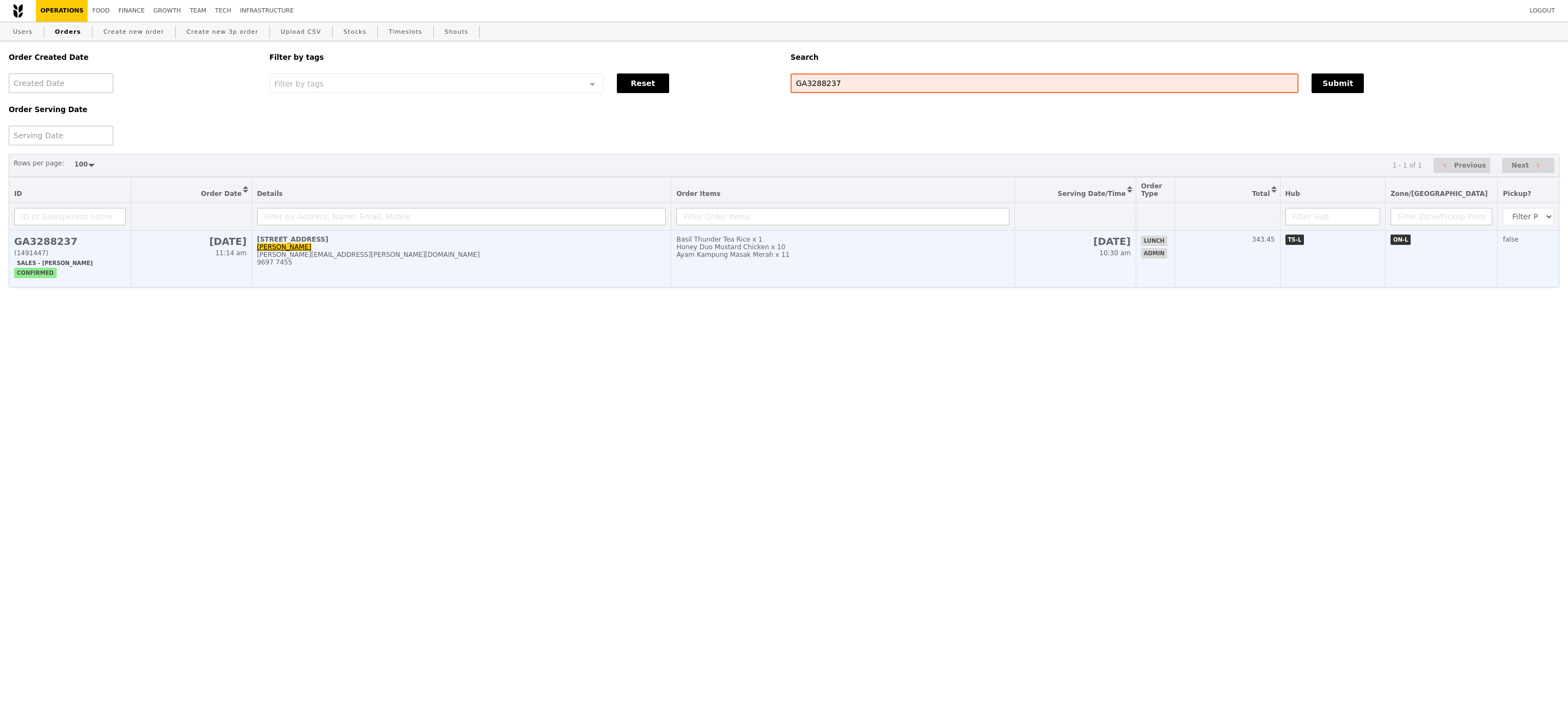
click at [65, 247] on h2 "GA3288237" at bounding box center [69, 241] width 112 height 12
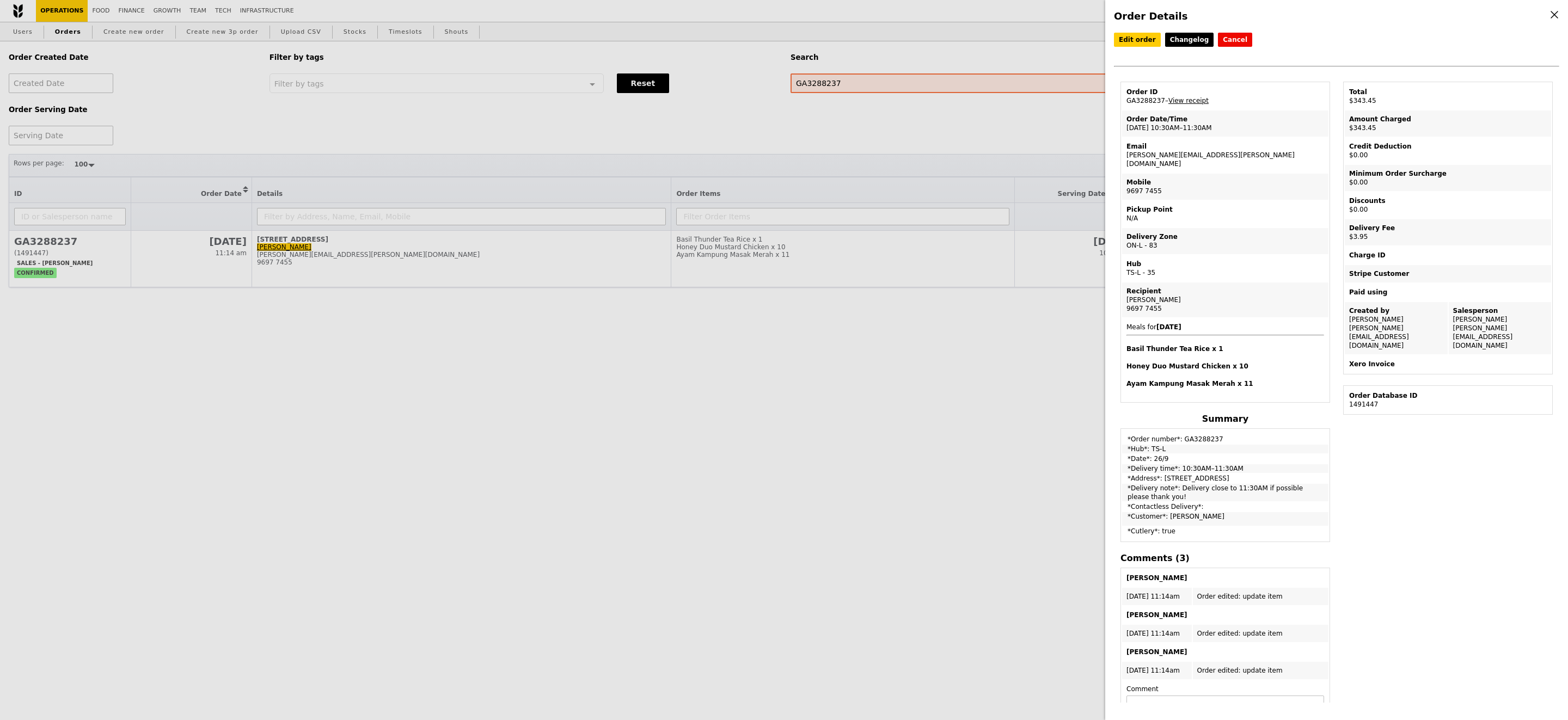
click at [1225, 48] on div "Edit order Changelog Cancel Order ID GA3288237 – View receipt Order Date/Time […" at bounding box center [1336, 58] width 445 height 49
click at [1229, 41] on button "Cancel" at bounding box center [1235, 39] width 35 height 14
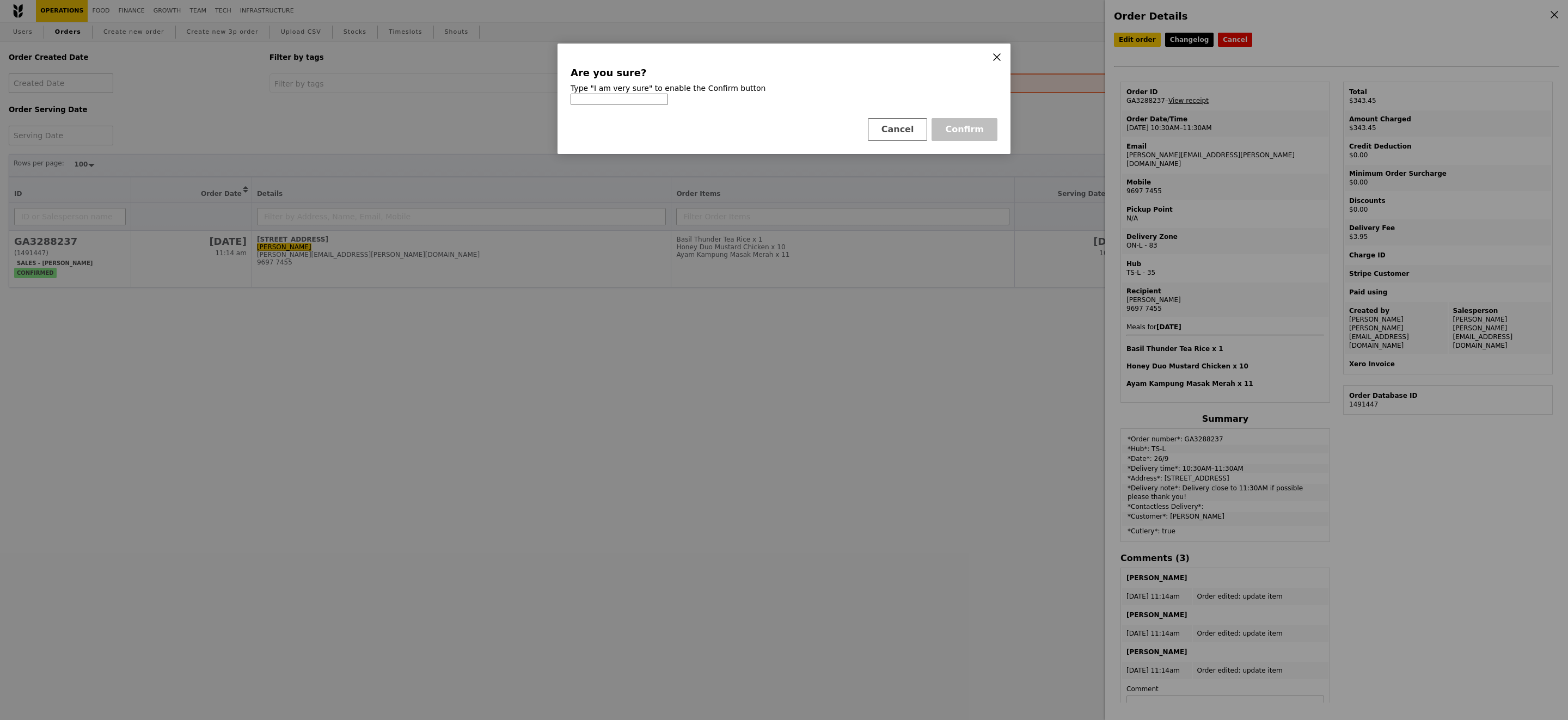
click at [603, 101] on input at bounding box center [619, 99] width 98 height 12
type input "I am very sure"
click at [970, 133] on button "Confirm" at bounding box center [965, 129] width 66 height 23
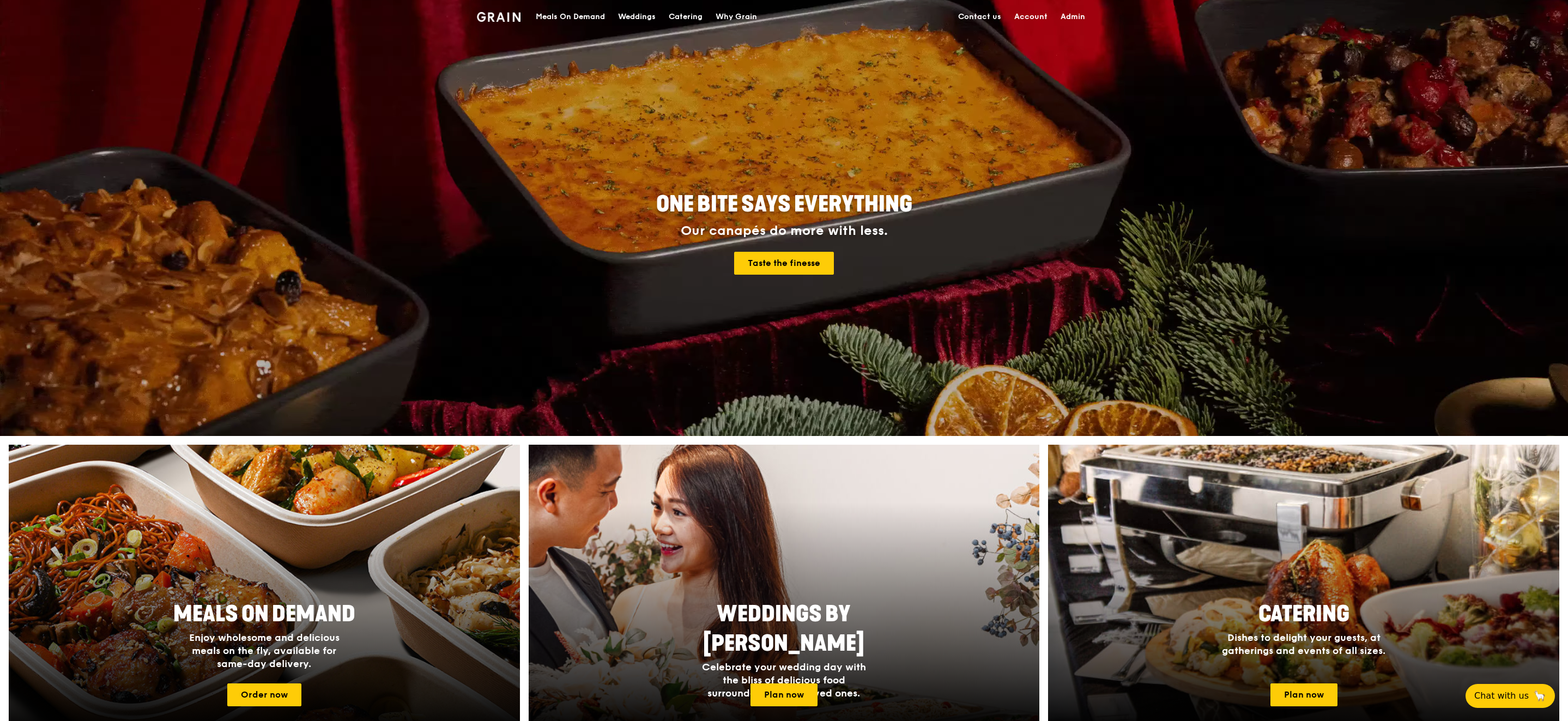
click at [572, 18] on div "Meals On Demand" at bounding box center [570, 17] width 70 height 33
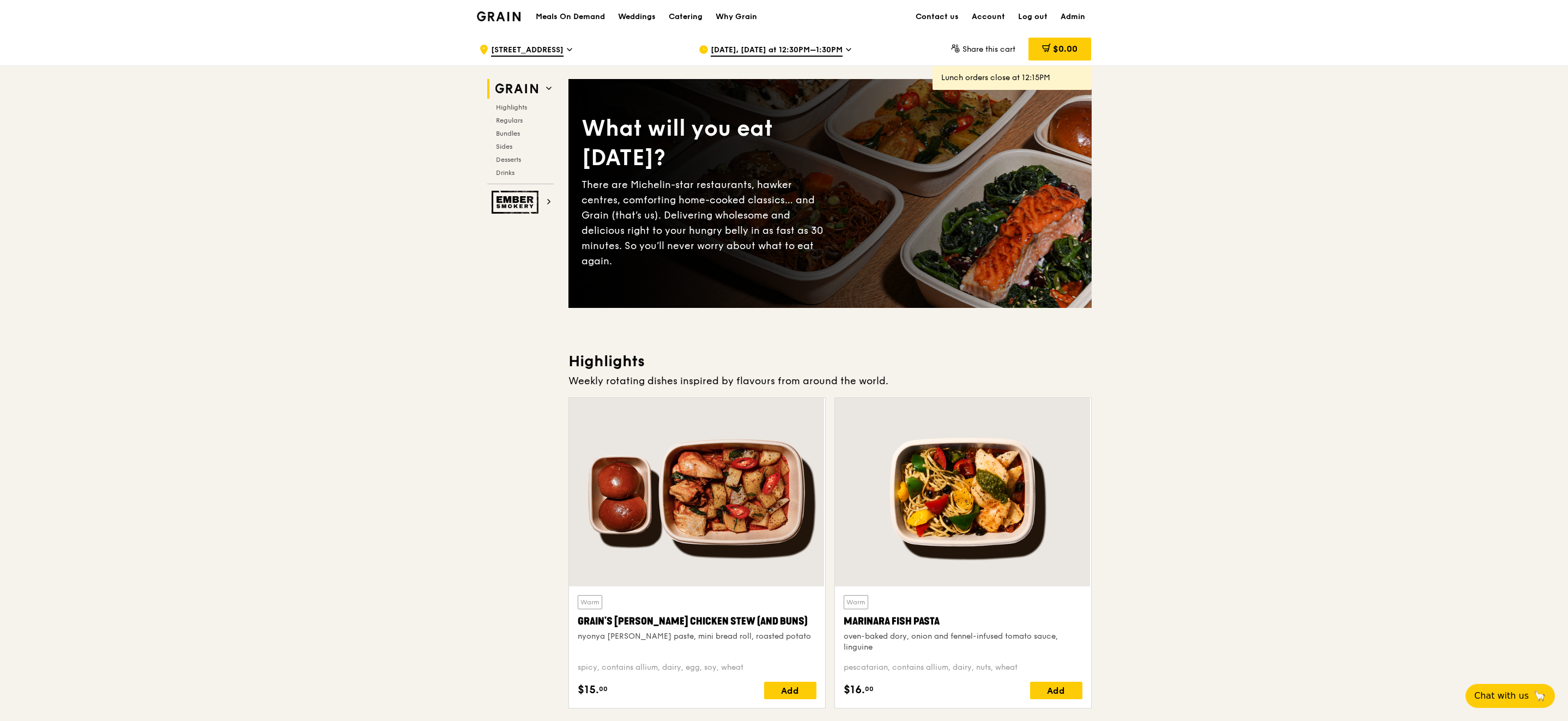
click at [735, 47] on span "[DATE], [DATE] at 12:30PM–1:30PM" at bounding box center [776, 50] width 132 height 12
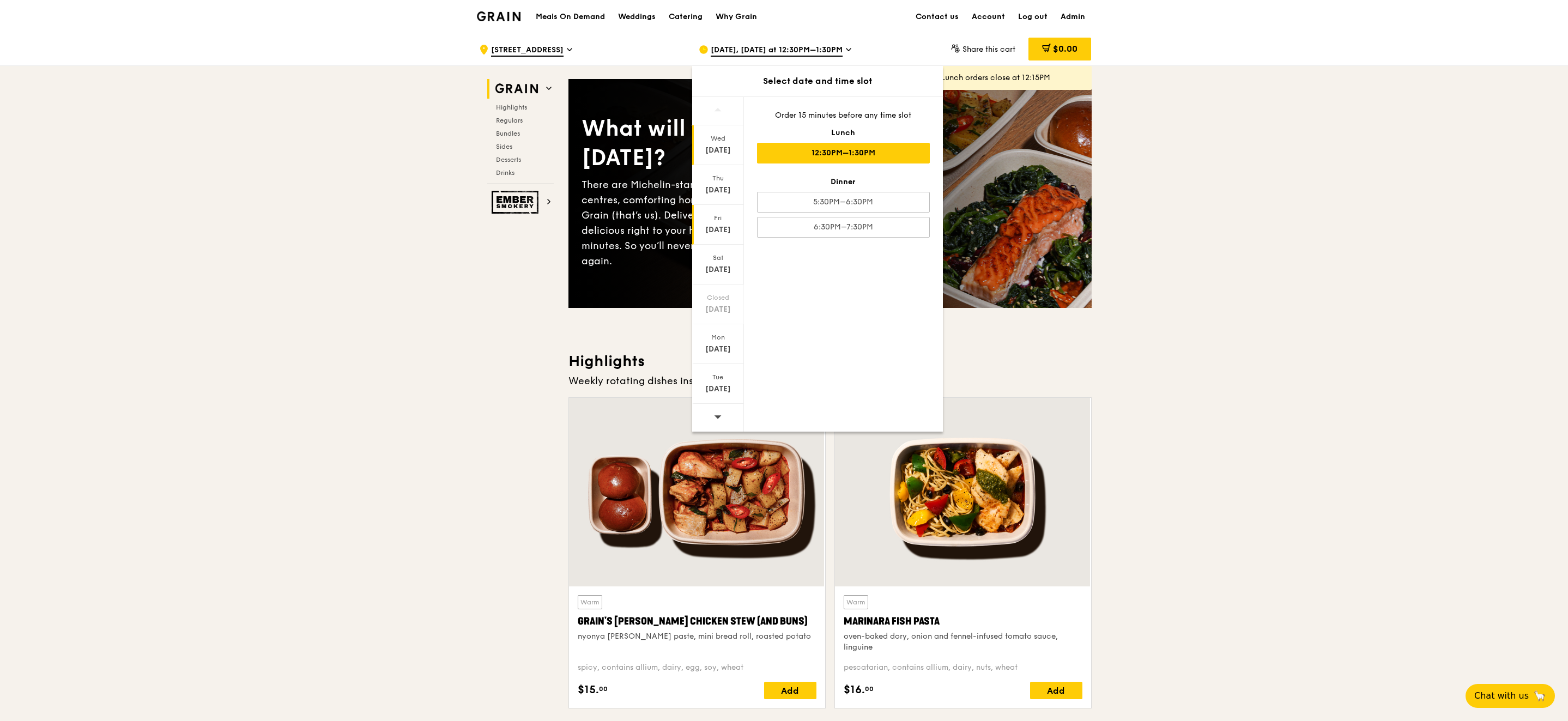
click at [716, 219] on div "Fri" at bounding box center [718, 218] width 49 height 9
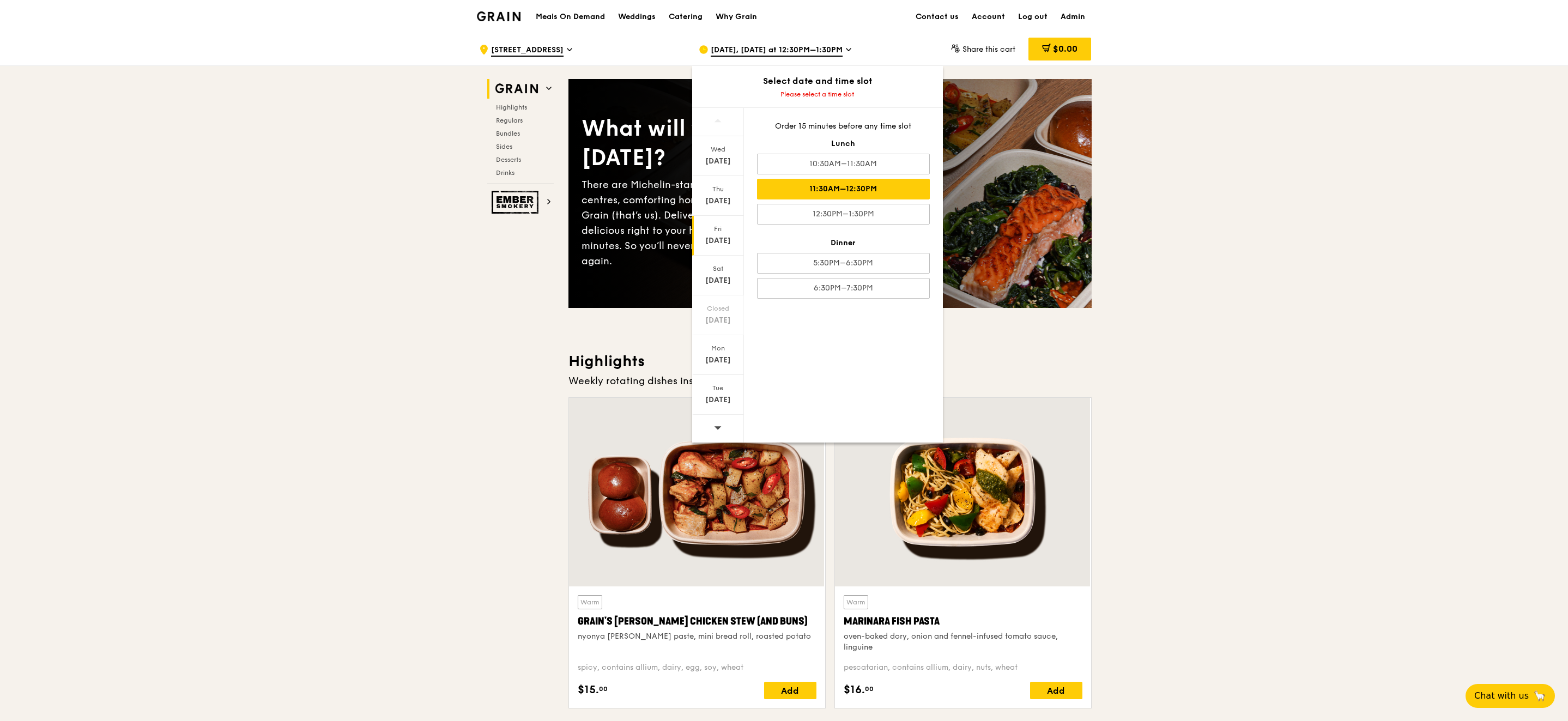
click at [774, 184] on div "11:30AM–12:30PM" at bounding box center [843, 188] width 173 height 21
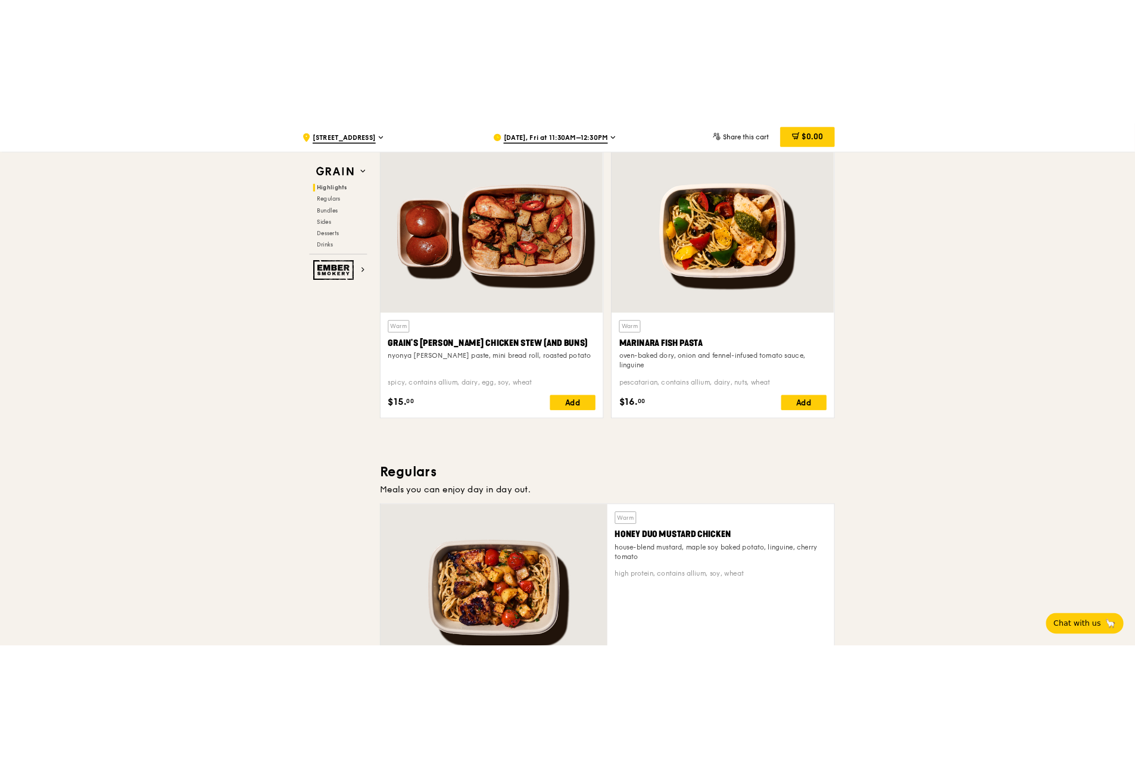
scroll to position [401, 0]
